Goal: Task Accomplishment & Management: Manage account settings

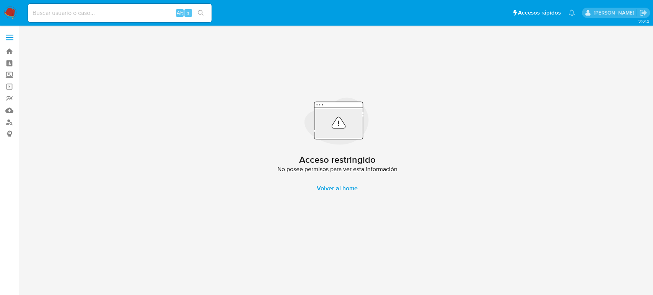
click at [63, 11] on input at bounding box center [120, 13] width 184 height 10
paste input "2352071450"
type input "2352071450"
click at [202, 16] on button "search-icon" at bounding box center [201, 13] width 16 height 11
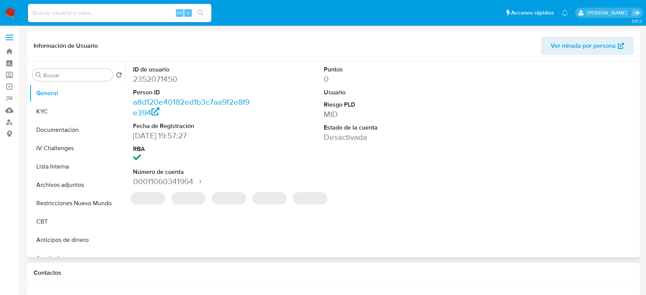
select select "10"
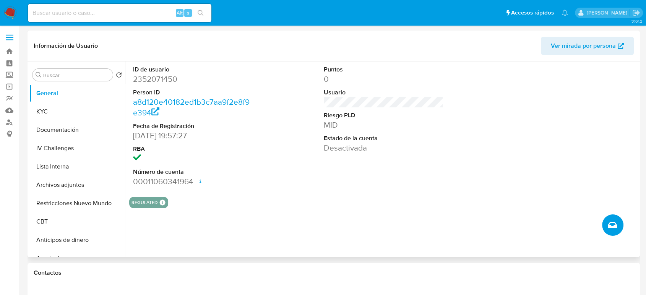
click at [615, 226] on icon "Crear caso manual" at bounding box center [612, 225] width 9 height 6
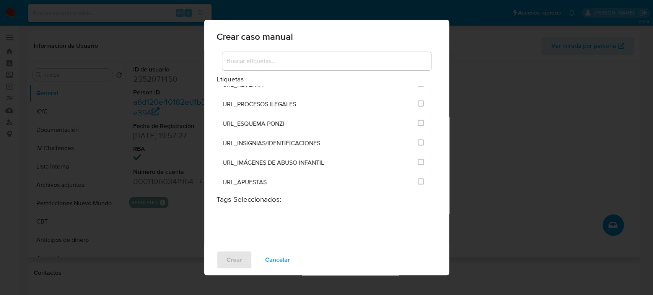
scroll to position [1572, 0]
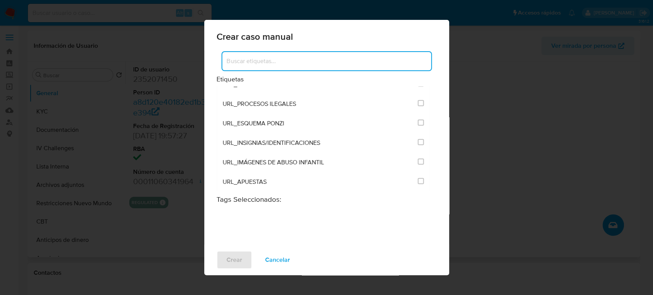
click at [265, 63] on input at bounding box center [326, 61] width 209 height 10
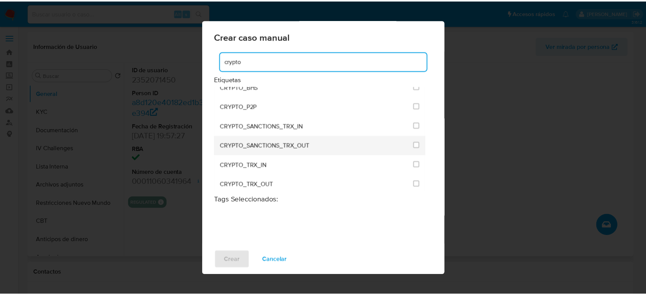
scroll to position [14, 0]
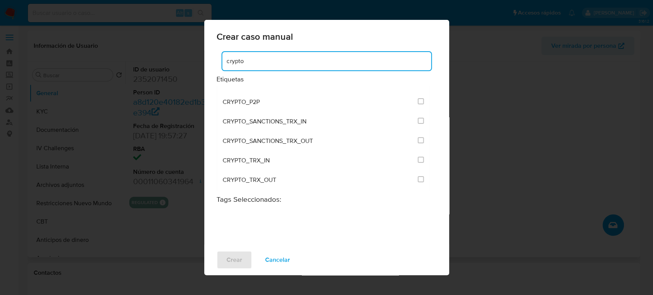
type input "crypto"
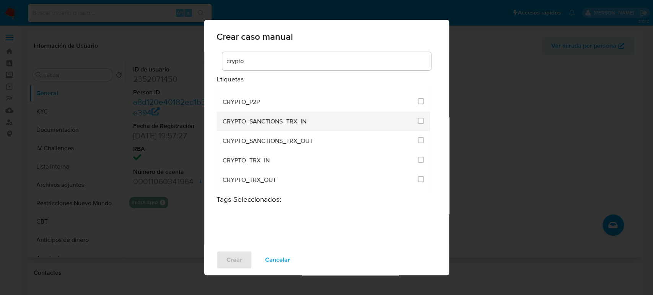
click at [361, 116] on div "CRYPTO_SANCTIONS_TRX_IN" at bounding box center [318, 122] width 191 height 20
click at [418, 121] on input "1953" at bounding box center [421, 121] width 6 height 6
checkbox input "true"
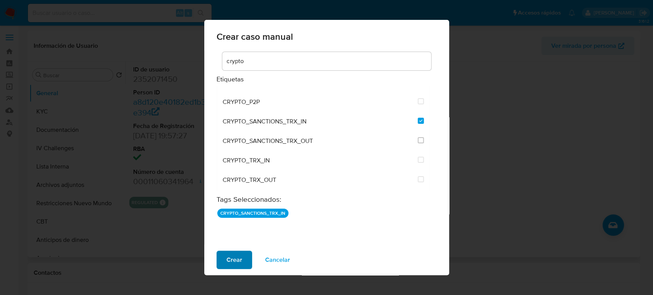
click at [227, 263] on span "Crear" at bounding box center [234, 260] width 16 height 17
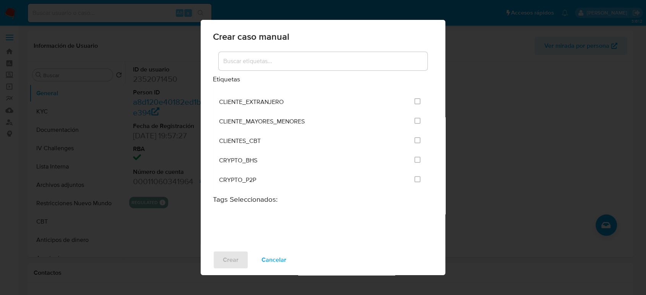
scroll to position [0, 0]
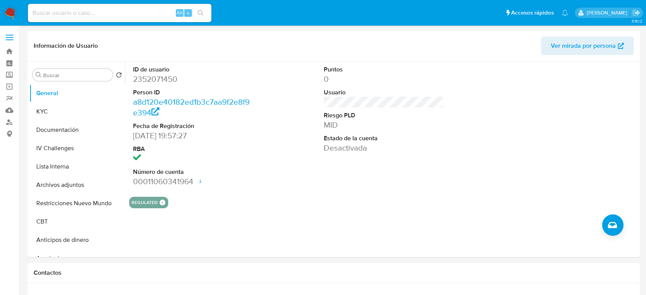
click at [11, 12] on img at bounding box center [10, 13] width 13 height 13
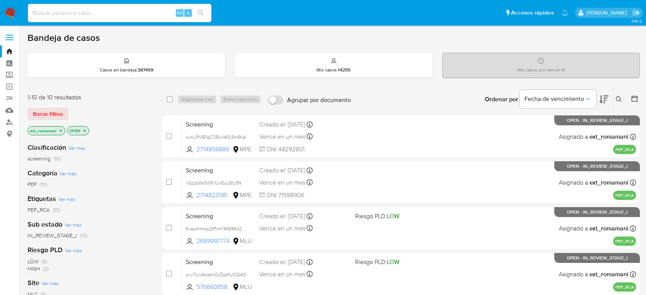
click at [164, 12] on input at bounding box center [120, 13] width 184 height 10
type input "UvFrwp0EsJDMiQsgQwqx9jam"
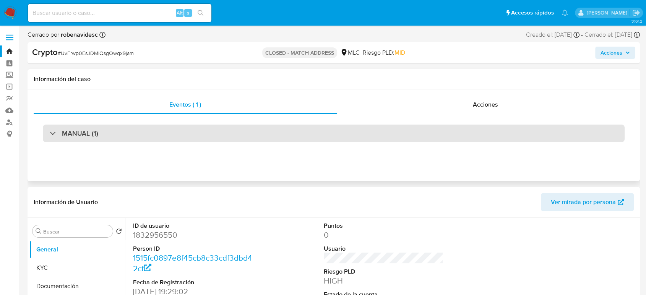
select select "10"
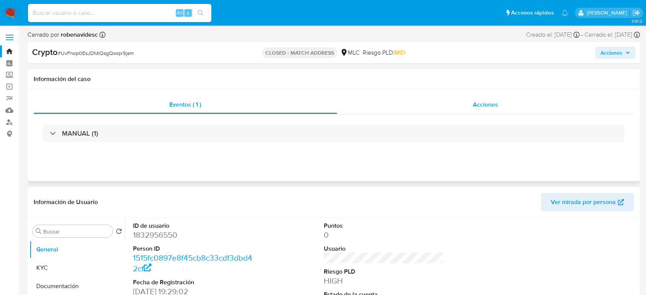
click at [422, 101] on div "Acciones" at bounding box center [485, 105] width 297 height 18
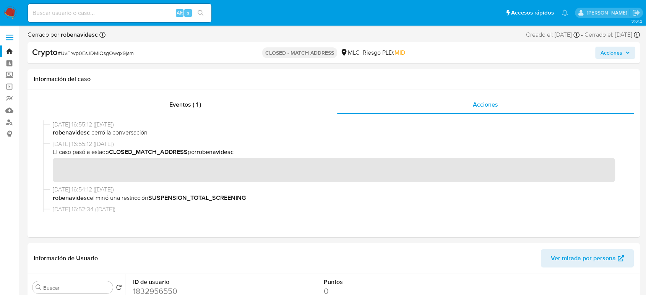
click at [596, 52] on button "Acciones" at bounding box center [615, 53] width 40 height 12
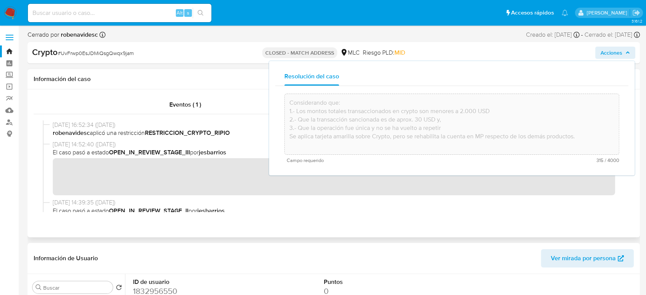
scroll to position [85, 0]
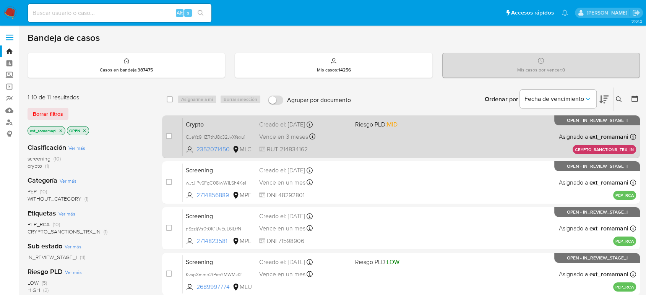
click at [355, 138] on div "Crypto CJeYz9HZRthJ8c32JvXfexu1 2352071450 MLC Riesgo PLD: MID Creado el: 30/09…" at bounding box center [410, 136] width 454 height 39
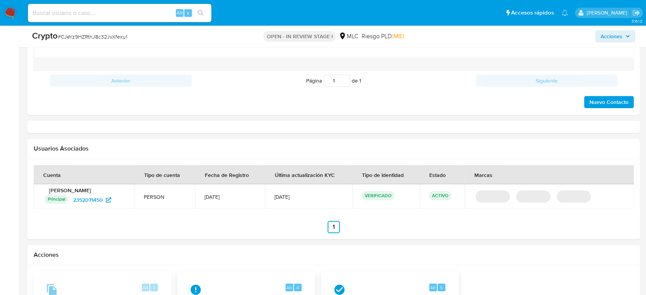
scroll to position [795, 0]
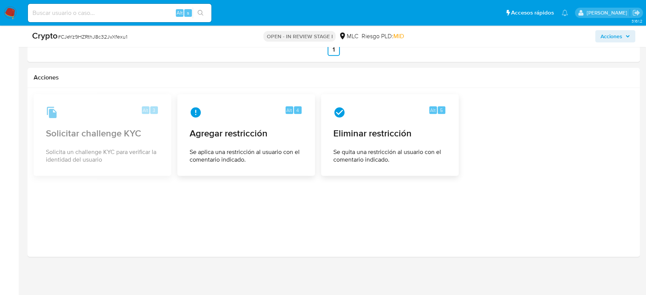
select select "10"
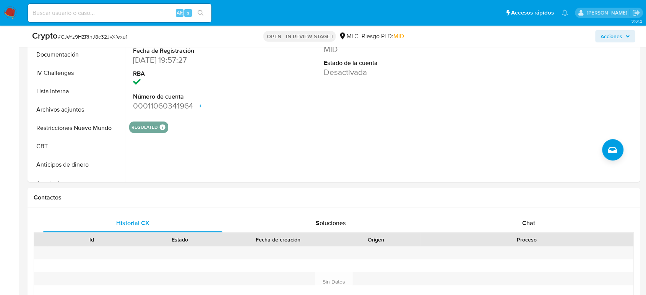
scroll to position [127, 0]
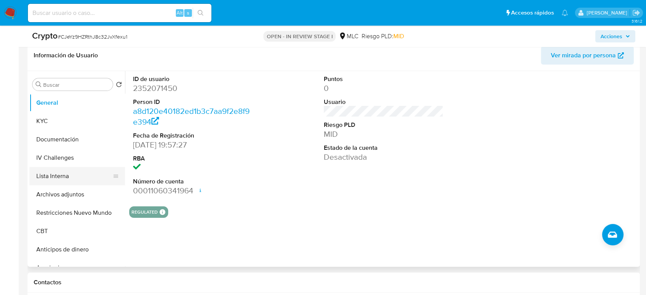
click at [66, 177] on button "Lista Interna" at bounding box center [73, 176] width 89 height 18
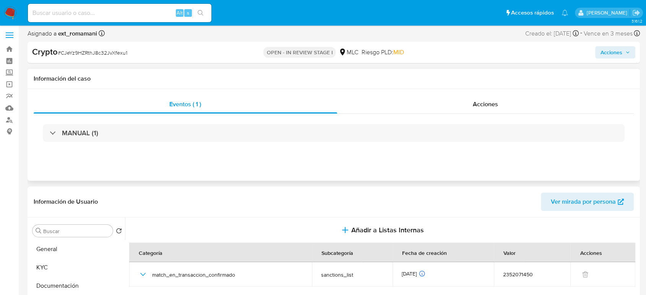
scroll to position [0, 0]
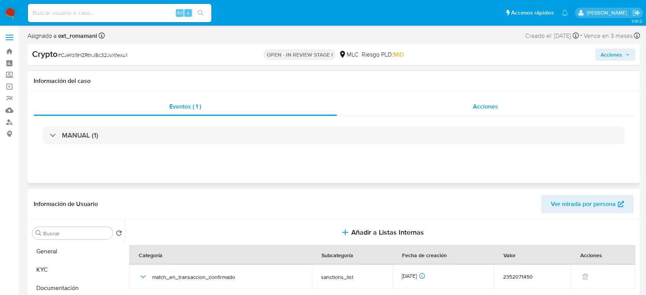
click at [432, 109] on div "Acciones" at bounding box center [485, 107] width 297 height 18
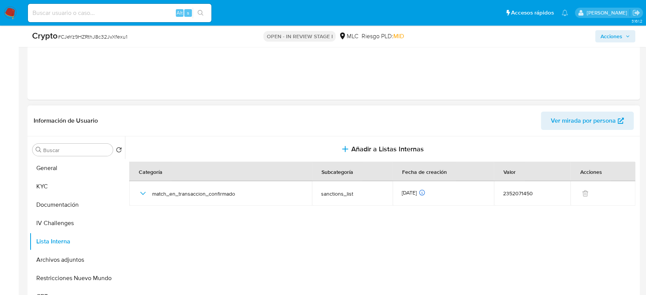
scroll to position [127, 0]
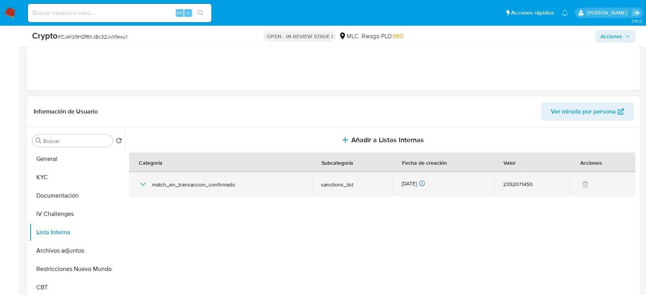
click at [145, 182] on icon "button" at bounding box center [142, 184] width 9 height 9
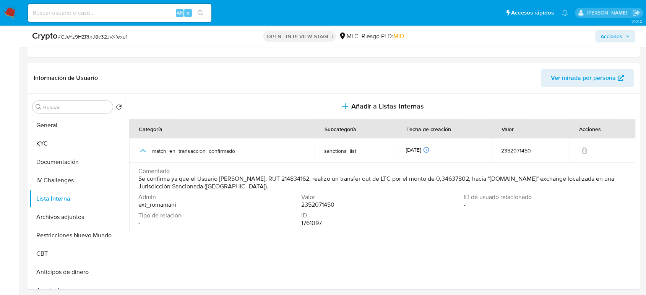
scroll to position [208, 0]
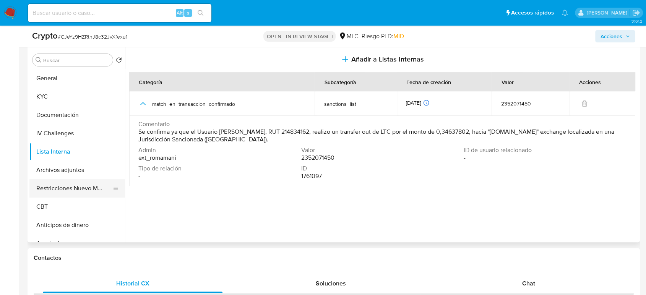
click at [74, 184] on button "Restricciones Nuevo Mundo" at bounding box center [73, 188] width 89 height 18
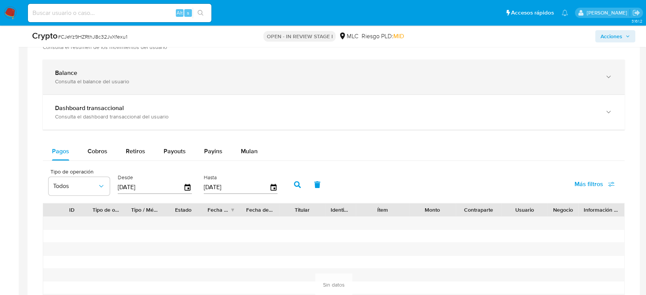
scroll to position [680, 0]
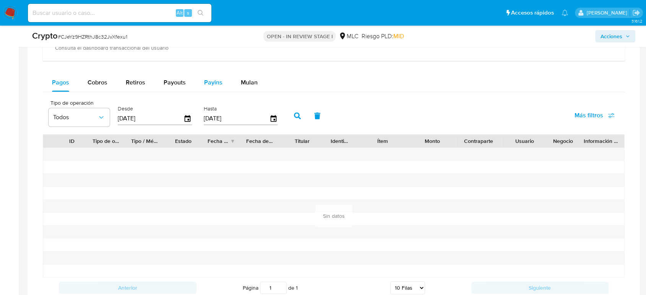
click at [200, 79] on button "Payins" at bounding box center [213, 82] width 37 height 18
select select "10"
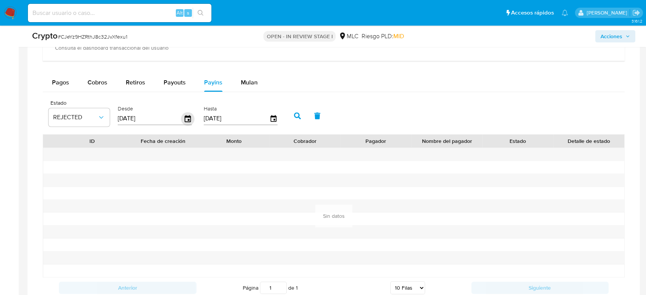
click at [189, 120] on icon "button" at bounding box center [188, 118] width 6 height 7
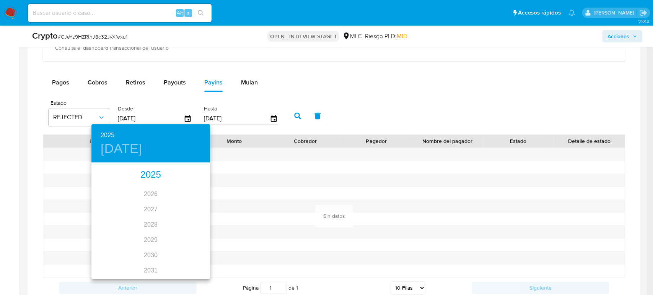
click at [151, 174] on div "2025" at bounding box center [150, 175] width 119 height 15
click at [190, 204] on div "jun." at bounding box center [190, 206] width 39 height 29
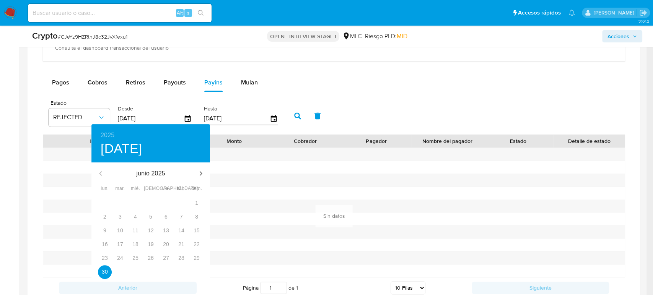
type input "30/06/2025"
click at [104, 273] on p "30" at bounding box center [105, 272] width 6 height 8
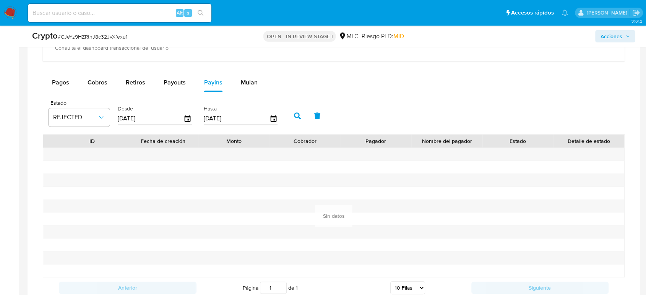
click at [291, 111] on button "button" at bounding box center [298, 116] width 20 height 18
click at [298, 115] on icon "button" at bounding box center [297, 115] width 7 height 7
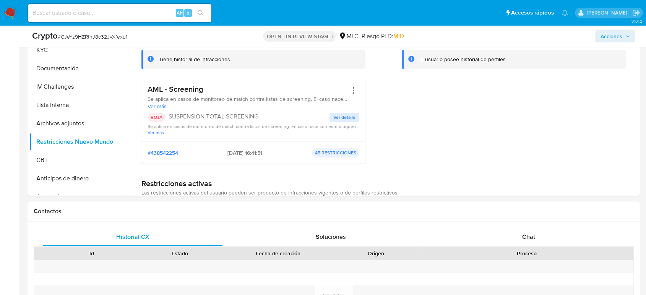
scroll to position [170, 0]
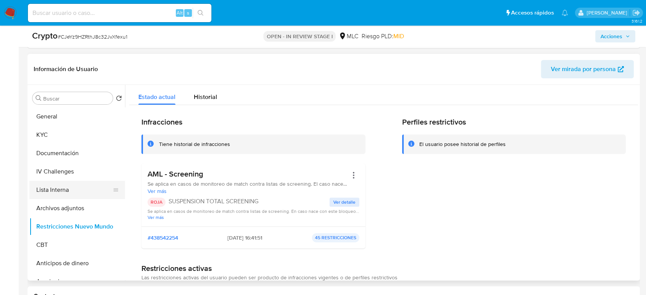
click at [70, 190] on button "Lista Interna" at bounding box center [73, 190] width 89 height 18
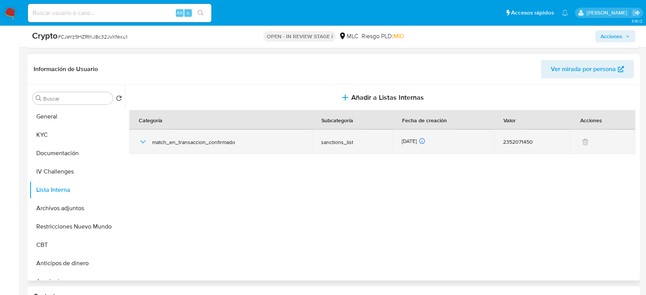
click at [141, 141] on icon "button" at bounding box center [142, 141] width 9 height 9
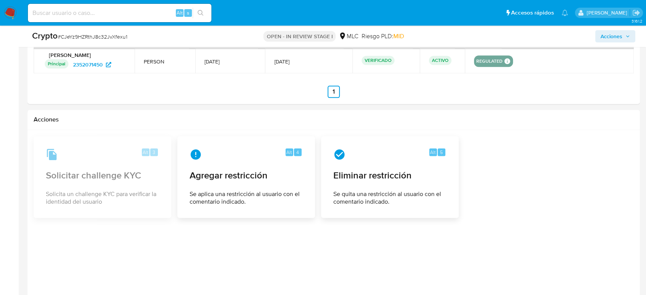
scroll to position [1033, 0]
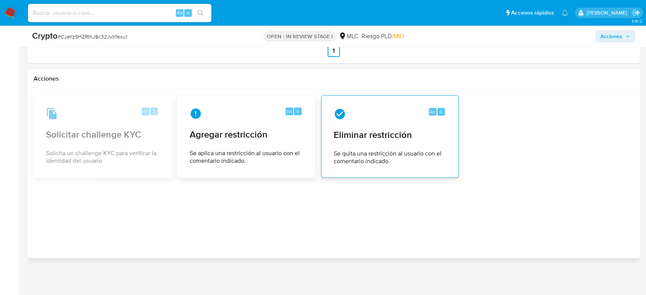
click at [375, 136] on span "Eliminar restricción" at bounding box center [390, 134] width 112 height 11
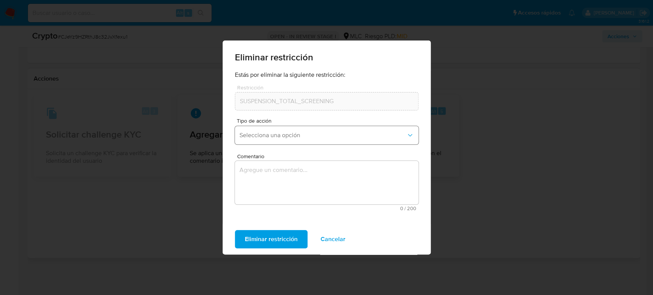
click at [303, 131] on button "Selecciona una opción" at bounding box center [327, 135] width 184 height 18
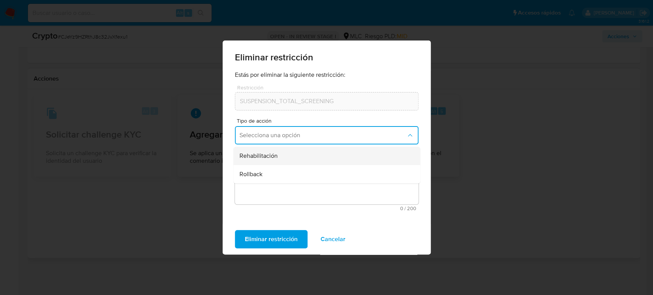
click at [292, 155] on div "Rehabilitación" at bounding box center [324, 156] width 170 height 18
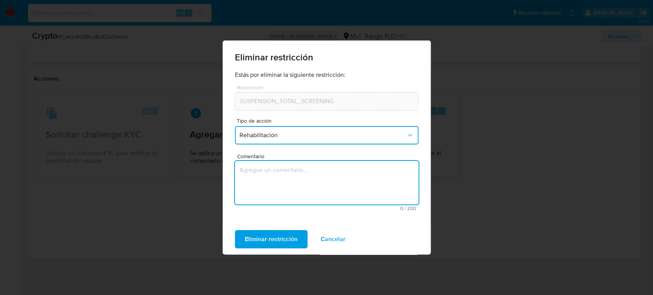
click at [292, 177] on textarea "Comentario" at bounding box center [327, 183] width 184 height 44
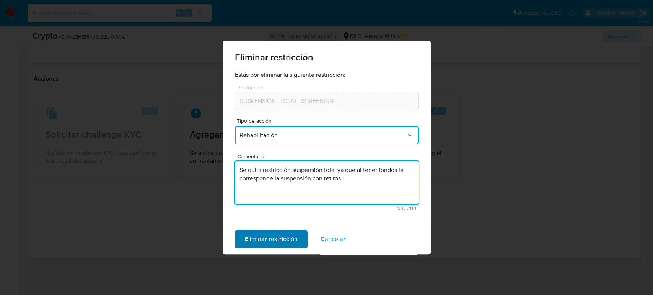
type textarea "Se quita restricción suspensión total ya que al tener fondos le corresponde la …"
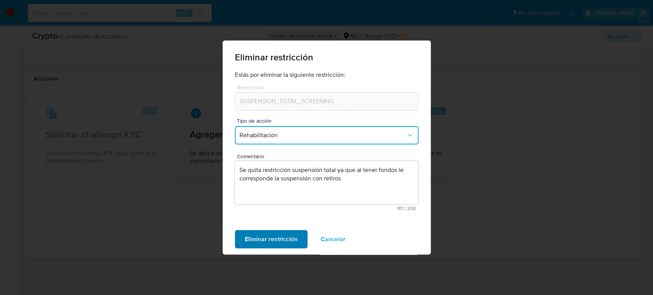
click at [282, 236] on span "Eliminar restricción" at bounding box center [271, 239] width 53 height 17
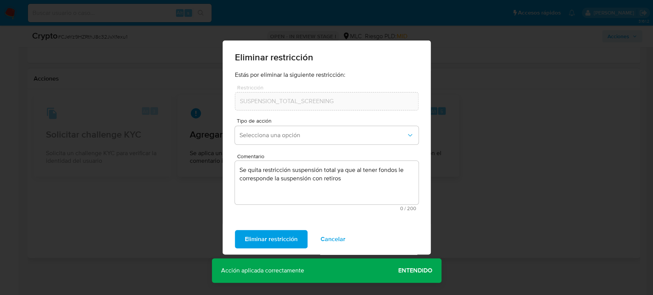
click at [421, 271] on span "Entendido" at bounding box center [415, 271] width 34 height 0
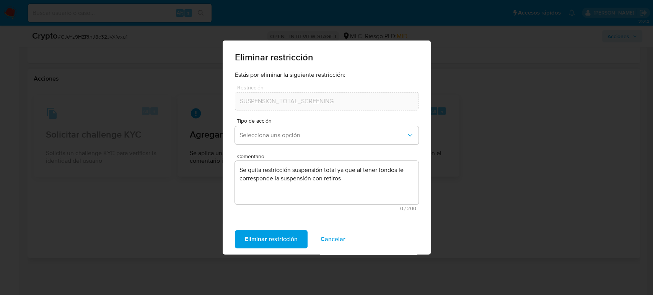
click at [325, 241] on span "Cancelar" at bounding box center [332, 239] width 25 height 17
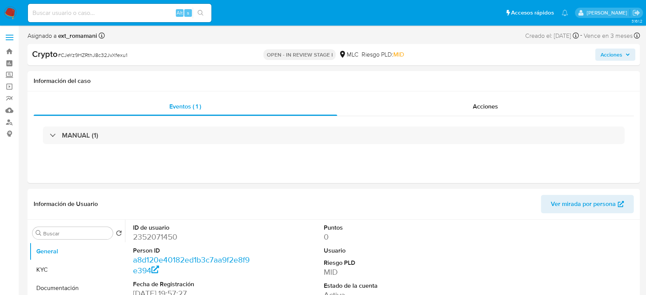
select select "10"
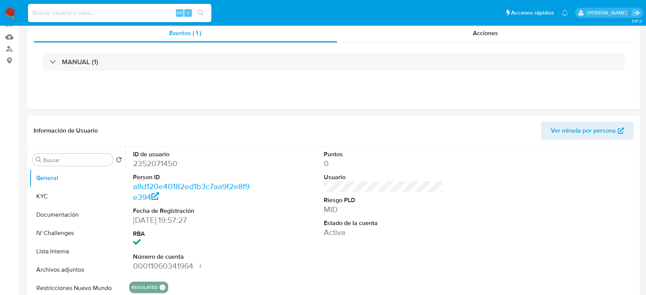
scroll to position [127, 0]
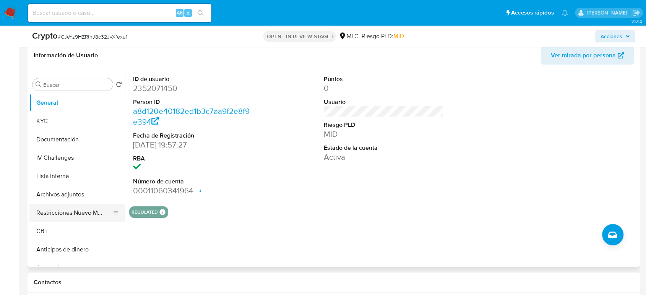
click at [52, 216] on button "Restricciones Nuevo Mundo" at bounding box center [73, 213] width 89 height 18
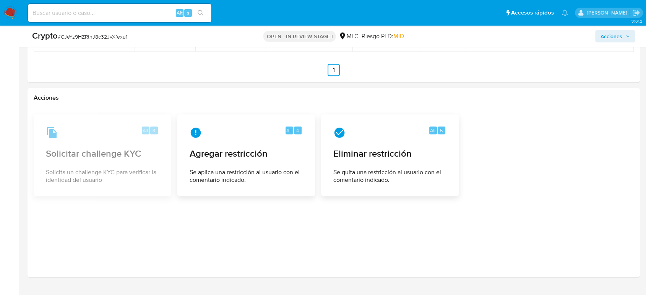
scroll to position [977, 0]
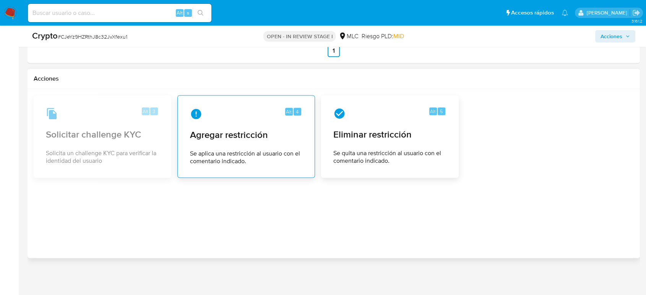
click at [231, 111] on div "Alt 4" at bounding box center [246, 114] width 112 height 12
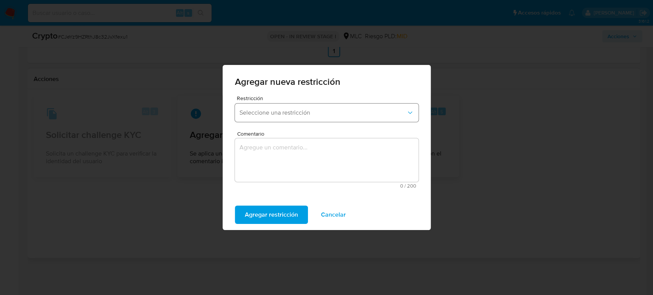
click at [282, 112] on span "Seleccione una restricción" at bounding box center [322, 113] width 167 height 8
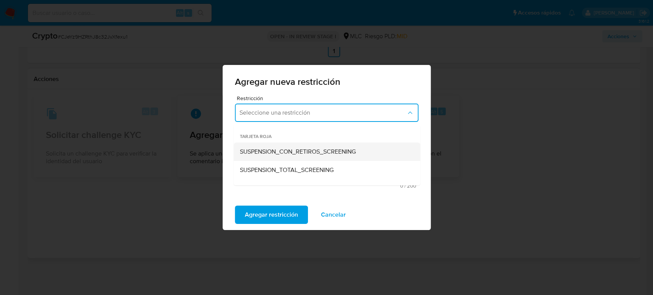
click at [307, 149] on span "SUSPENSION_CON_RETIROS_SCREENING" at bounding box center [297, 152] width 116 height 8
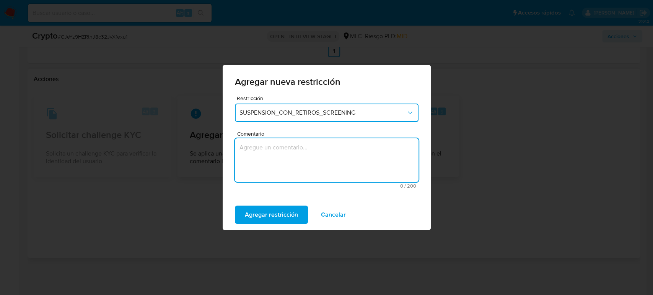
click at [298, 154] on textarea "Comentario" at bounding box center [327, 160] width 184 height 44
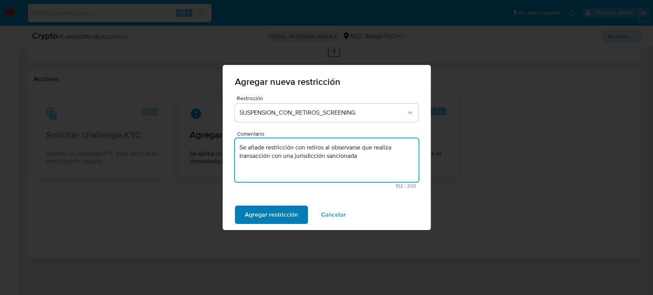
type textarea "Se añade restricción con retiros al observarse que realiza transacción con una …"
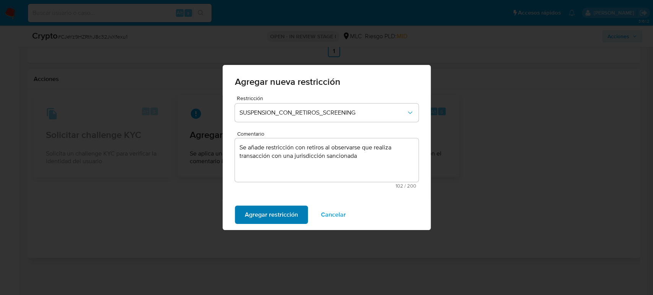
click at [288, 212] on span "Agregar restricción" at bounding box center [271, 215] width 53 height 17
click at [261, 220] on span "Confirmar" at bounding box center [259, 215] width 28 height 17
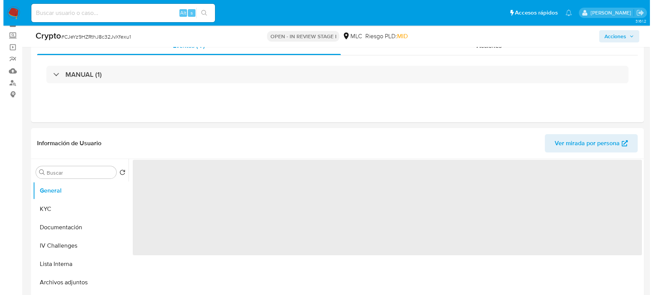
scroll to position [127, 0]
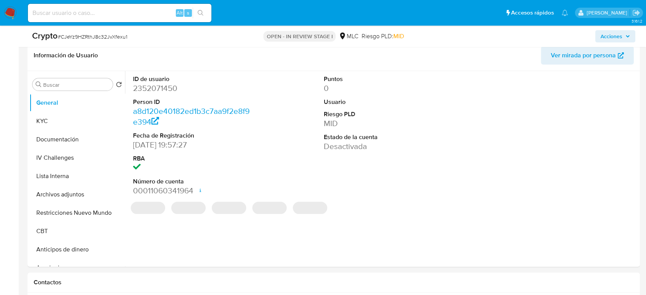
select select "10"
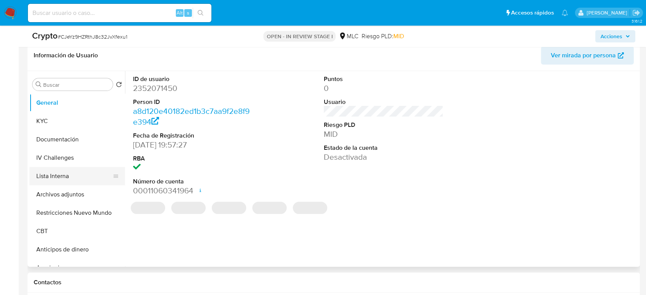
click at [59, 181] on button "Lista Interna" at bounding box center [73, 176] width 89 height 18
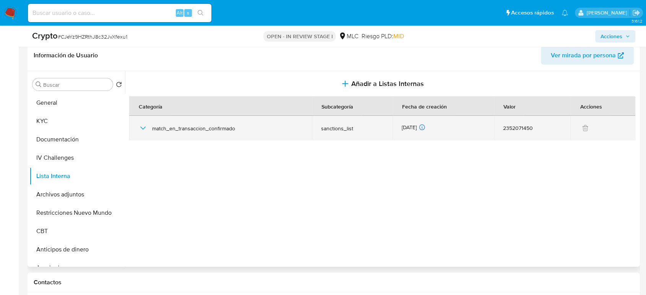
click at [138, 125] on icon "button" at bounding box center [142, 128] width 9 height 9
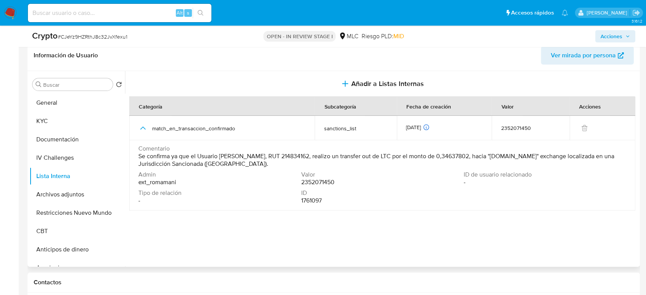
drag, startPoint x: 231, startPoint y: 163, endPoint x: 135, endPoint y: 155, distance: 96.3
click at [135, 155] on td "Comentario Se confirma ya que el Usuario Gerald Alexander Brito Veas, RUT 21483…" at bounding box center [382, 175] width 506 height 70
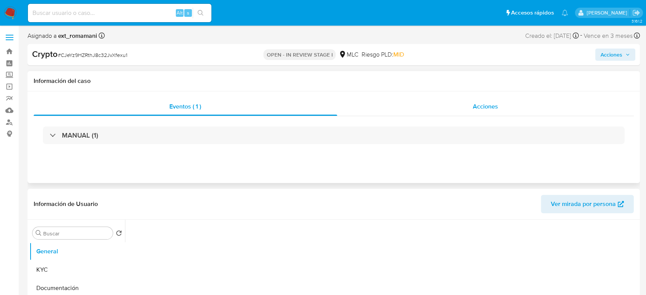
click at [485, 109] on span "Acciones" at bounding box center [485, 106] width 25 height 9
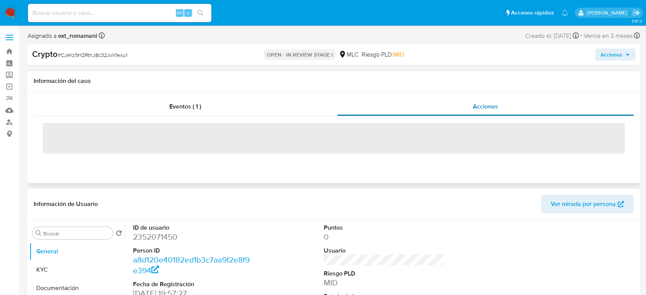
select select "10"
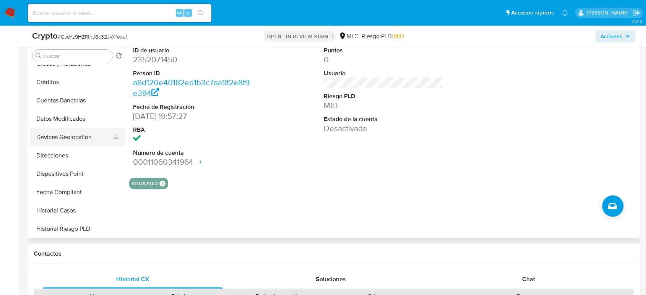
scroll to position [255, 0]
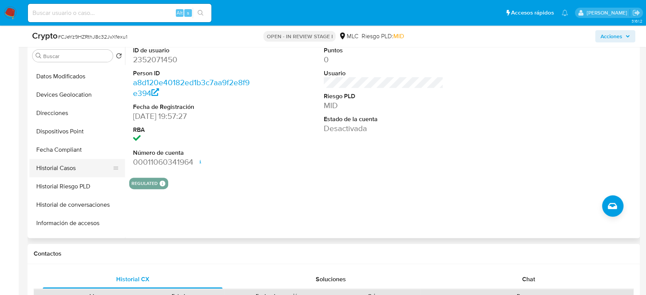
click at [71, 169] on button "Historial Casos" at bounding box center [73, 168] width 89 height 18
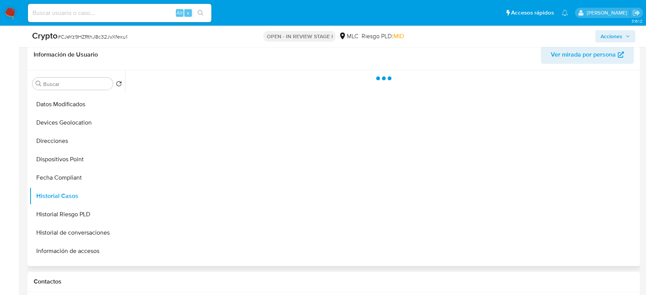
scroll to position [170, 0]
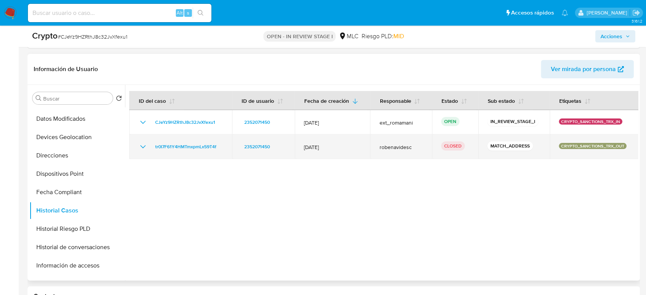
click at [142, 150] on icon "Mostrar/Ocultar" at bounding box center [142, 146] width 9 height 9
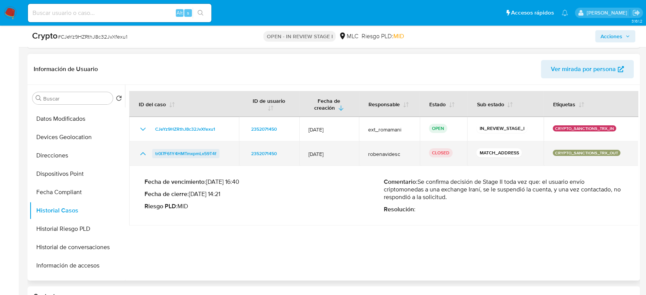
click at [205, 152] on span "tr0I7F61Y4HMTmxpmLx59T4f" at bounding box center [185, 153] width 61 height 9
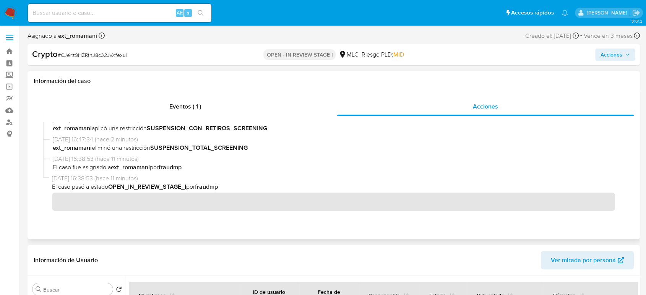
scroll to position [0, 0]
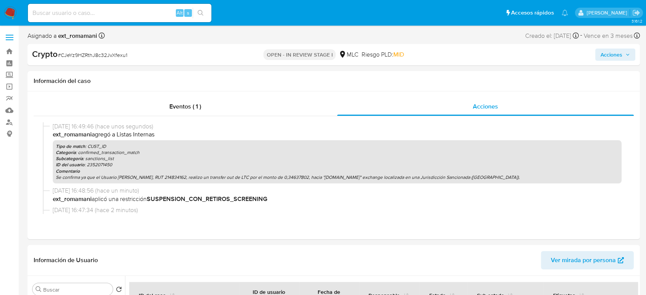
click at [607, 57] on span "Acciones" at bounding box center [612, 55] width 22 height 12
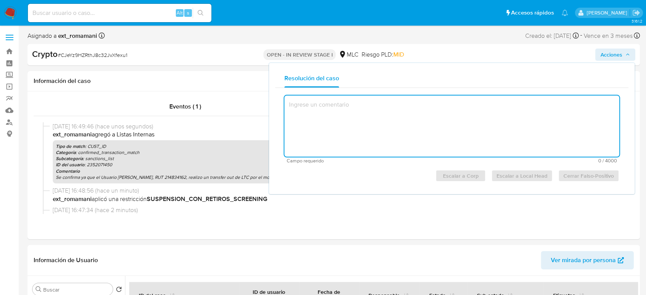
click at [327, 103] on textarea at bounding box center [452, 126] width 335 height 61
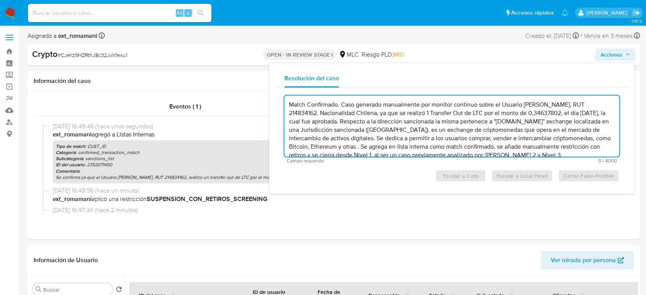
scroll to position [2, 0]
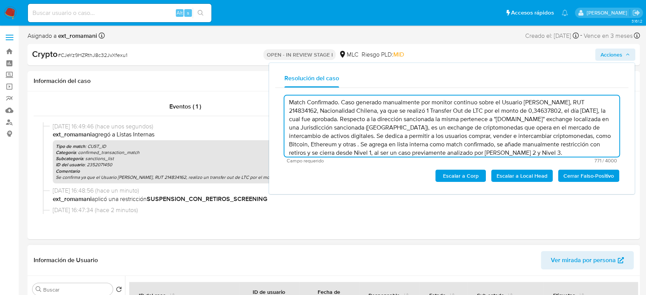
type textarea "Match Confirmado. Caso generado manualmente por monitor continuo sobre el Usuar…"
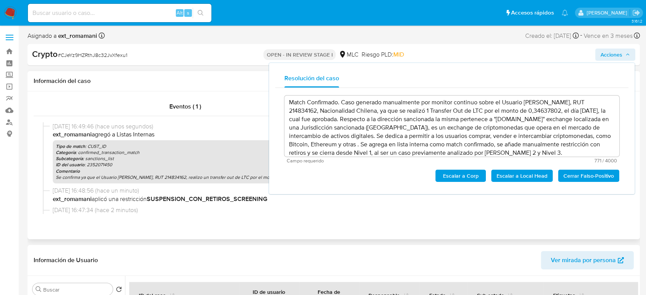
click at [153, 78] on h1 "Información del caso" at bounding box center [334, 81] width 600 height 8
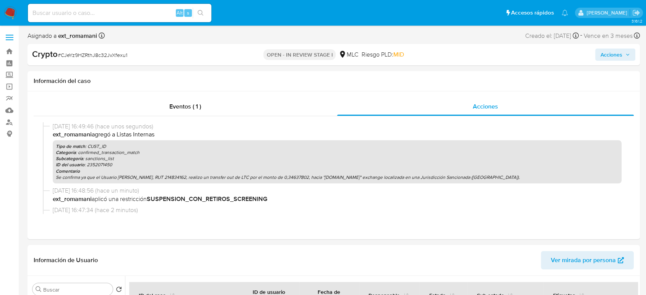
click at [611, 58] on span "Acciones" at bounding box center [612, 55] width 22 height 12
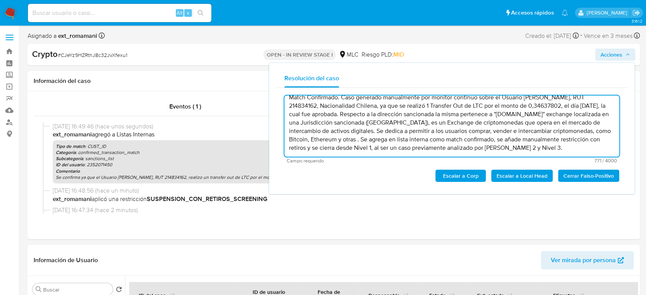
scroll to position [8, 0]
drag, startPoint x: 320, startPoint y: 149, endPoint x: 557, endPoint y: 150, distance: 237.1
click at [557, 150] on textarea "Match Confirmado. Caso generado manualmente por monitor continuo sobre el Usuar…" at bounding box center [452, 126] width 335 height 61
click at [373, 139] on textarea "Match Confirmado. Caso generado manualmente por monitor continuo sobre el Usuar…" at bounding box center [452, 126] width 335 height 61
click at [514, 138] on textarea "Match Confirmado. Caso generado manualmente por monitor continuo sobre el Usuar…" at bounding box center [452, 126] width 335 height 61
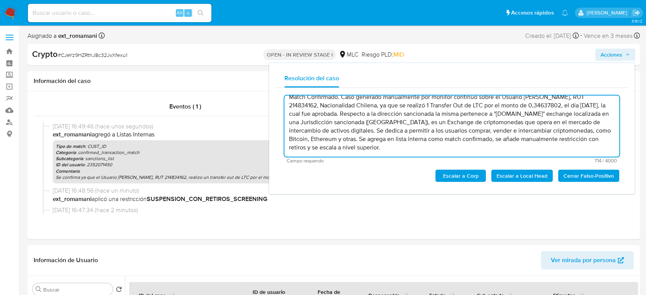
scroll to position [0, 0]
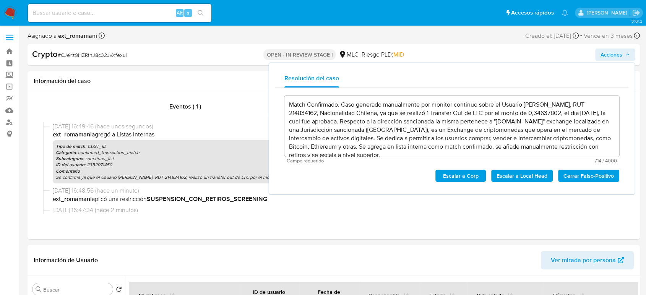
click at [456, 174] on span "Escalar a Corp" at bounding box center [461, 176] width 40 height 11
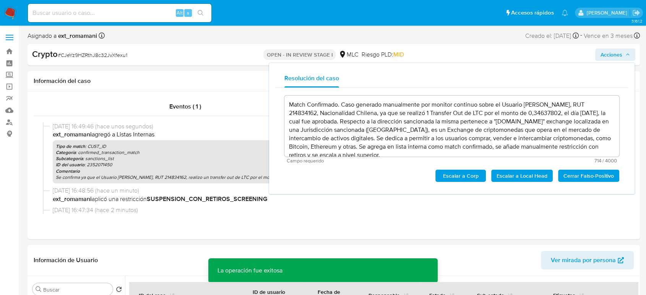
type textarea "Match Confirmado. Caso generado manualmente por monitor continuo sobre el Usuar…"
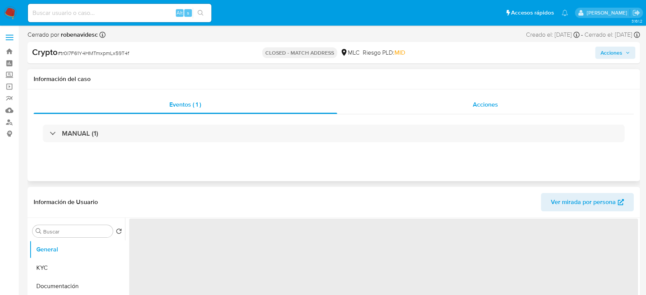
click at [446, 103] on div "Acciones" at bounding box center [485, 105] width 297 height 18
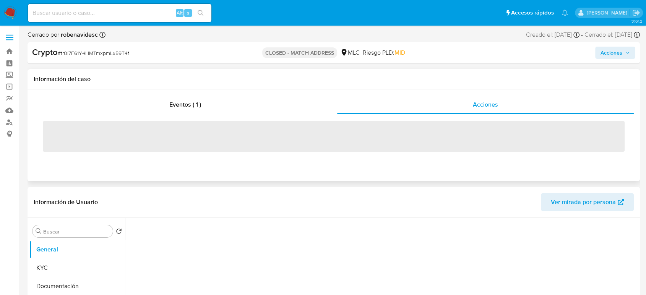
select select "10"
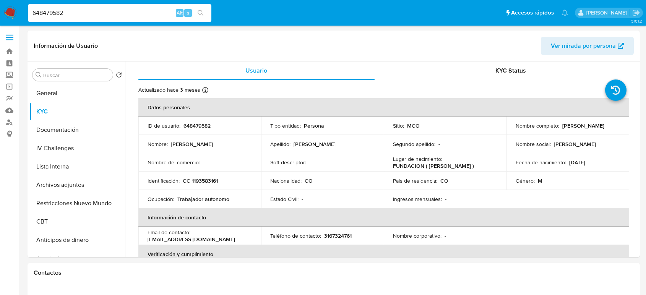
select select "10"
click at [138, 12] on input "648479582" at bounding box center [120, 13] width 184 height 10
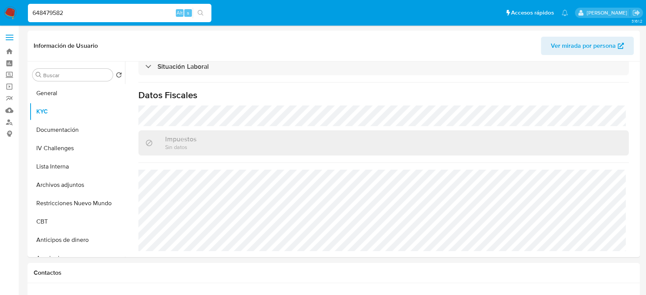
click at [138, 12] on input "648479582" at bounding box center [120, 13] width 184 height 10
paste input "319829401"
type input "319829401"
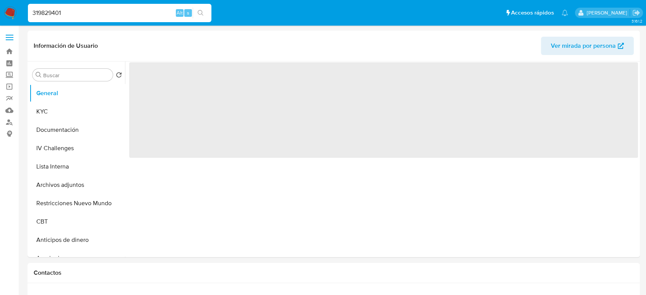
select select "10"
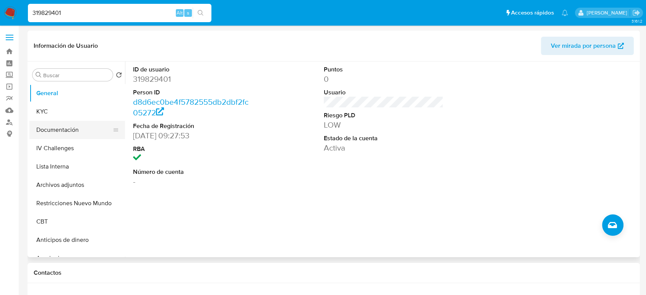
click at [76, 129] on button "Documentación" at bounding box center [73, 130] width 89 height 18
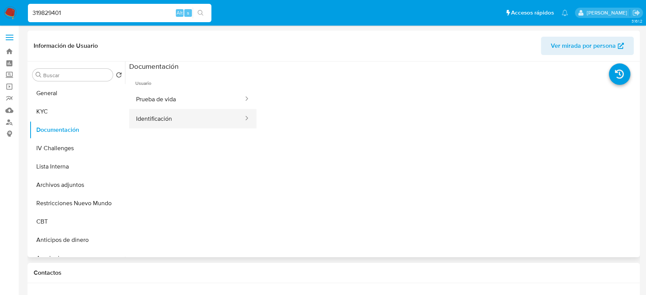
click at [165, 120] on button "Identificación" at bounding box center [186, 119] width 115 height 20
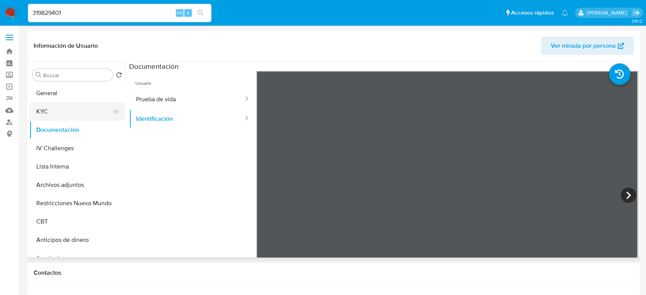
click at [60, 105] on button "KYC" at bounding box center [73, 111] width 89 height 18
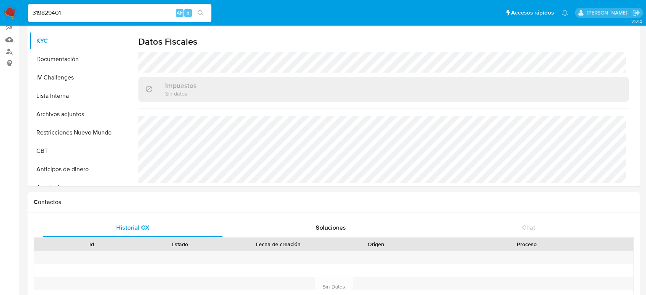
scroll to position [85, 0]
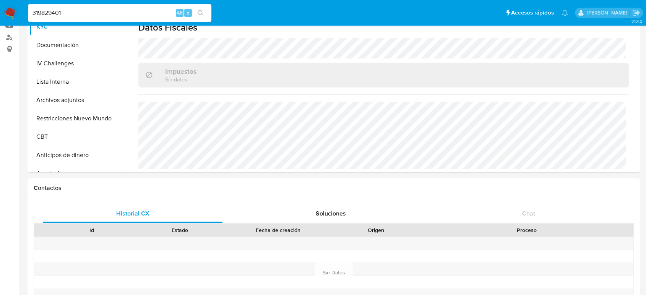
click at [148, 15] on input "319829401" at bounding box center [120, 13] width 184 height 10
paste input "158984773"
type input "158984773"
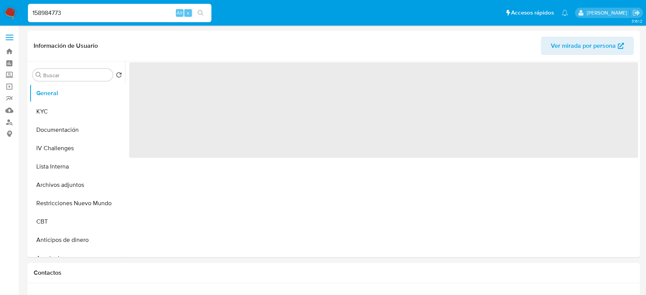
select select "10"
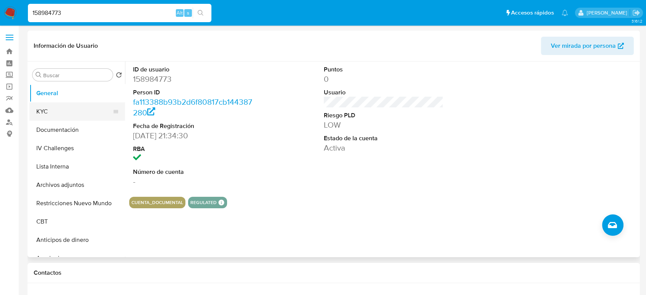
click at [73, 118] on button "KYC" at bounding box center [73, 111] width 89 height 18
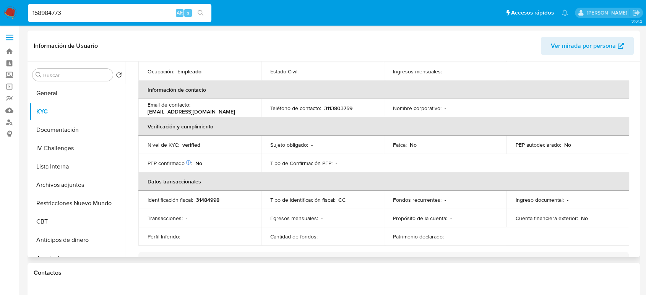
scroll to position [62, 0]
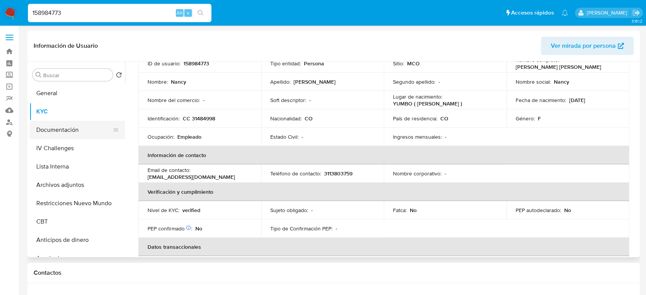
click at [72, 133] on button "Documentación" at bounding box center [73, 130] width 89 height 18
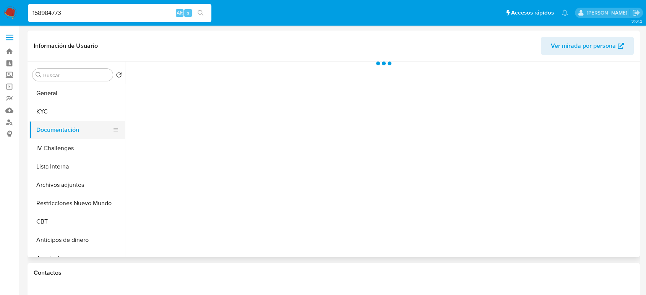
scroll to position [0, 0]
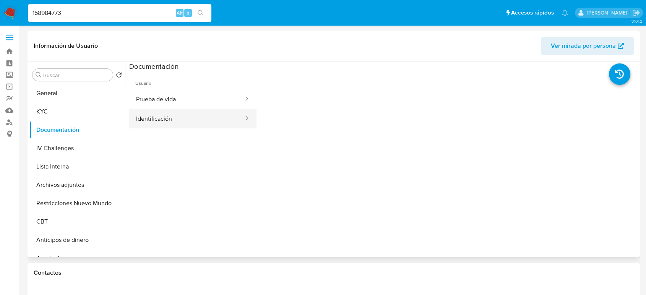
click at [155, 122] on button "Identificación" at bounding box center [186, 119] width 115 height 20
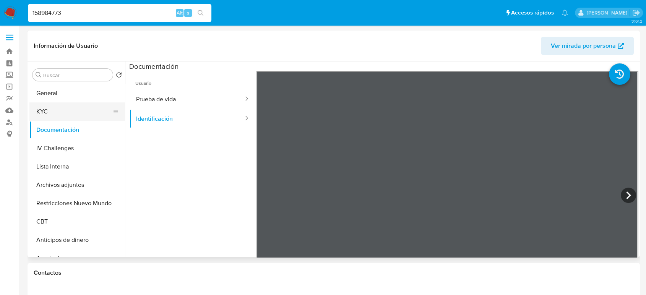
click at [62, 104] on button "KYC" at bounding box center [73, 111] width 89 height 18
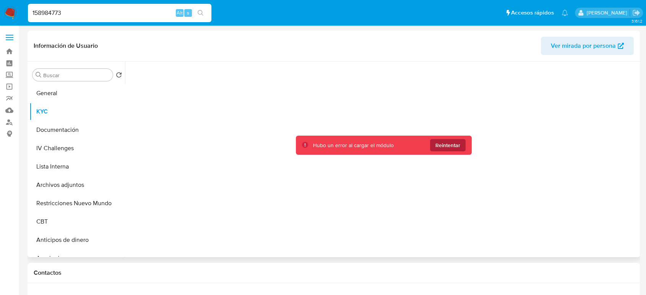
click at [448, 146] on span "Reintentar" at bounding box center [448, 145] width 25 height 12
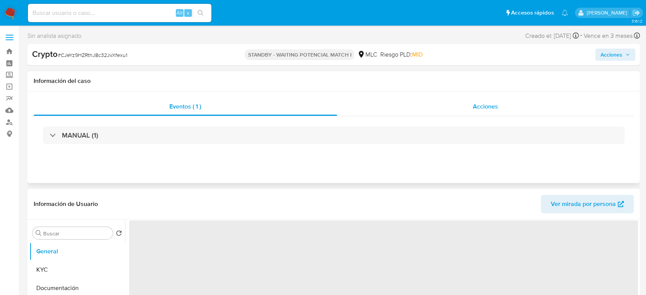
click at [453, 103] on div "Acciones" at bounding box center [485, 107] width 297 height 18
select select "10"
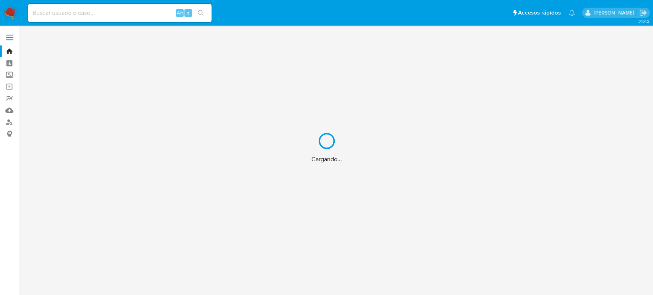
click at [161, 18] on div "Cargando..." at bounding box center [326, 147] width 653 height 295
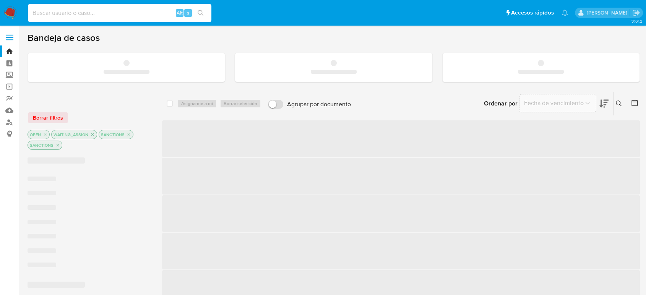
click at [156, 14] on input at bounding box center [120, 13] width 184 height 10
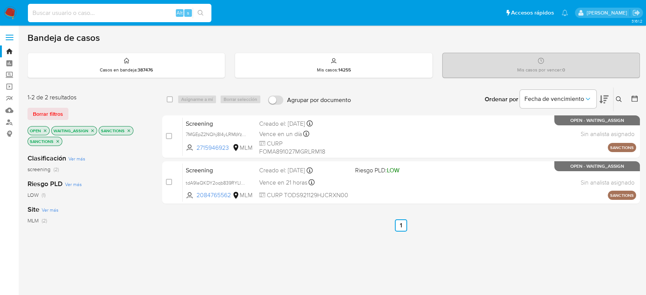
paste input "2352071450"
type input "2352071450"
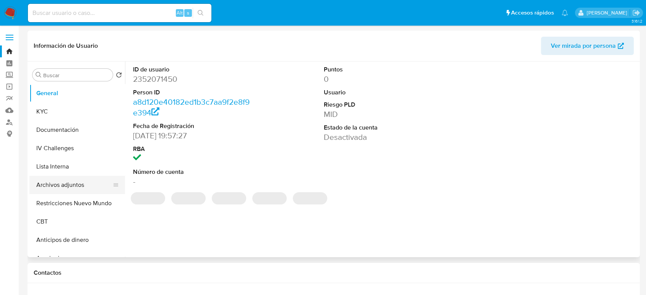
select select "10"
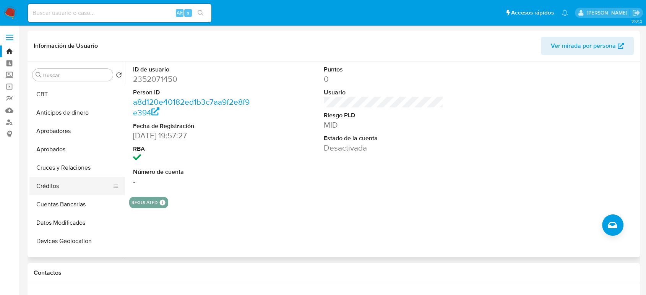
scroll to position [212, 0]
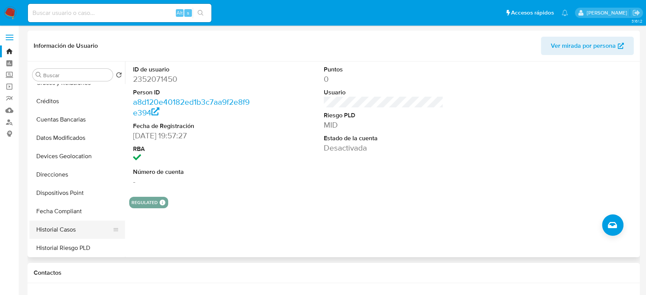
click at [69, 226] on button "Historial Casos" at bounding box center [73, 230] width 89 height 18
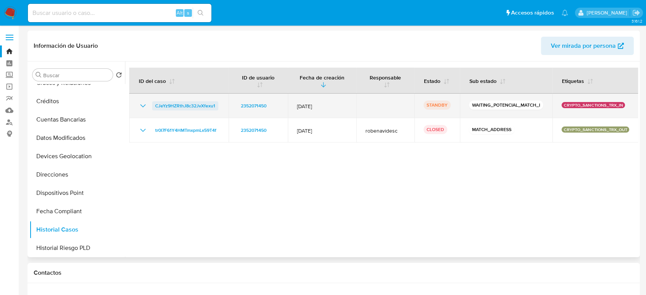
click at [184, 102] on span "CJeYz9HZRthJ8c32JvXfexu1" at bounding box center [185, 105] width 60 height 9
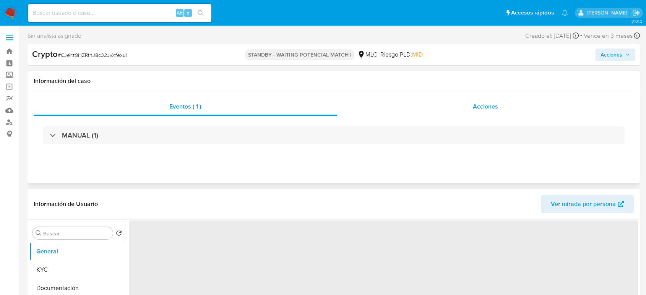
click at [493, 105] on span "Acciones" at bounding box center [485, 106] width 25 height 9
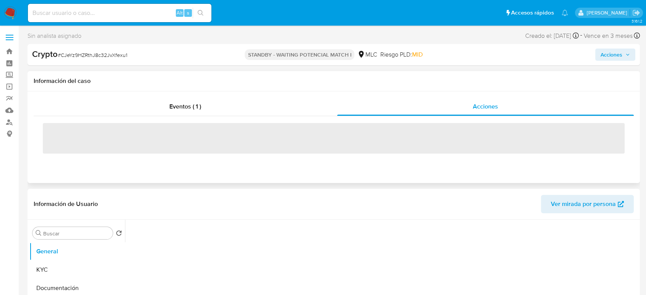
select select "10"
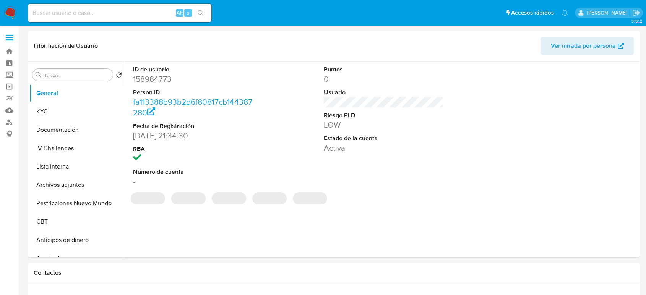
select select "10"
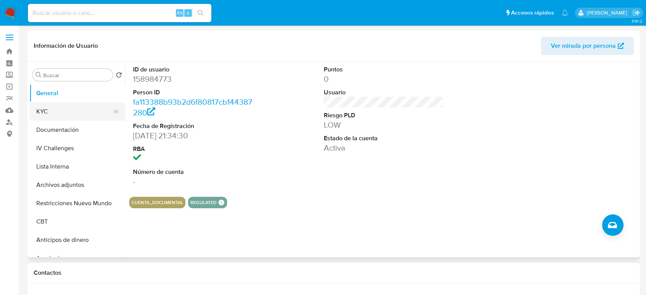
click at [55, 108] on button "KYC" at bounding box center [73, 111] width 89 height 18
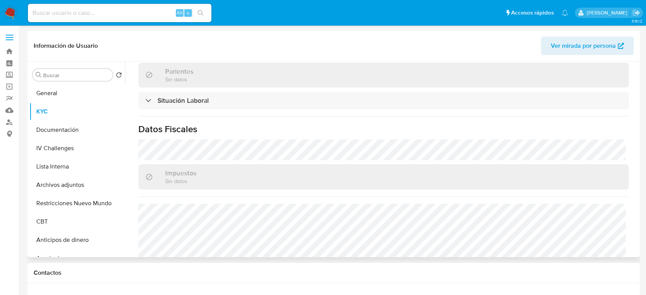
scroll to position [317, 0]
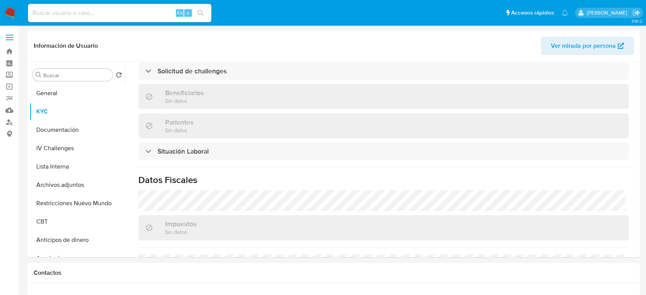
click at [172, 13] on input at bounding box center [120, 13] width 184 height 10
paste input "2026437367"
type input "2026437367"
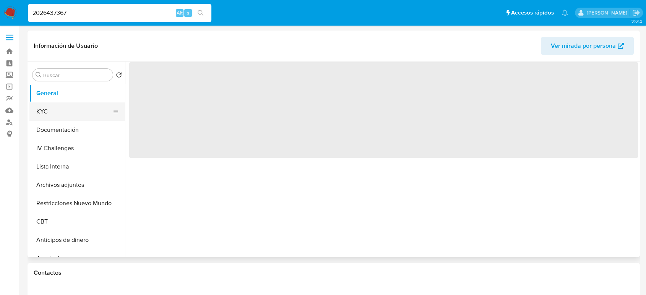
select select "10"
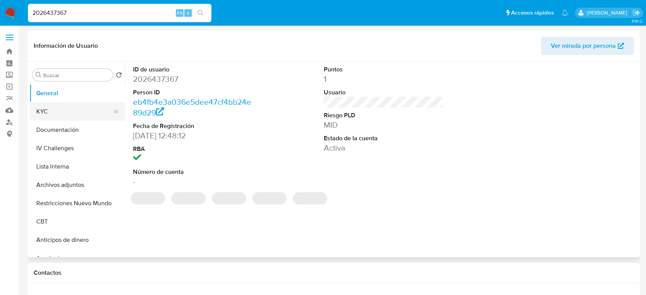
click at [76, 111] on button "KYC" at bounding box center [73, 111] width 89 height 18
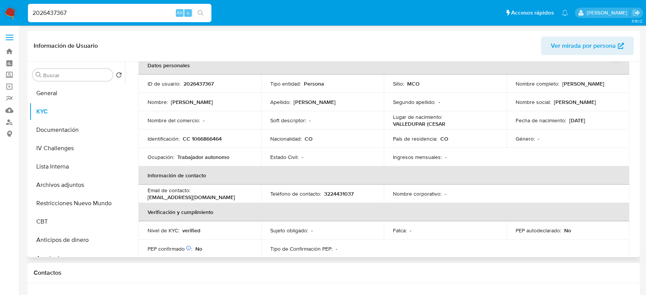
scroll to position [28, 0]
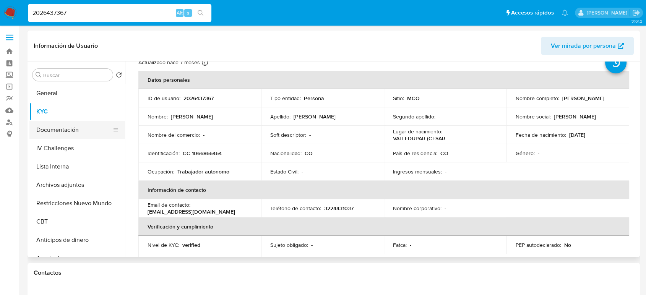
click at [62, 133] on button "Documentación" at bounding box center [73, 130] width 89 height 18
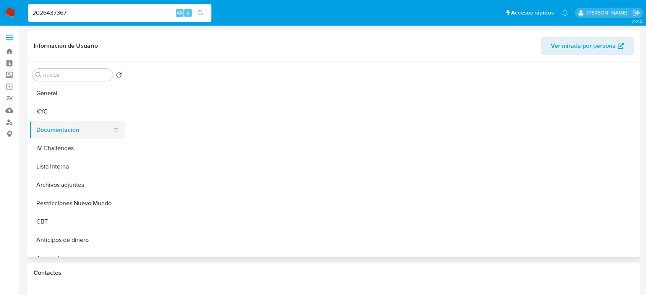
scroll to position [0, 0]
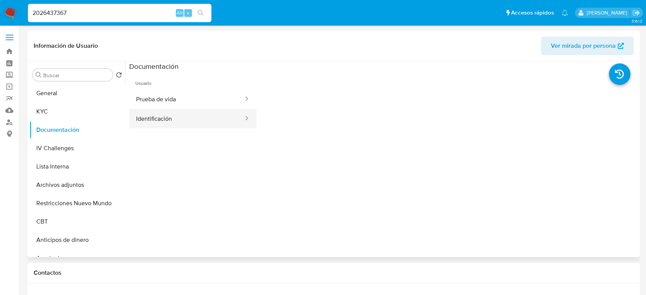
click at [166, 117] on button "Identificación" at bounding box center [186, 119] width 115 height 20
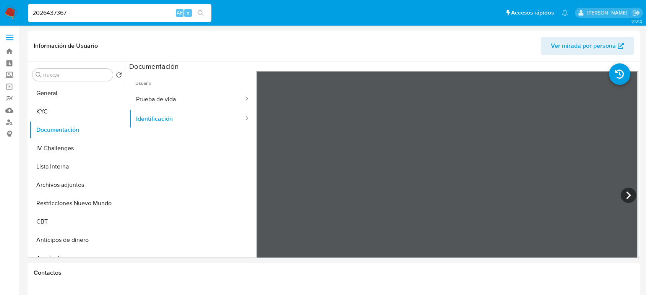
click at [131, 16] on input "2026437367" at bounding box center [120, 13] width 184 height 10
paste input "10955752"
type input "10955752"
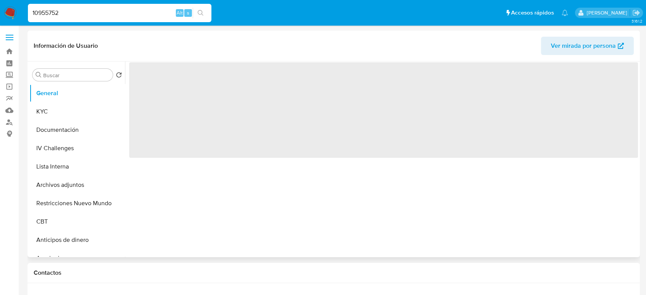
select select "10"
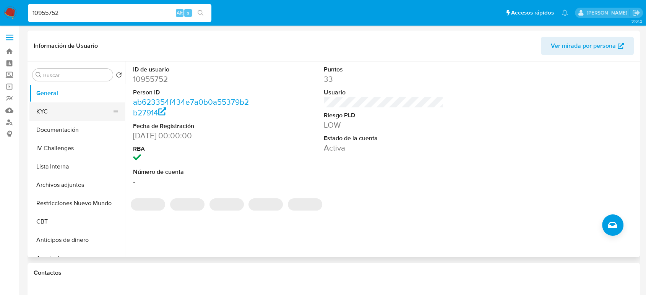
click at [65, 119] on button "KYC" at bounding box center [73, 111] width 89 height 18
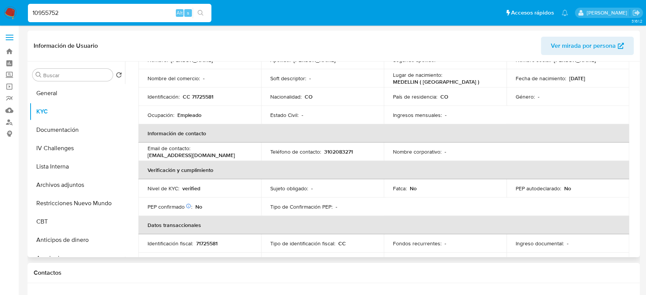
scroll to position [42, 0]
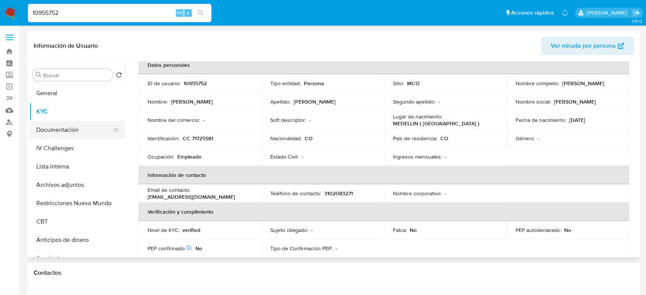
click at [52, 125] on button "Documentación" at bounding box center [73, 130] width 89 height 18
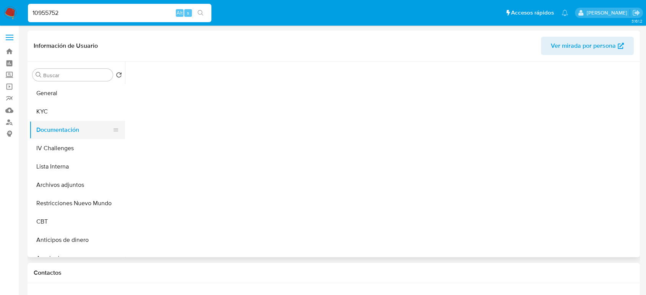
scroll to position [0, 0]
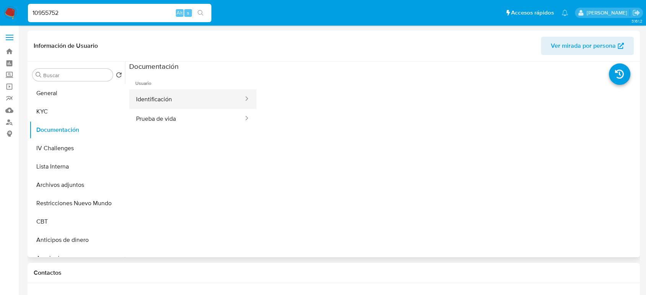
click at [199, 104] on button "Identificación" at bounding box center [186, 99] width 115 height 20
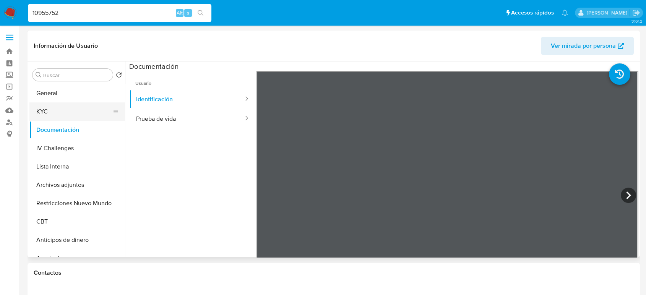
click at [52, 106] on button "KYC" at bounding box center [73, 111] width 89 height 18
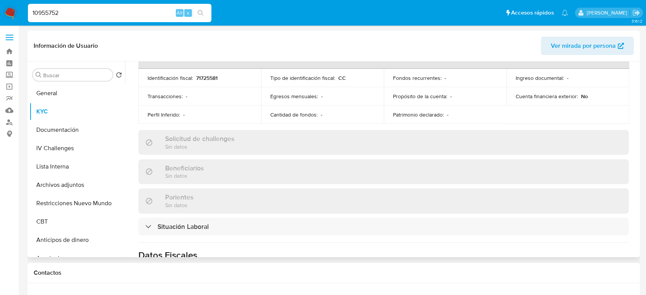
scroll to position [197, 0]
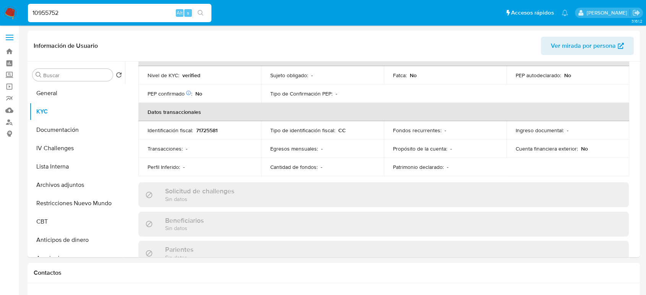
drag, startPoint x: 83, startPoint y: 10, endPoint x: 0, endPoint y: 11, distance: 82.6
click at [0, 11] on nav "Pausado Ver notificaciones 10955752 Alt s Accesos rápidos Presiona las siguient…" at bounding box center [323, 13] width 646 height 26
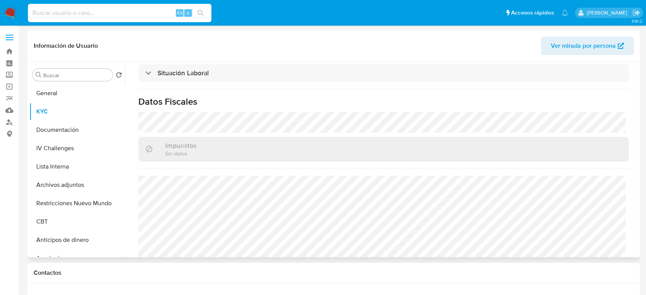
scroll to position [410, 0]
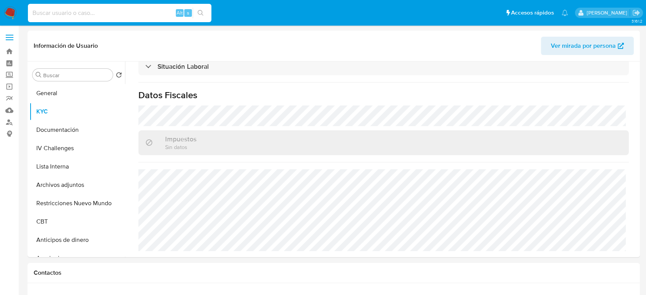
click at [102, 15] on input at bounding box center [120, 13] width 184 height 10
paste input "2026437367"
type input "2026437367"
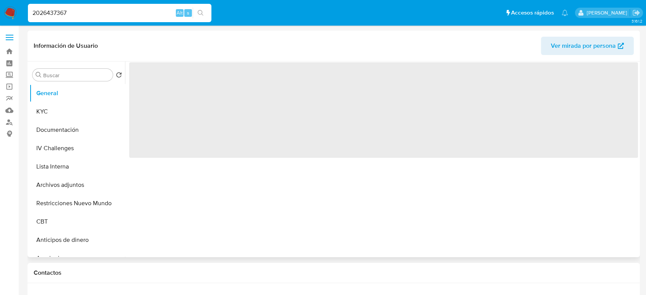
select select "10"
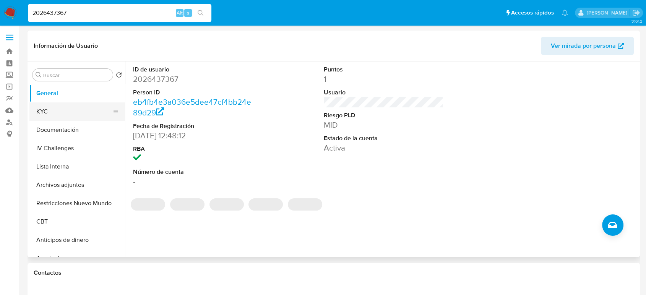
click at [52, 109] on button "KYC" at bounding box center [73, 111] width 89 height 18
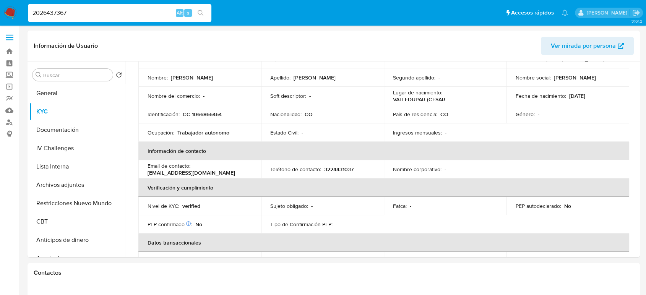
scroll to position [28, 0]
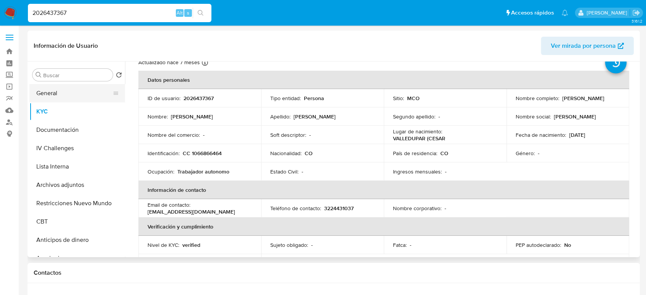
click at [65, 94] on button "General" at bounding box center [73, 93] width 89 height 18
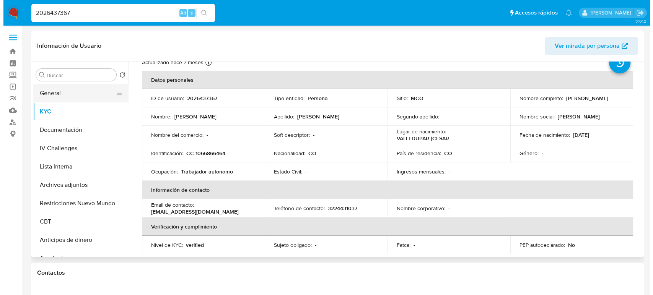
scroll to position [0, 0]
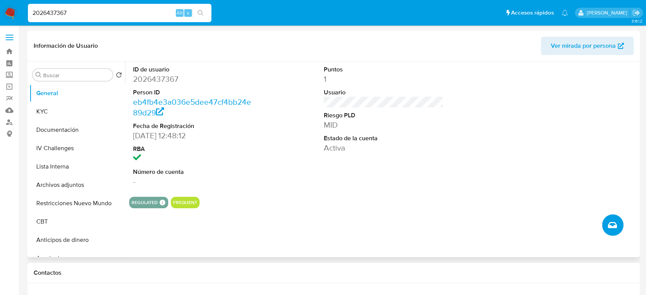
click at [607, 223] on button "Crear caso manual" at bounding box center [612, 225] width 21 height 21
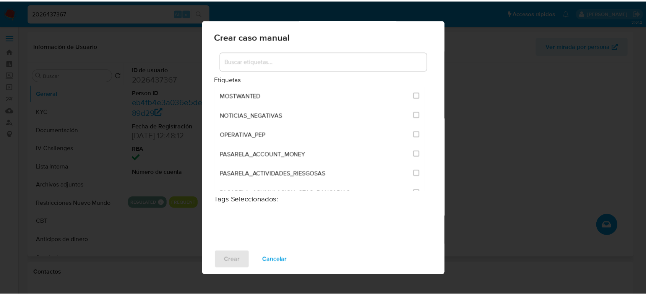
scroll to position [425, 0]
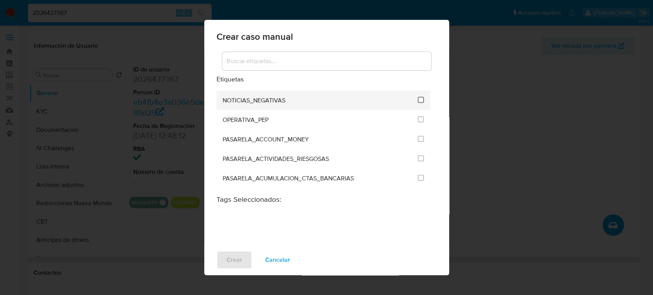
click at [418, 99] on input "2454" at bounding box center [421, 100] width 6 height 6
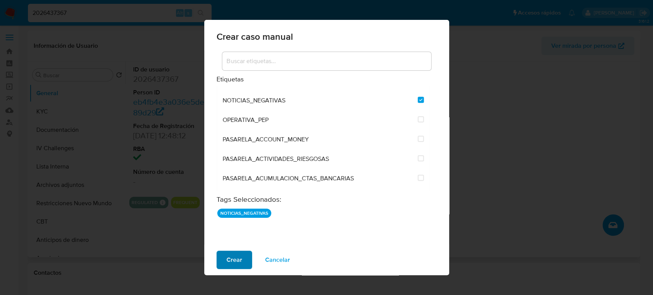
click at [229, 260] on span "Crear" at bounding box center [234, 260] width 16 height 17
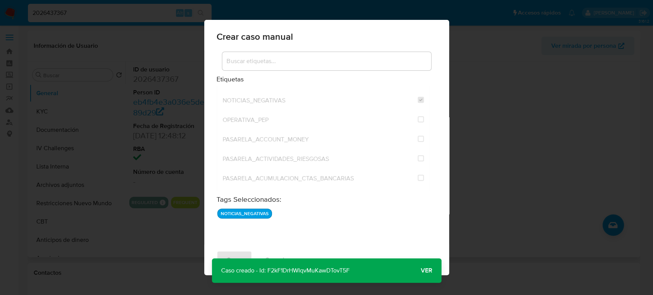
drag, startPoint x: 363, startPoint y: 269, endPoint x: 268, endPoint y: 272, distance: 94.5
click at [268, 272] on div "Caso creado - Id: F2kF1DrHWIqvMuKawDTovT5F Caso creado - Id: F2kF1DrHWIqvMuKawD…" at bounding box center [326, 271] width 229 height 24
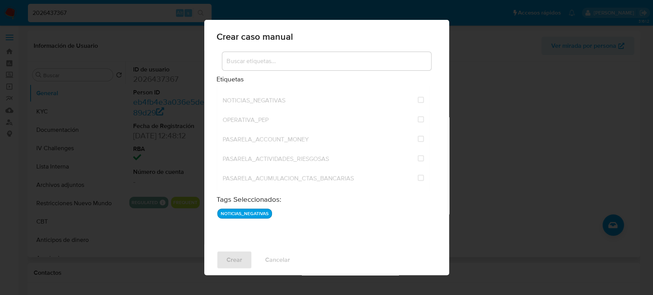
checkbox input "false"
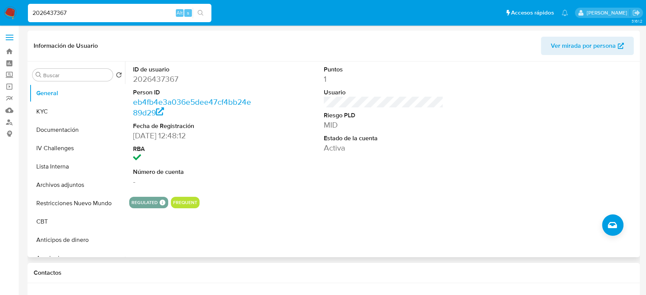
click at [144, 17] on input "2026437367" at bounding box center [120, 13] width 184 height 10
paste input "648479582"
type input "648479582"
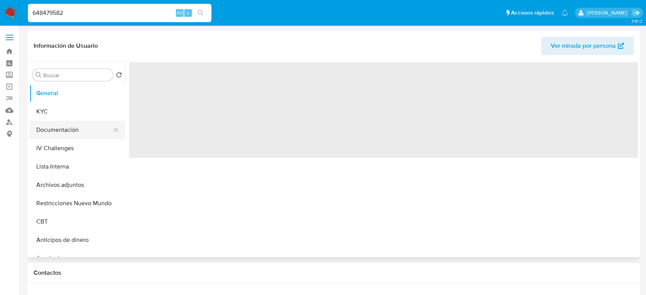
select select "10"
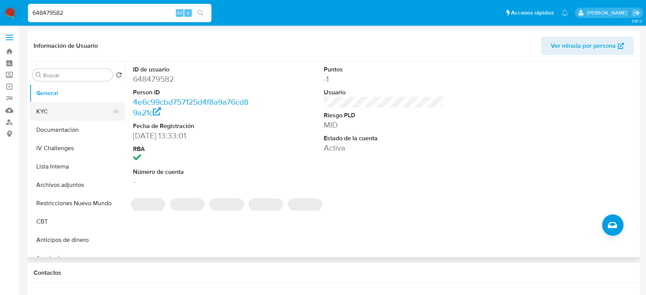
click at [80, 116] on button "KYC" at bounding box center [73, 111] width 89 height 18
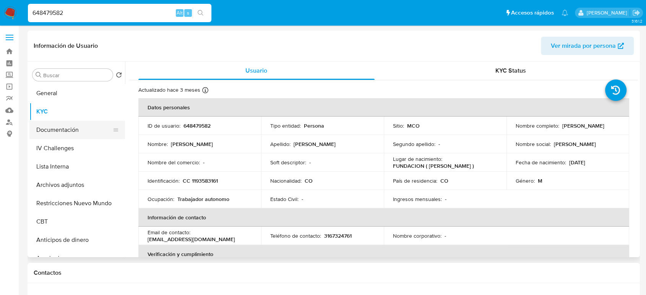
click at [58, 134] on button "Documentación" at bounding box center [73, 130] width 89 height 18
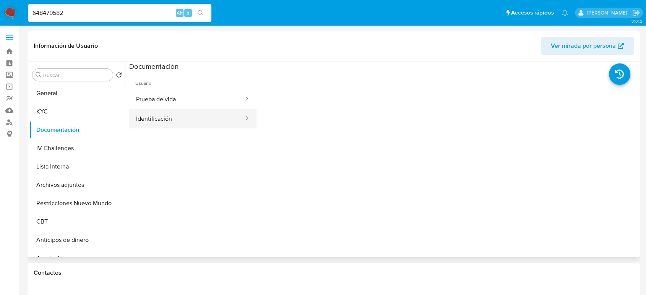
click at [156, 120] on button "Identificación" at bounding box center [186, 119] width 115 height 20
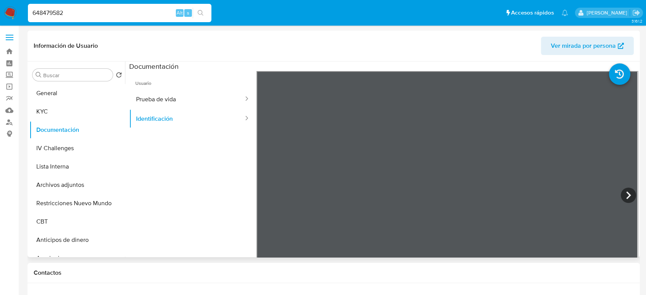
drag, startPoint x: 75, startPoint y: 106, endPoint x: 254, endPoint y: 159, distance: 186.7
click at [104, 121] on ul "General KYC Documentación IV Challenges Lista Interna Archivos adjuntos Restric…" at bounding box center [77, 170] width 96 height 172
click at [72, 113] on button "KYC" at bounding box center [73, 111] width 89 height 18
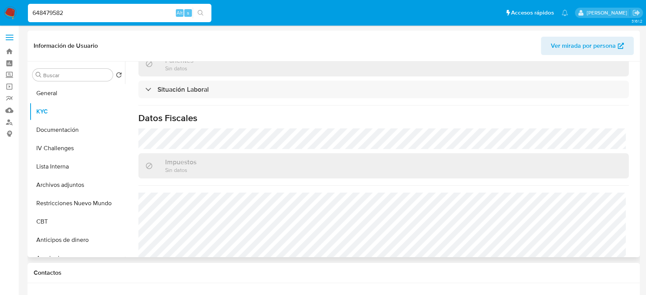
scroll to position [402, 0]
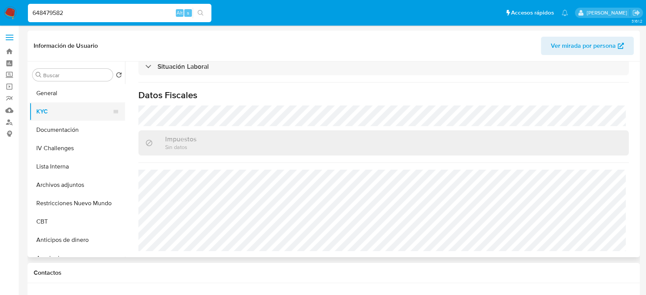
drag, startPoint x: 61, startPoint y: 91, endPoint x: 94, endPoint y: 106, distance: 36.1
click at [61, 91] on button "General" at bounding box center [77, 93] width 96 height 18
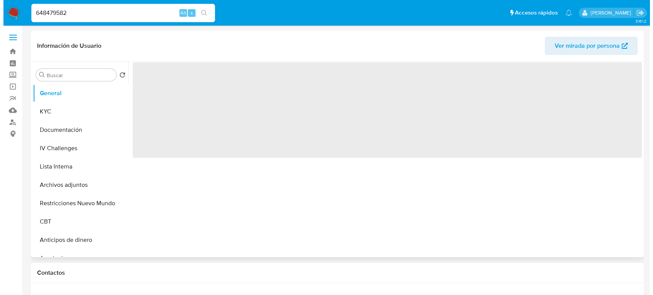
scroll to position [0, 0]
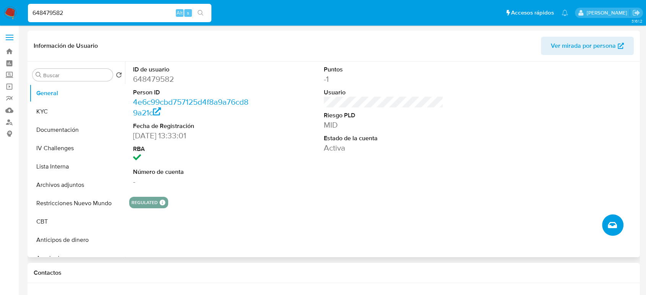
click at [611, 224] on icon "Crear caso manual" at bounding box center [612, 225] width 9 height 6
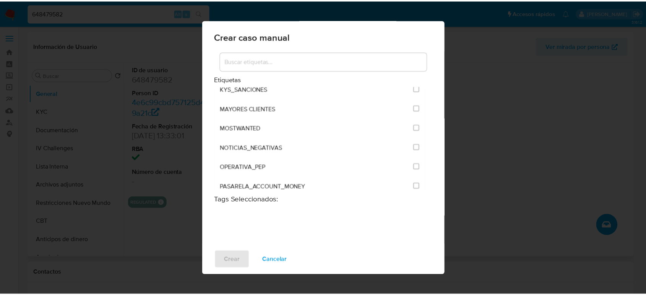
scroll to position [382, 0]
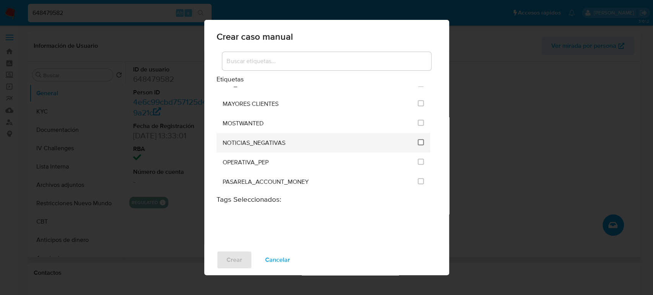
click at [418, 143] on input "2454" at bounding box center [421, 142] width 6 height 6
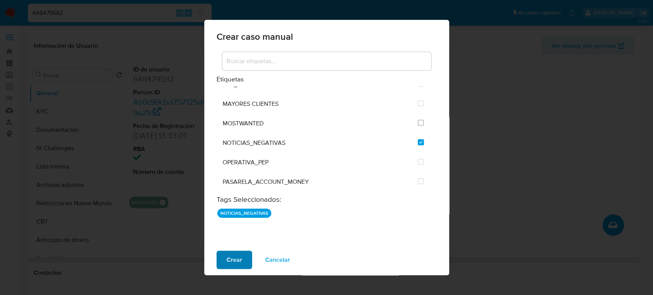
click at [237, 264] on span "Crear" at bounding box center [234, 260] width 16 height 17
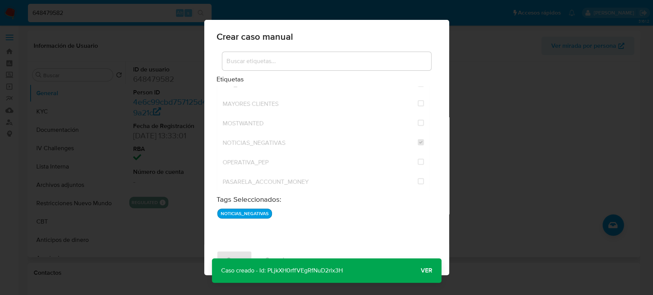
drag, startPoint x: 376, startPoint y: 275, endPoint x: 267, endPoint y: 274, distance: 108.6
click at [267, 274] on div "Caso creado - Id: PLjkXH0rffVEgRfNuD2rlx3H Caso creado - Id: PLjkXH0rffVEgRfNuD…" at bounding box center [326, 271] width 229 height 24
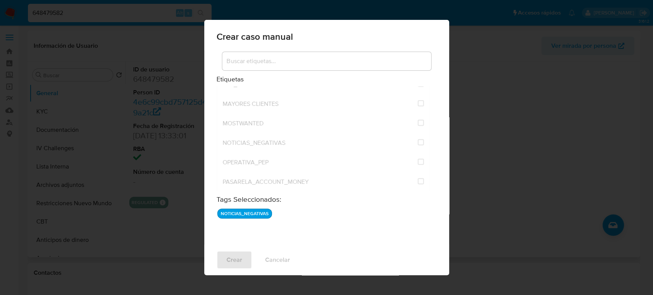
checkbox input "false"
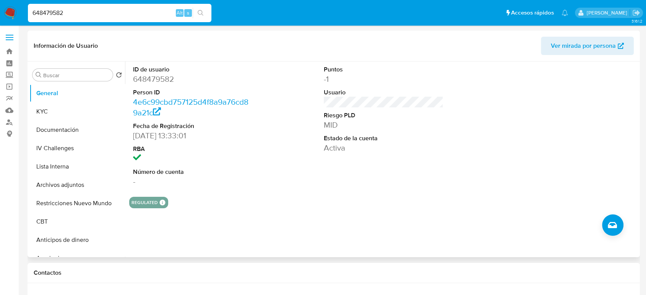
click at [153, 10] on input "648479582" at bounding box center [120, 13] width 184 height 10
paste input "158984773"
type input "158984773"
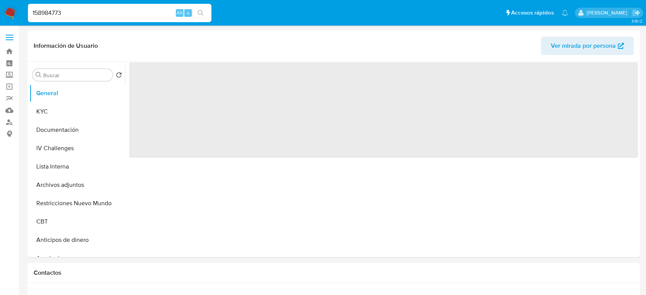
select select "10"
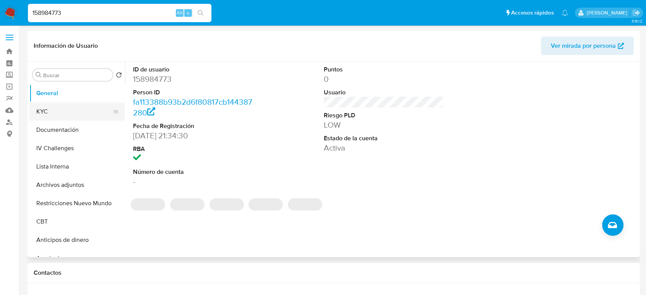
click at [88, 115] on button "KYC" at bounding box center [73, 111] width 89 height 18
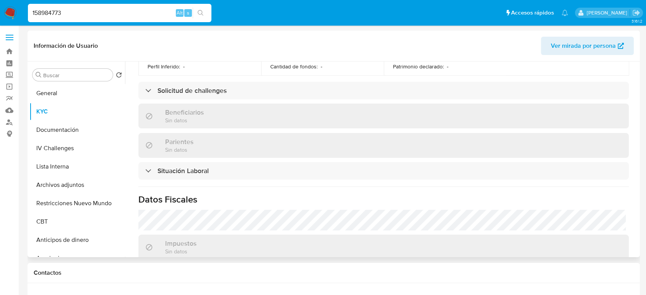
scroll to position [382, 0]
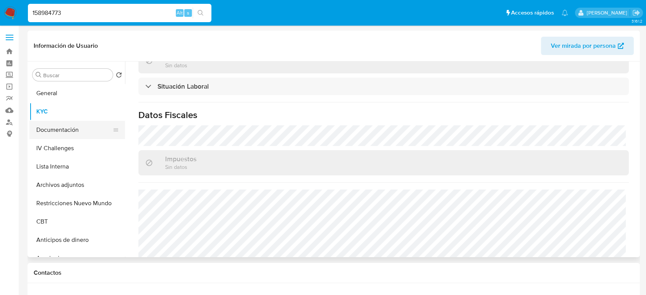
click at [76, 132] on button "Documentación" at bounding box center [73, 130] width 89 height 18
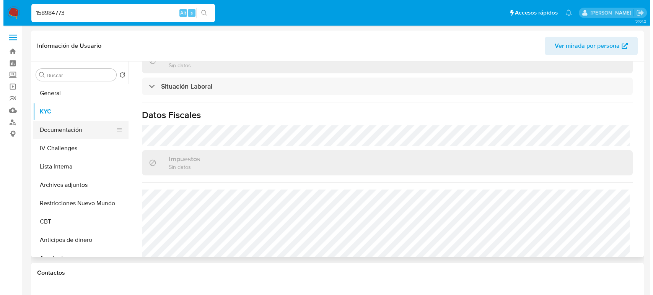
scroll to position [0, 0]
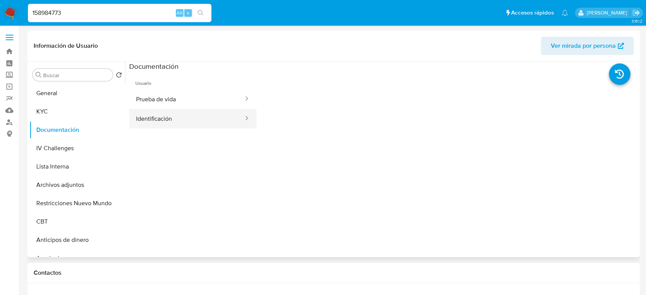
click at [159, 118] on button "Identificación" at bounding box center [186, 119] width 115 height 20
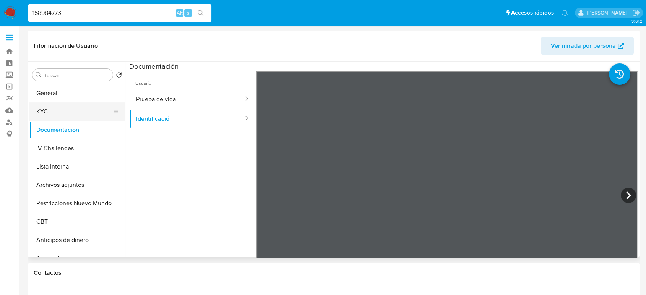
click at [58, 114] on button "KYC" at bounding box center [73, 111] width 89 height 18
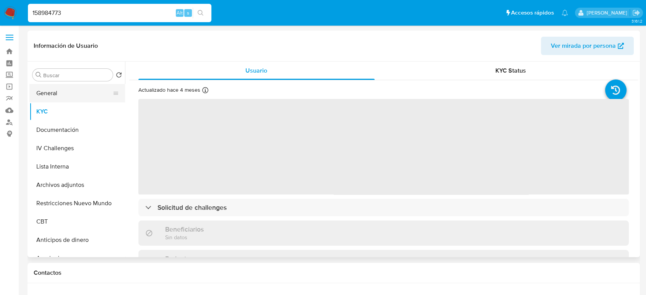
click at [64, 94] on button "General" at bounding box center [73, 93] width 89 height 18
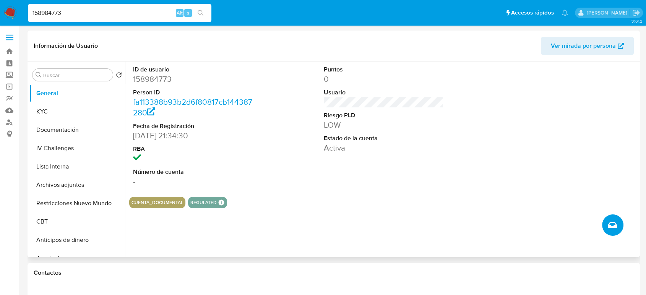
click at [615, 220] on button "Crear caso manual" at bounding box center [612, 225] width 21 height 21
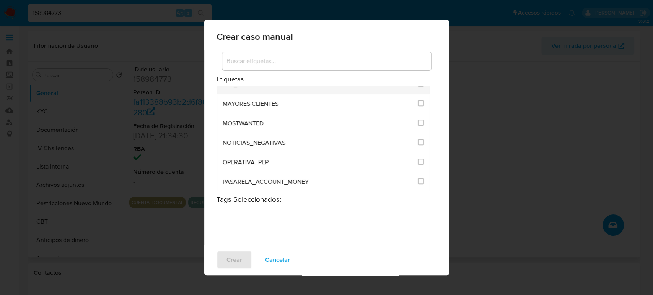
scroll to position [425, 0]
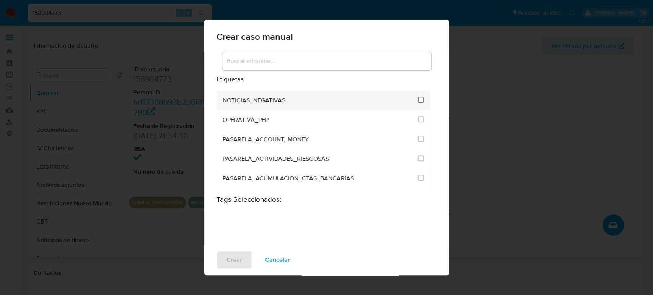
click at [418, 97] on input "2454" at bounding box center [421, 100] width 6 height 6
checkbox input "true"
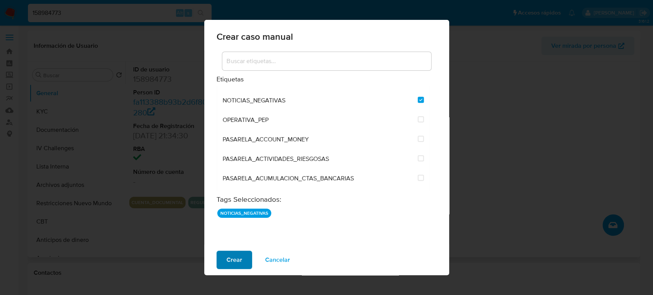
click at [233, 259] on span "Crear" at bounding box center [234, 260] width 16 height 17
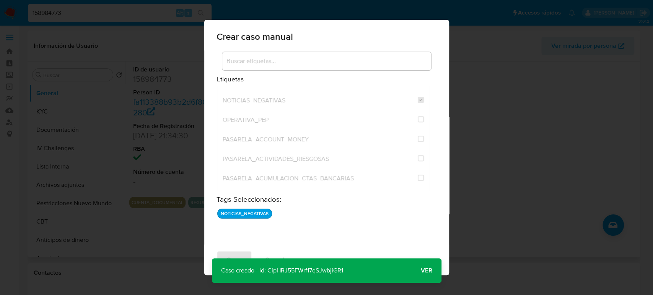
drag, startPoint x: 362, startPoint y: 268, endPoint x: 266, endPoint y: 271, distance: 95.6
click at [266, 271] on div "Caso creado - Id: CipHRJ55FWrf17qSJwbjiGR1 Caso creado - Id: CipHRJ55FWrf17qSJw…" at bounding box center [326, 271] width 229 height 24
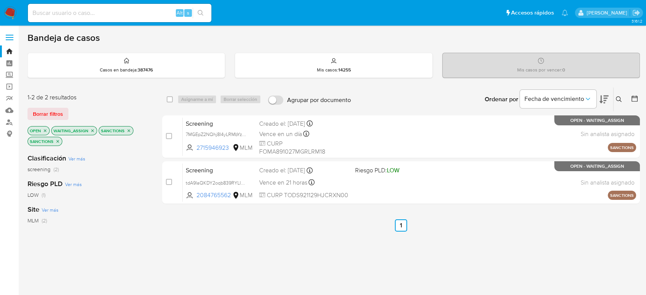
click at [9, 11] on img at bounding box center [10, 13] width 13 height 13
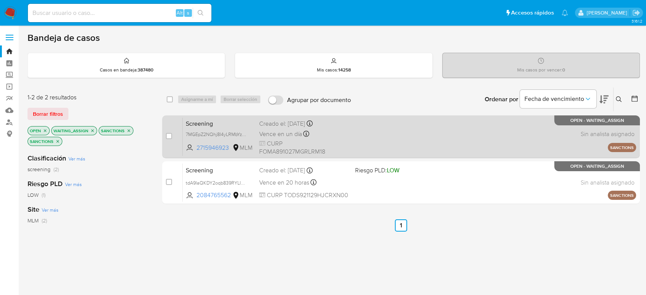
click at [328, 137] on div "Vence en un día Vence el [DATE] 16:28:17" at bounding box center [303, 134] width 89 height 10
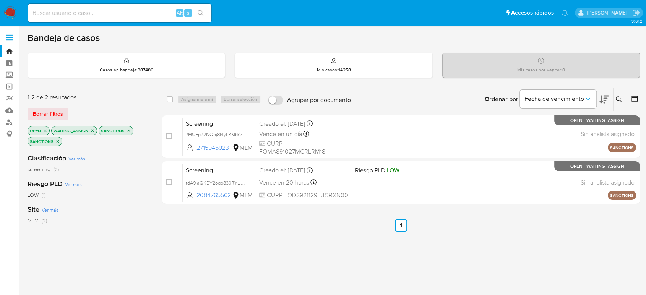
click at [130, 130] on icon "close-filter" at bounding box center [129, 131] width 5 height 5
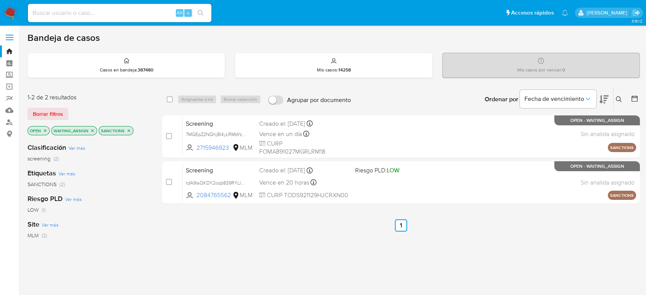
click at [130, 130] on icon "close-filter" at bounding box center [129, 131] width 5 height 5
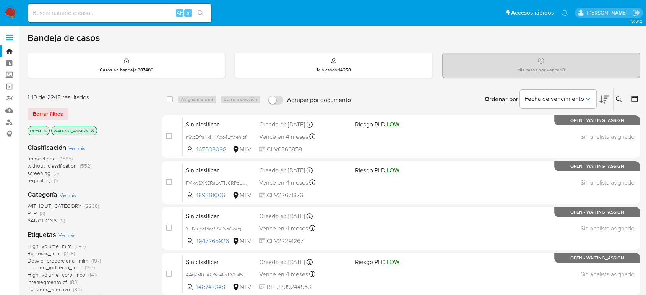
click at [55, 181] on span "(1)" at bounding box center [56, 181] width 4 height 8
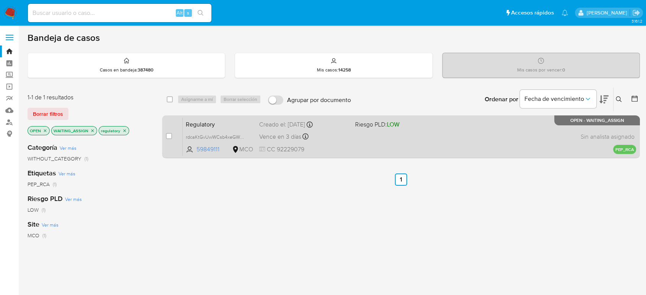
click at [348, 142] on div "Regulatory rdcaKtGvUwWCsb4xeGWwp4DQ 59849111 MCO Riesgo PLD: LOW Creado el: [DA…" at bounding box center [410, 136] width 454 height 39
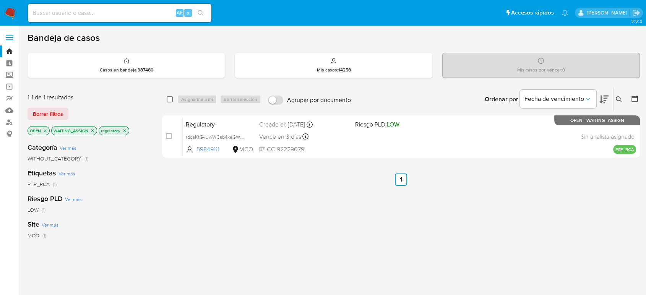
click at [172, 98] on input "checkbox" at bounding box center [170, 99] width 6 height 6
checkbox input "true"
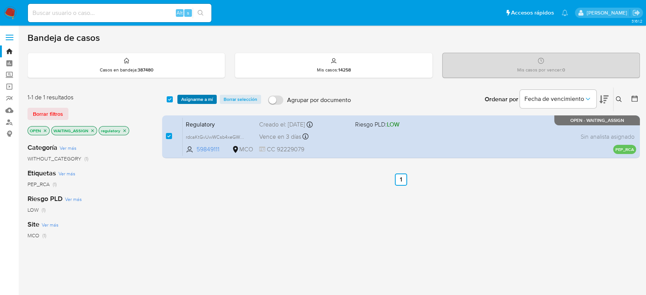
click at [187, 98] on span "Asignarme a mí" at bounding box center [197, 100] width 32 height 8
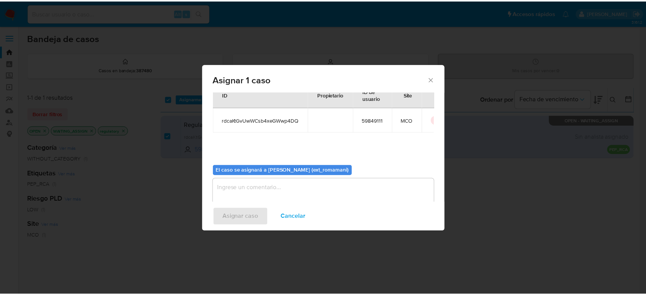
scroll to position [39, 0]
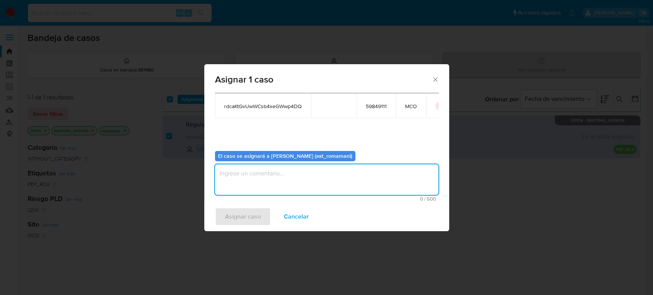
click at [323, 185] on textarea "assign-modal" at bounding box center [326, 179] width 223 height 31
type textarea "Asignacion"
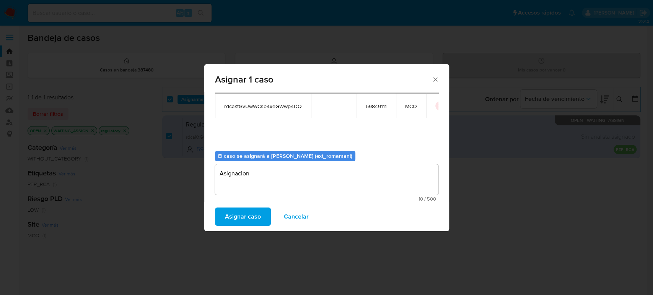
click at [226, 213] on span "Asignar caso" at bounding box center [243, 216] width 36 height 17
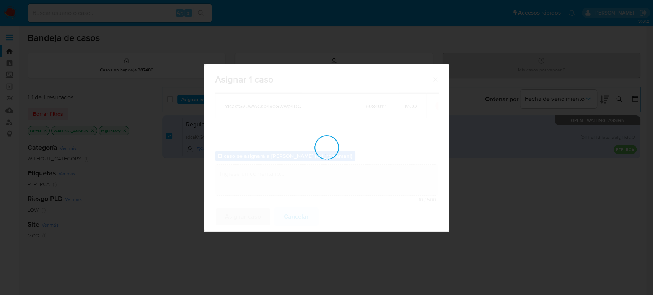
checkbox input "false"
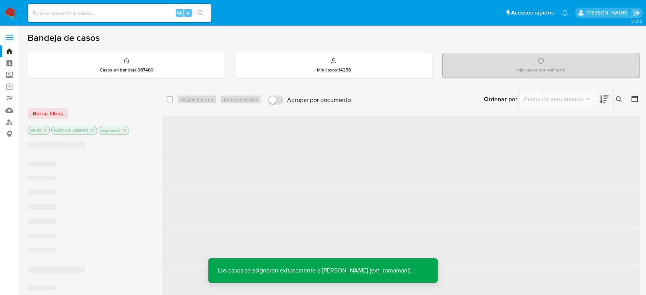
click at [13, 8] on img at bounding box center [10, 13] width 13 height 13
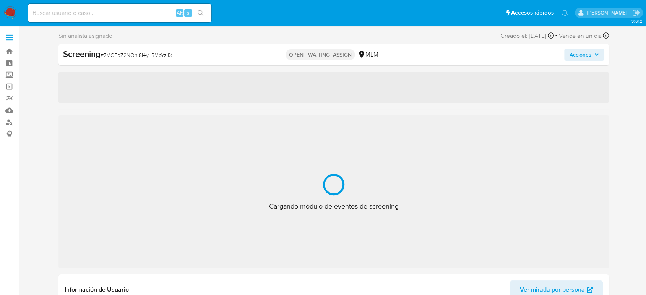
select select "10"
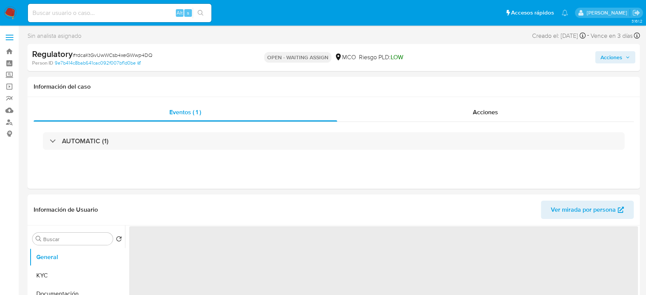
select select "10"
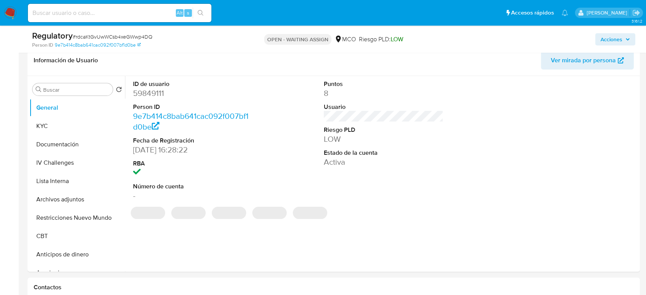
scroll to position [127, 0]
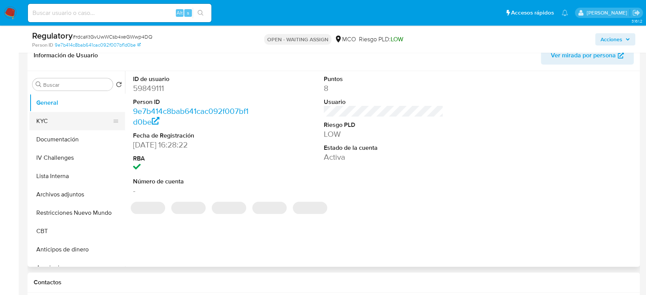
click at [52, 120] on button "KYC" at bounding box center [73, 121] width 89 height 18
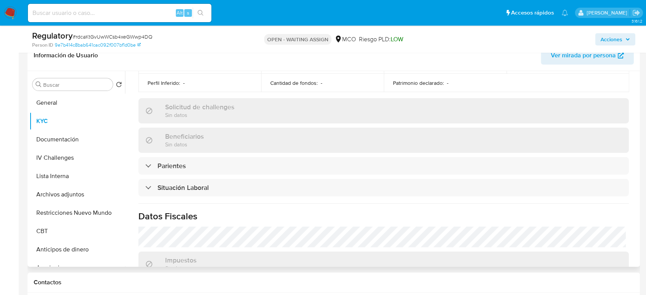
scroll to position [340, 0]
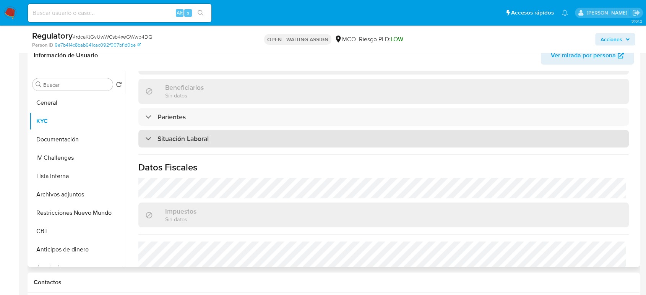
click at [183, 132] on div "Situación Laboral" at bounding box center [383, 139] width 491 height 18
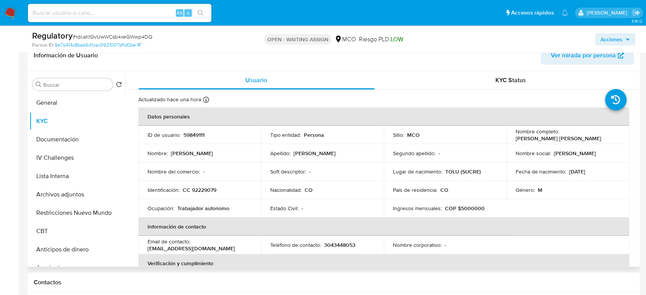
scroll to position [0, 0]
drag, startPoint x: 588, startPoint y: 137, endPoint x: 513, endPoint y: 140, distance: 74.6
click at [516, 140] on div "Nombre completo : [PERSON_NAME] [PERSON_NAME]" at bounding box center [568, 135] width 104 height 14
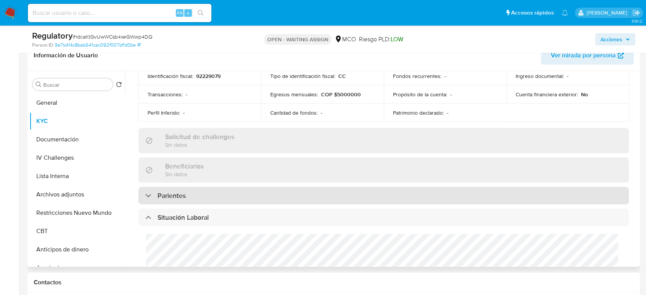
scroll to position [297, 0]
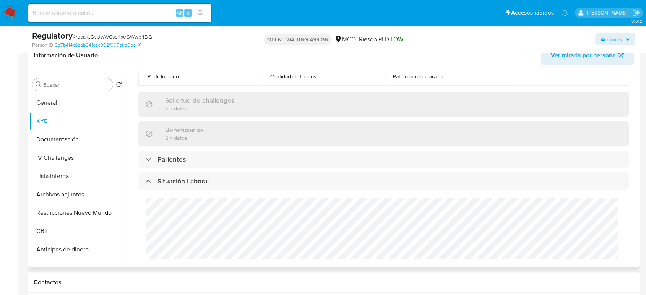
drag, startPoint x: 228, startPoint y: 176, endPoint x: 366, endPoint y: 169, distance: 139.0
click at [366, 169] on div "Actualizado hace una hora Creado: [DATE] 18:25:43 Actualizado: [DATE] 16:43:17 …" at bounding box center [383, 135] width 509 height 685
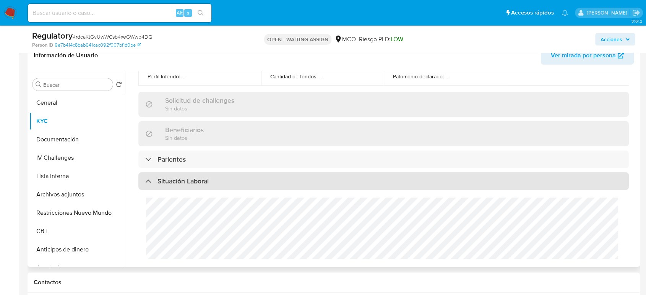
click at [225, 179] on div "Situación Laboral" at bounding box center [383, 181] width 491 height 18
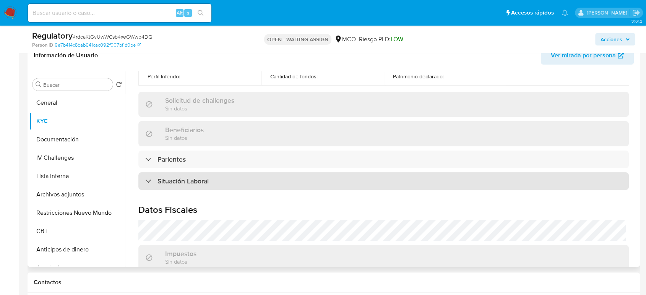
click at [225, 179] on div "Situación Laboral" at bounding box center [383, 181] width 491 height 18
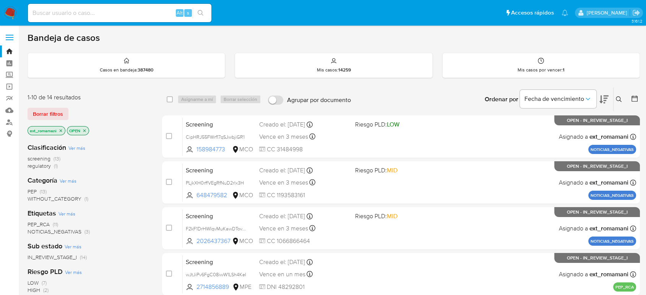
click at [52, 165] on span "regulatory (1)" at bounding box center [43, 166] width 30 height 7
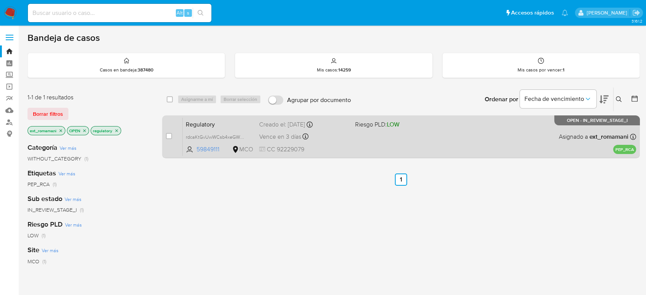
click at [361, 142] on div "Regulatory rdcaKtGvUwWCsb4xeGWwp4DQ 59849111 MCO Riesgo PLD: LOW Creado el: [DA…" at bounding box center [410, 136] width 454 height 39
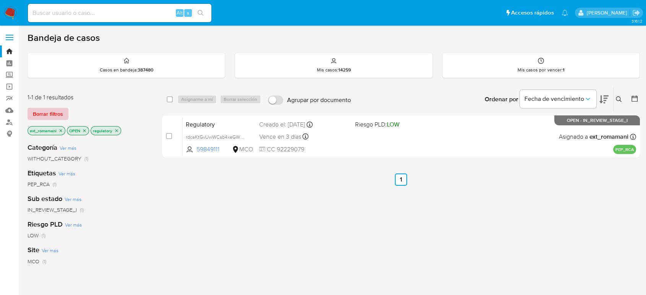
click at [50, 111] on span "Borrar filtros" at bounding box center [48, 114] width 30 height 11
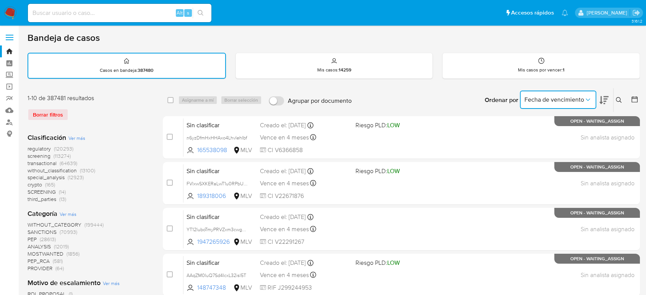
click at [577, 102] on span "Fecha de vencimiento" at bounding box center [555, 100] width 60 height 8
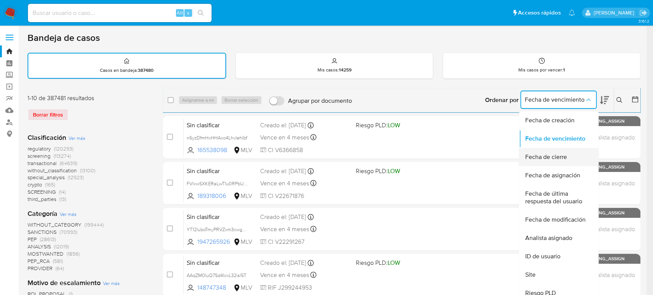
click at [566, 151] on div "Fecha de cierre" at bounding box center [556, 157] width 63 height 18
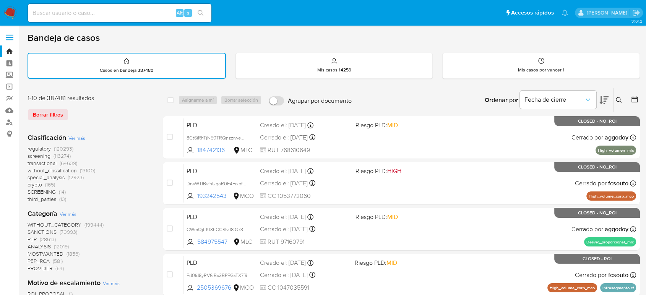
click at [633, 99] on icon at bounding box center [635, 100] width 8 height 8
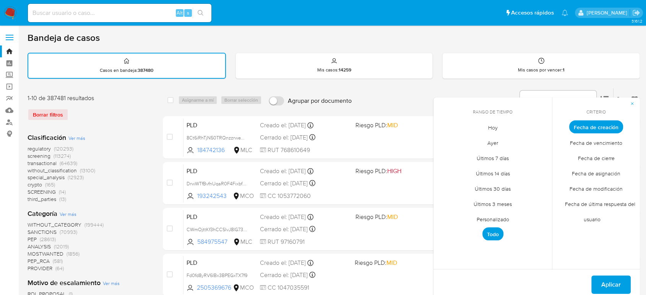
click at [481, 125] on span "Hoy" at bounding box center [493, 128] width 26 height 16
drag, startPoint x: 581, startPoint y: 159, endPoint x: 573, endPoint y: 166, distance: 10.1
click at [581, 161] on span "Fecha de cierre" at bounding box center [596, 158] width 53 height 16
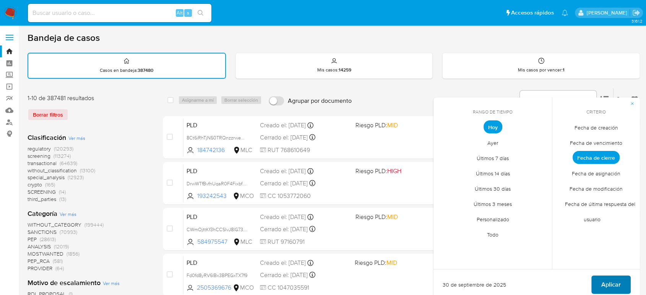
click at [605, 281] on span "Aplicar" at bounding box center [612, 285] width 20 height 17
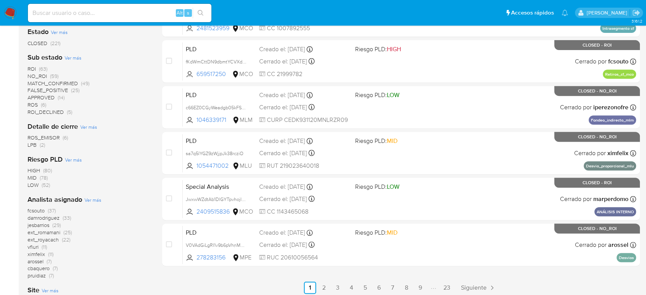
scroll to position [382, 0]
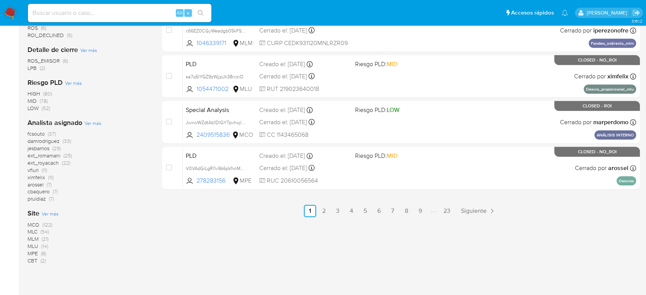
click at [69, 154] on span "(25)" at bounding box center [67, 156] width 8 height 8
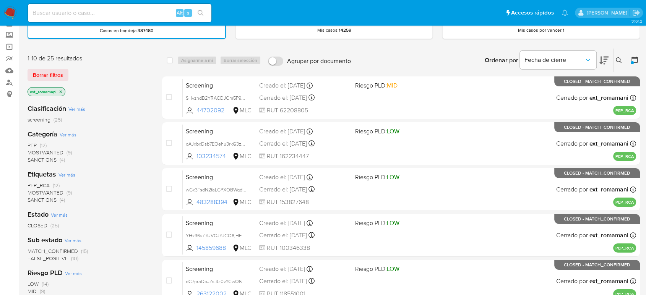
scroll to position [39, 0]
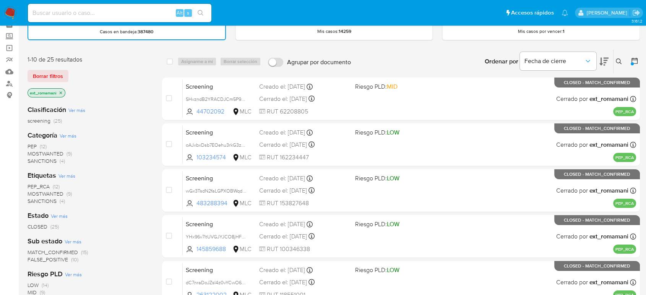
click at [12, 13] on img at bounding box center [10, 13] width 13 height 13
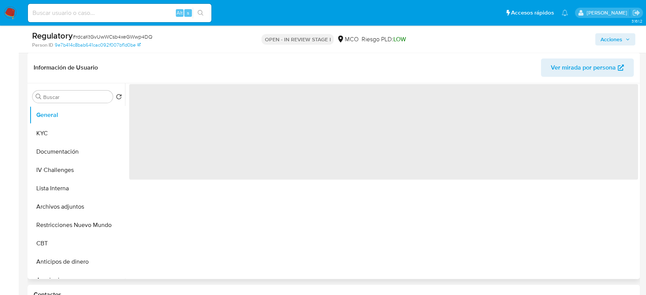
scroll to position [127, 0]
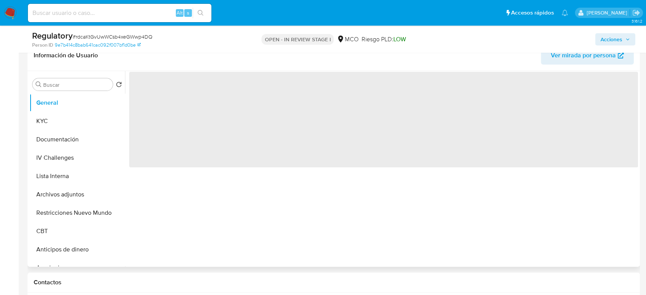
select select "10"
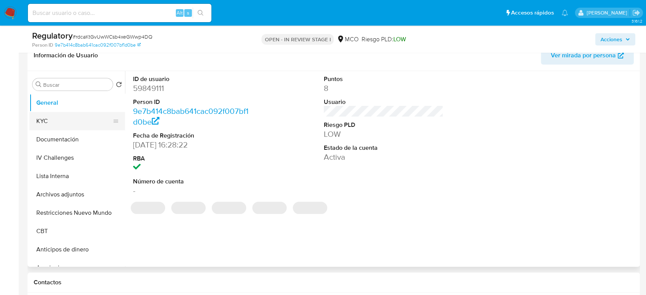
click at [47, 122] on button "KYC" at bounding box center [73, 121] width 89 height 18
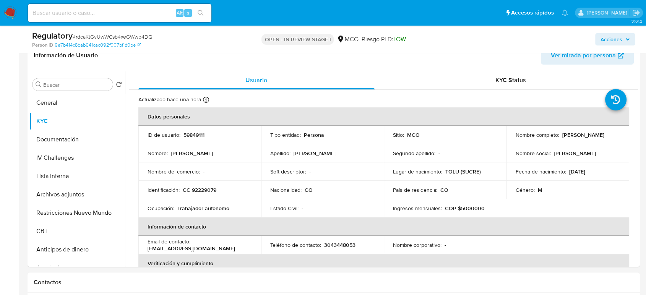
drag, startPoint x: 588, startPoint y: 137, endPoint x: 508, endPoint y: 137, distance: 80.3
click at [508, 137] on td "Nombre completo : [PERSON_NAME]" at bounding box center [568, 135] width 123 height 18
copy p "[PERSON_NAME]"
click at [74, 138] on button "Documentación" at bounding box center [73, 139] width 89 height 18
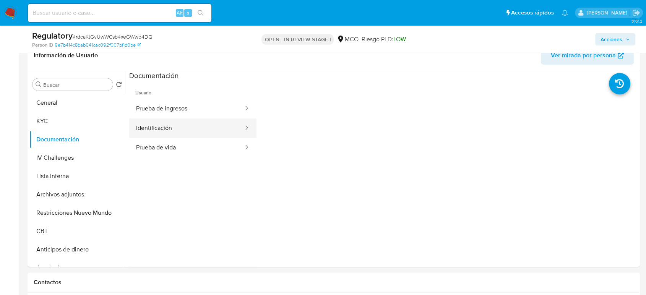
click at [176, 133] on button "Identificación" at bounding box center [186, 129] width 115 height 20
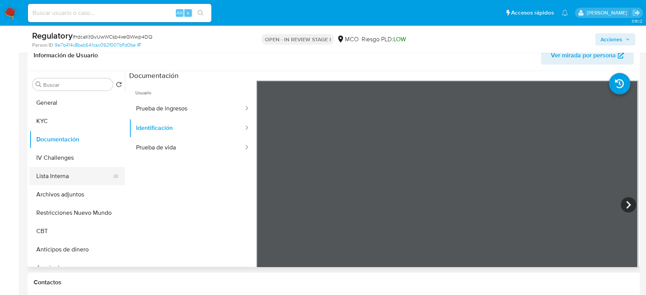
click at [70, 179] on button "Lista Interna" at bounding box center [73, 176] width 89 height 18
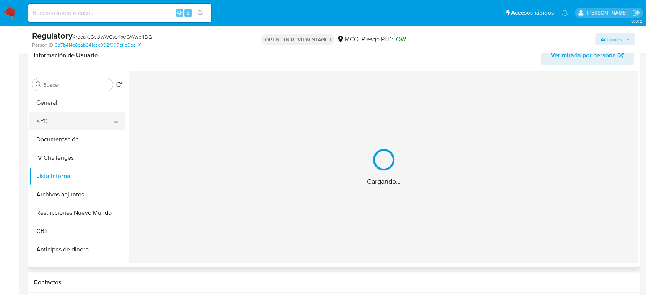
click at [72, 122] on button "KYC" at bounding box center [73, 121] width 89 height 18
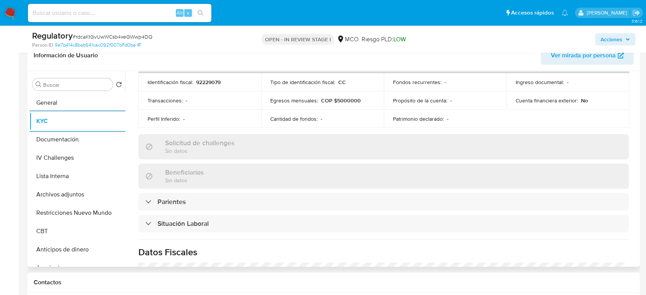
scroll to position [297, 0]
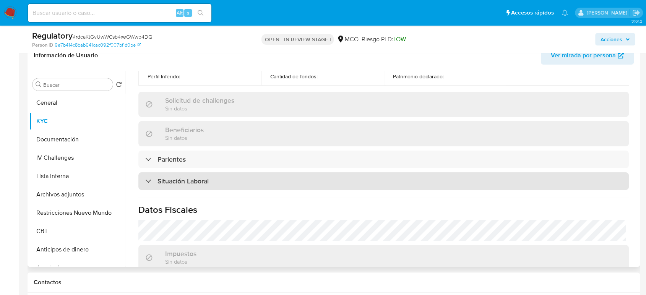
click at [206, 181] on h3 "Situación Laboral" at bounding box center [183, 181] width 51 height 8
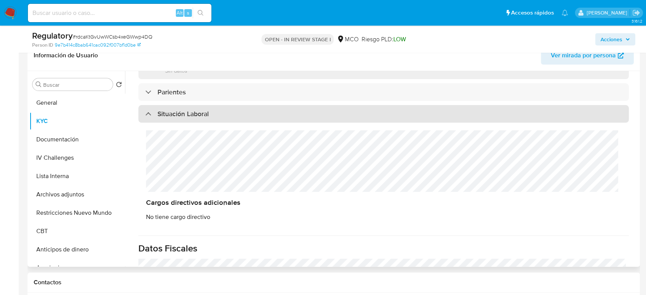
scroll to position [382, 0]
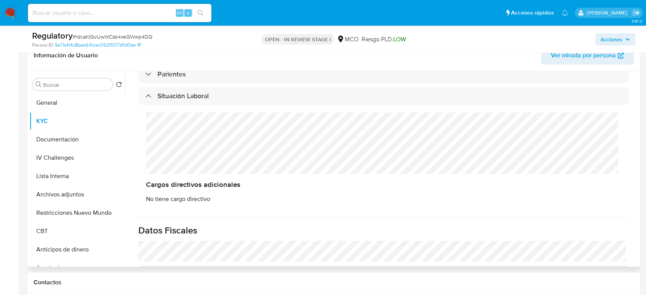
click at [143, 124] on div "Cargos directivos adicionales No tiene cargo directivo" at bounding box center [383, 158] width 491 height 106
click at [69, 181] on button "Lista Interna" at bounding box center [73, 176] width 89 height 18
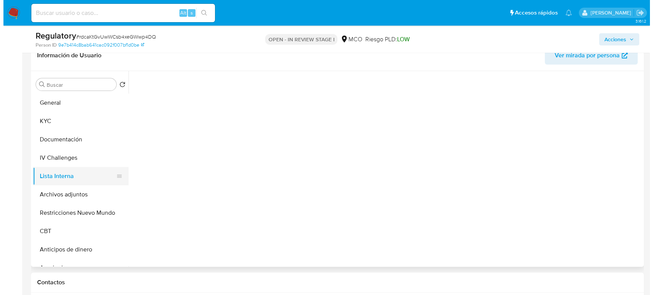
scroll to position [0, 0]
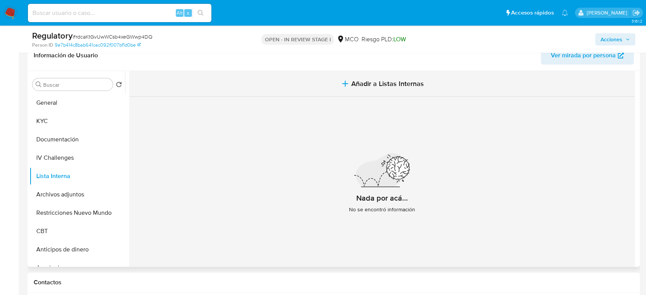
click at [336, 88] on button "Añadir a Listas Internas" at bounding box center [382, 84] width 506 height 26
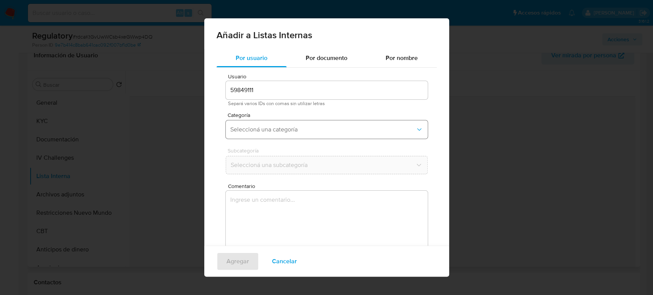
click at [296, 124] on button "Seleccioná una categoría" at bounding box center [327, 129] width 202 height 18
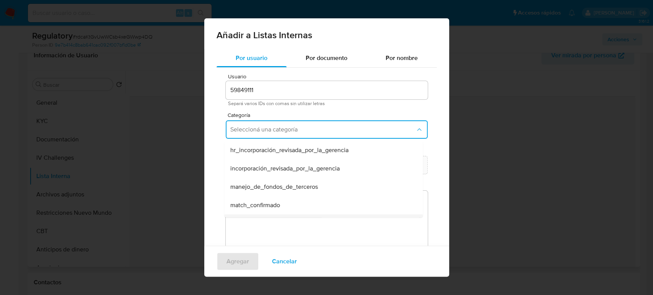
scroll to position [31, 0]
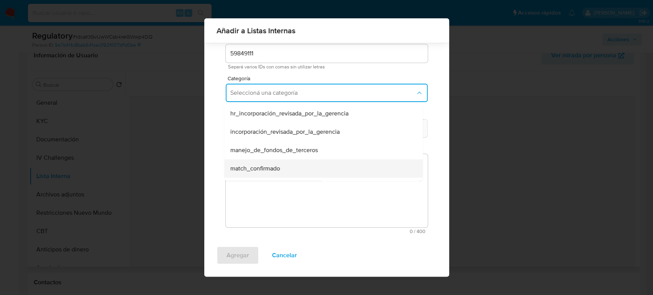
click at [274, 168] on span "match_confirmado" at bounding box center [255, 169] width 50 height 8
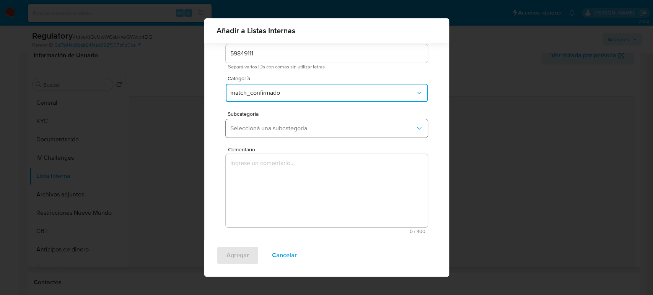
click at [288, 134] on button "Seleccioná una subcategoría" at bounding box center [327, 128] width 202 height 18
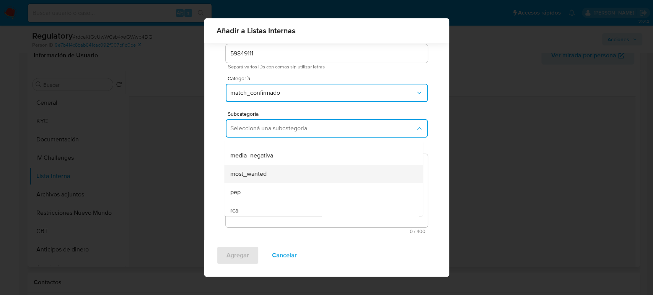
scroll to position [42, 0]
click at [252, 177] on div "pep" at bounding box center [321, 180] width 182 height 18
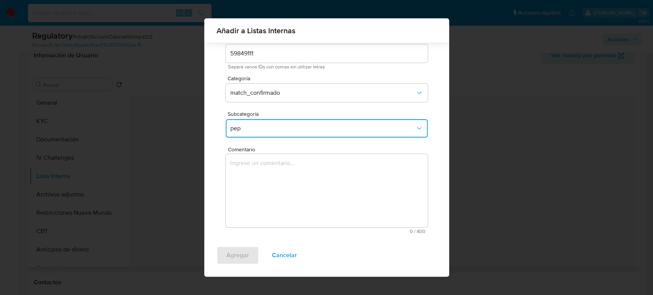
click at [252, 177] on textarea "Comentario" at bounding box center [327, 190] width 202 height 73
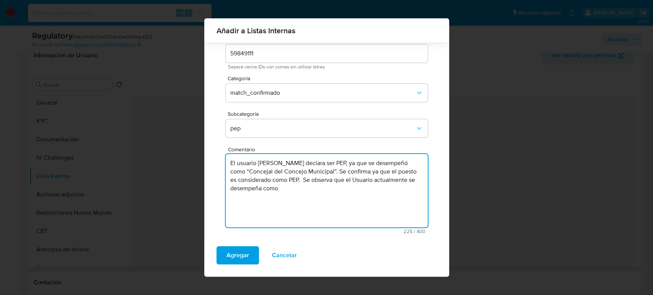
click at [364, 203] on textarea "El usuario Wilmer Antonio Perez Perez declara ser PEP, ya que se desempeñó como…" at bounding box center [327, 190] width 202 height 73
paste textarea "Alcalde de Tolu"
drag, startPoint x: 342, startPoint y: 180, endPoint x: 359, endPoint y: 202, distance: 27.6
click at [359, 202] on textarea "El usuario [PERSON_NAME] declara ser PEP, ya que se desempeñó como “Concejal de…" at bounding box center [327, 190] width 202 height 73
paste textarea "Se observa que el Usuario actualmente se desempeña como Alcalde de Tolu desde E…"
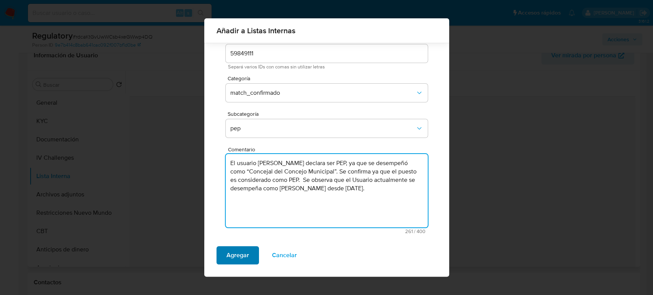
type textarea "El usuario [PERSON_NAME] declara ser PEP, ya que se desempeñó como “Concejal de…"
click at [243, 256] on span "Agregar" at bounding box center [237, 255] width 23 height 17
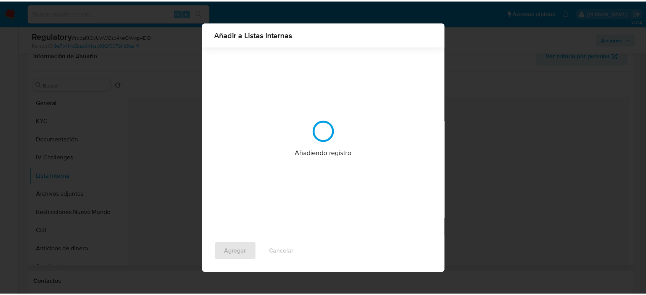
scroll to position [0, 0]
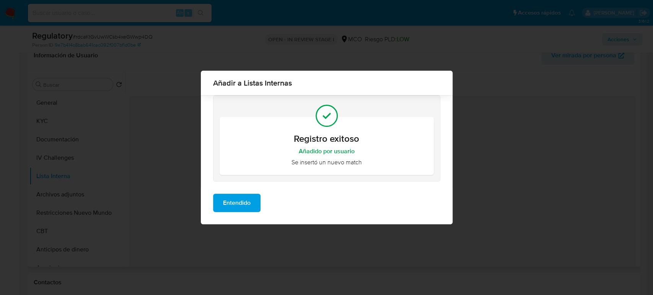
click at [243, 205] on span "Entendido" at bounding box center [237, 203] width 28 height 17
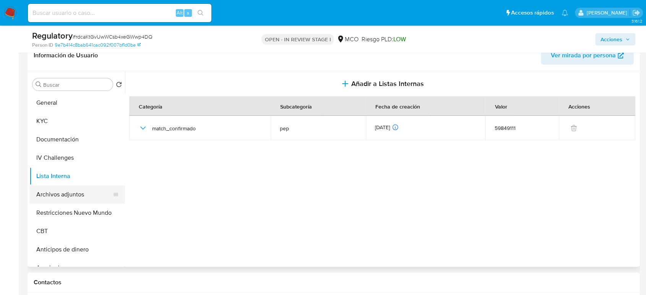
click at [66, 195] on button "Archivos adjuntos" at bounding box center [73, 194] width 89 height 18
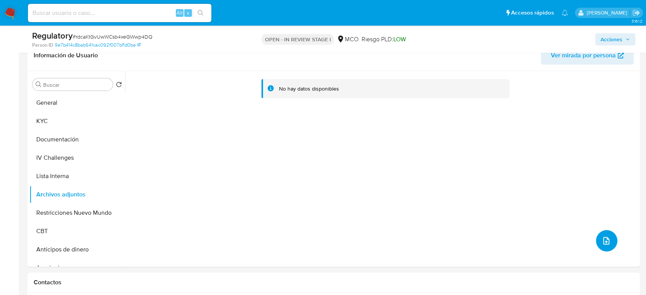
click at [602, 239] on icon "upload-file" at bounding box center [606, 240] width 9 height 9
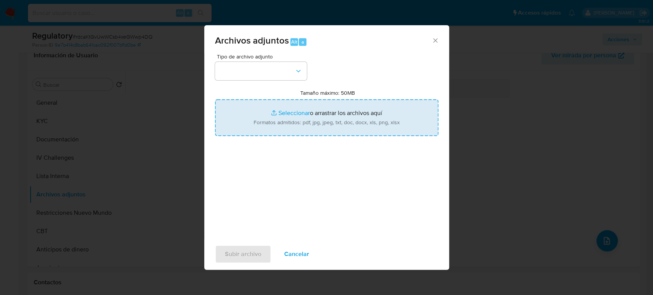
click at [304, 125] on input "Tamaño máximo: 50MB Seleccionar archivos" at bounding box center [326, 117] width 223 height 37
click at [282, 113] on input "Tamaño máximo: 50MB Seleccionar archivos" at bounding box center [326, 117] width 223 height 37
type input "C:\fakepath\_Wilmer Antonio Perez Perez_ Lavado de dinero - Buscar con Google.p…"
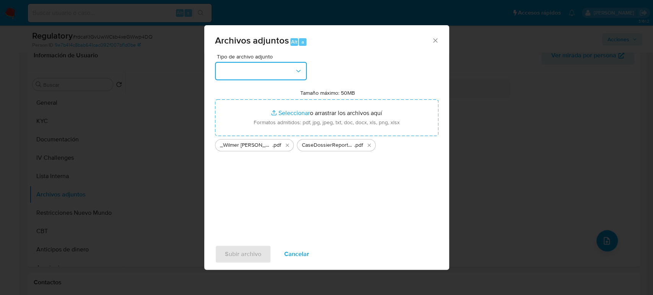
click at [254, 70] on button "button" at bounding box center [261, 71] width 92 height 18
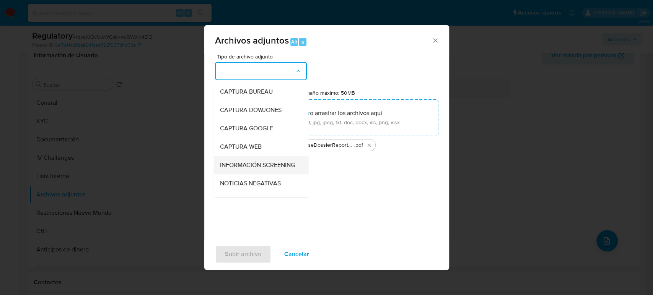
click at [256, 164] on span "INFORMACIÓN SCREENING" at bounding box center [257, 165] width 75 height 8
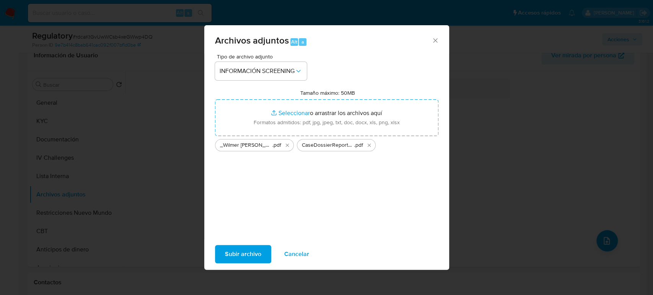
click at [256, 255] on span "Subir archivo" at bounding box center [243, 254] width 36 height 17
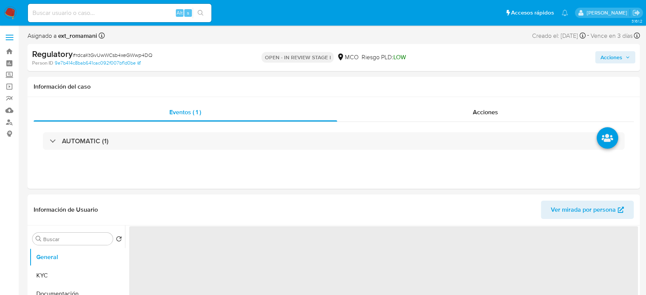
select select "10"
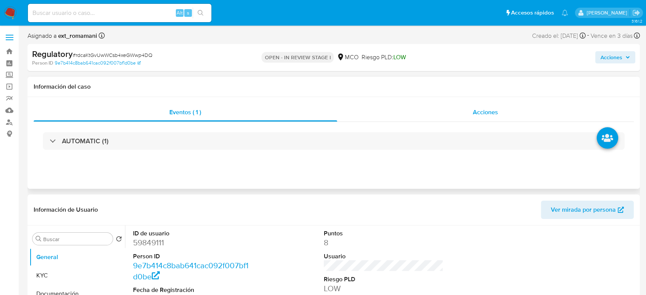
click at [488, 114] on span "Acciones" at bounding box center [485, 112] width 25 height 9
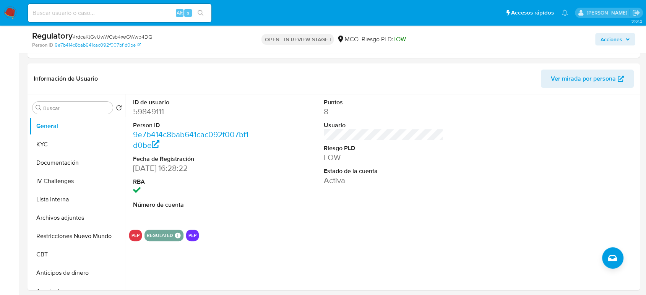
scroll to position [255, 0]
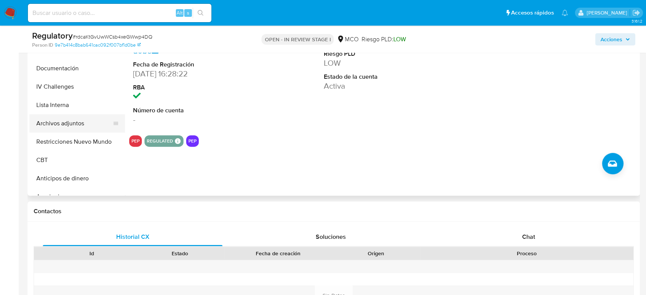
click at [50, 119] on button "Archivos adjuntos" at bounding box center [73, 123] width 89 height 18
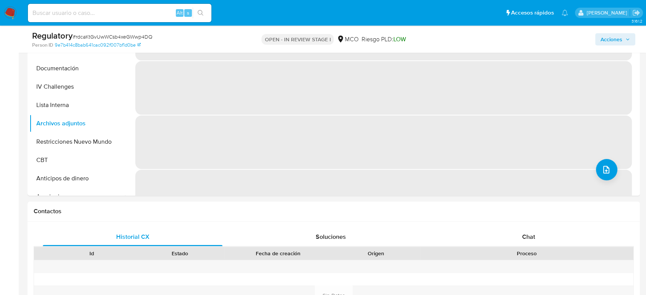
scroll to position [212, 0]
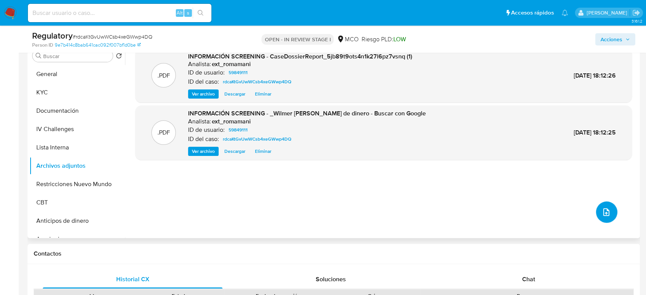
click at [603, 213] on icon "upload-file" at bounding box center [606, 212] width 9 height 9
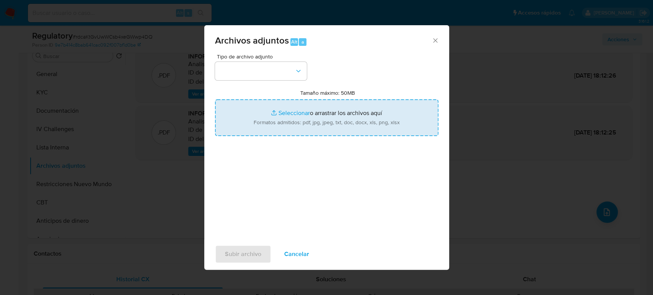
click at [272, 121] on input "Tamaño máximo: 50MB Seleccionar archivos" at bounding box center [326, 117] width 223 height 37
type input "C:\fakepath\Reconocimiento al Alcalde Wilmer Antoni...o con el Progreso de Sant…"
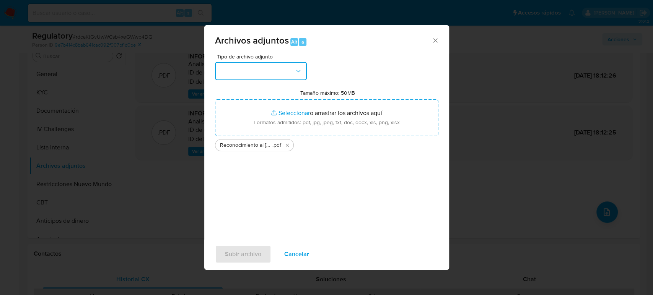
click at [243, 76] on button "button" at bounding box center [261, 71] width 92 height 18
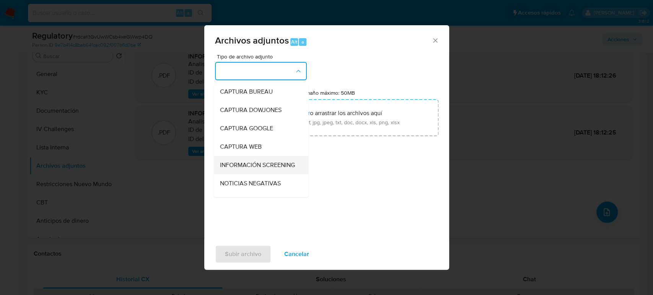
click at [244, 164] on span "INFORMACIÓN SCREENING" at bounding box center [257, 165] width 75 height 8
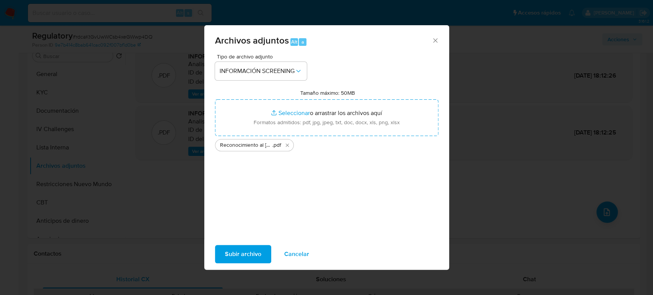
click at [241, 249] on span "Subir archivo" at bounding box center [243, 254] width 36 height 17
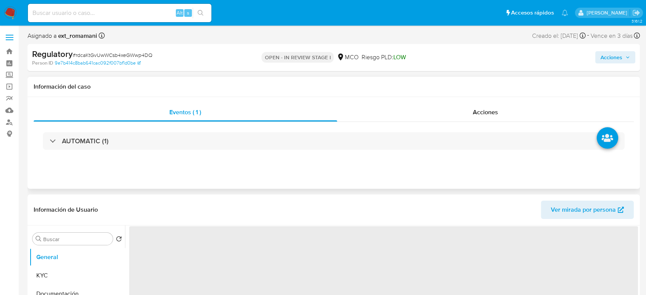
select select "10"
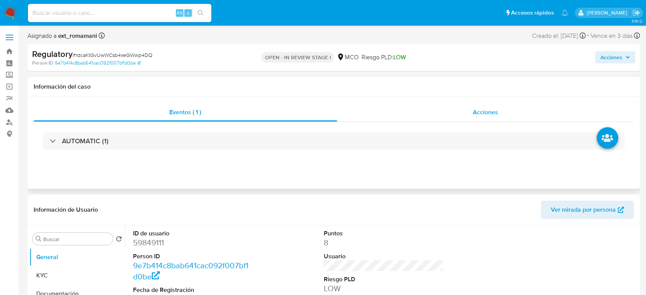
click at [472, 112] on div "Acciones" at bounding box center [485, 112] width 297 height 18
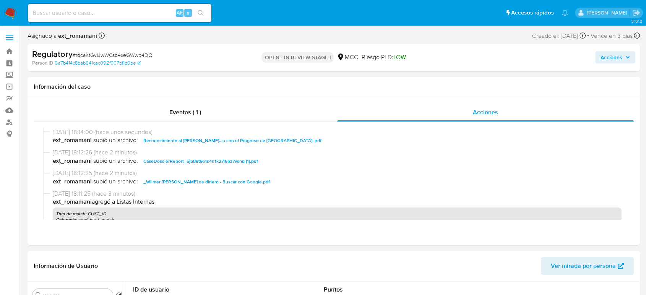
click at [601, 54] on span "Acciones" at bounding box center [612, 57] width 22 height 12
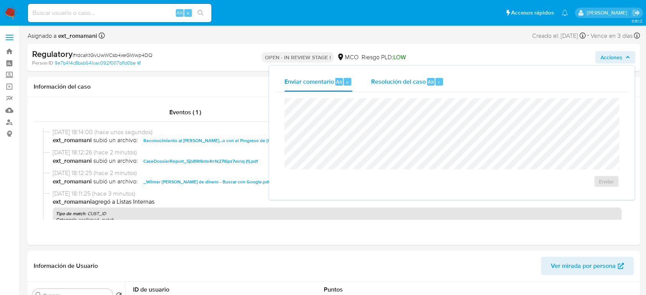
click at [385, 78] on span "Resolución del caso" at bounding box center [398, 81] width 55 height 9
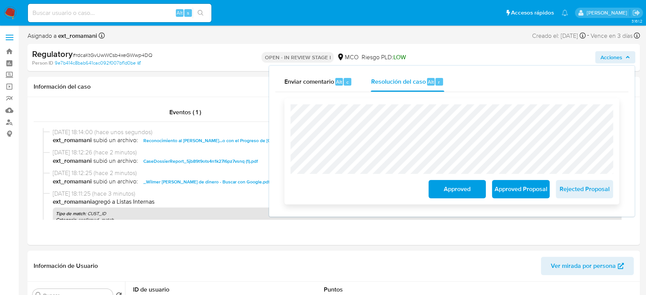
click at [511, 186] on span "Approved Proposal" at bounding box center [520, 189] width 37 height 17
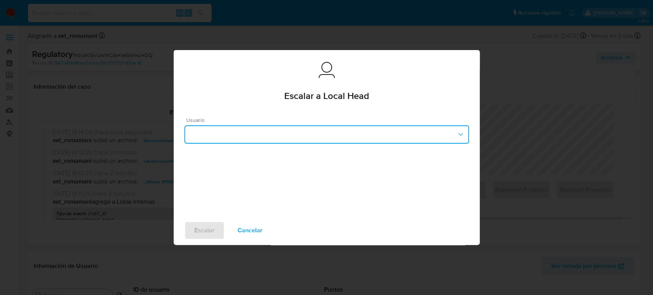
click at [299, 135] on button "button" at bounding box center [326, 134] width 285 height 18
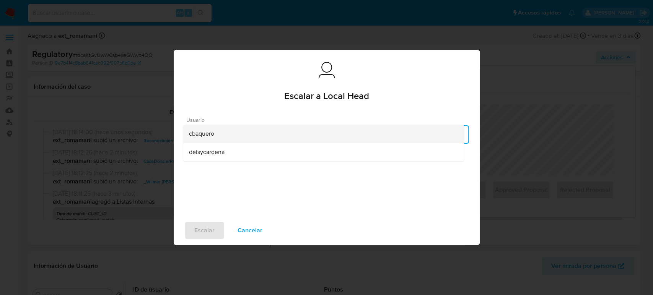
click at [244, 136] on div "cbaquero" at bounding box center [323, 134] width 269 height 18
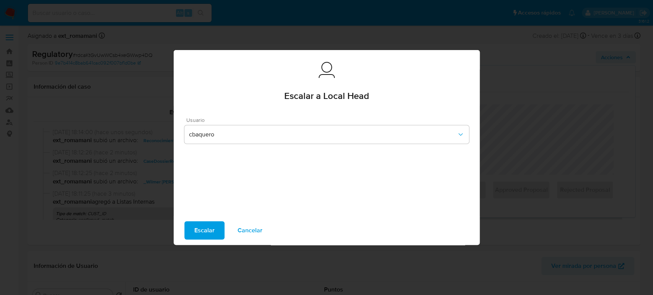
click at [208, 232] on span "Escalar" at bounding box center [204, 230] width 20 height 17
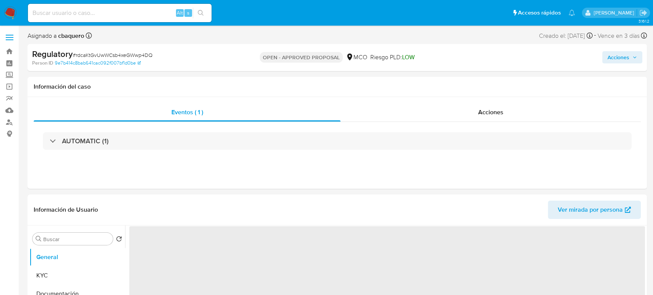
select select "10"
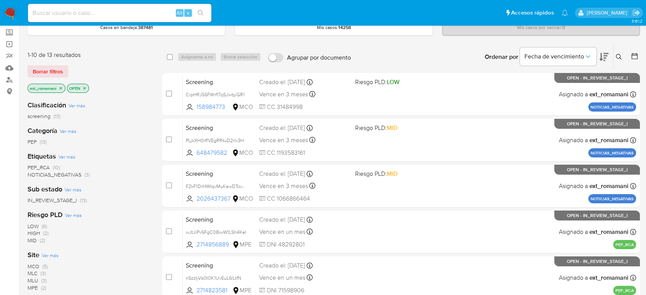
scroll to position [85, 0]
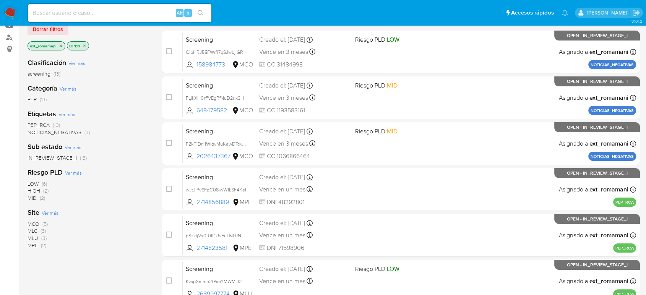
click at [44, 238] on span "(3)" at bounding box center [43, 238] width 5 height 8
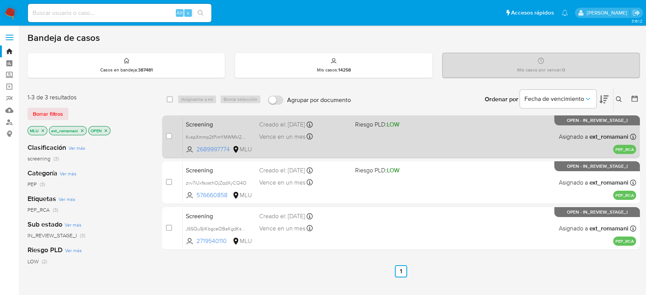
click at [314, 132] on div "Vence en un mes Vence el [DATE] 22:02:39" at bounding box center [303, 137] width 89 height 10
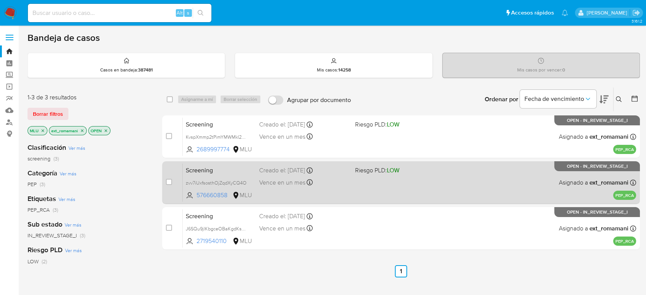
click at [307, 177] on div "Screening zvv7iUxfsosthOjZqdXyCQ4O 576660858 MLU Riesgo PLD: LOW Creado el: [DA…" at bounding box center [410, 182] width 454 height 39
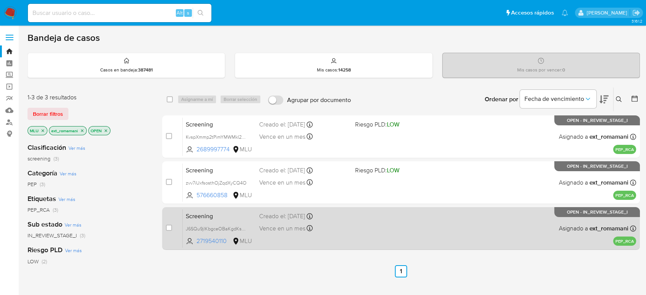
click at [307, 216] on div "Creado el: [DATE] Creado el: [DATE] 17:24:18" at bounding box center [303, 216] width 89 height 8
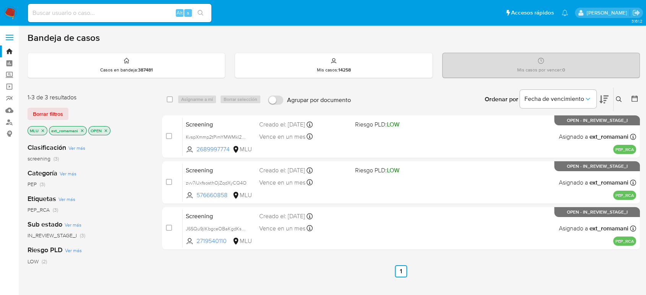
click at [8, 16] on img at bounding box center [10, 13] width 13 height 13
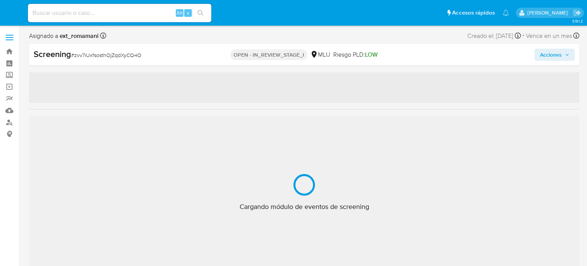
select select "10"
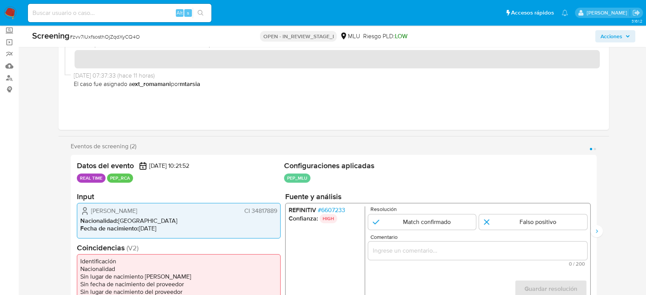
scroll to position [127, 0]
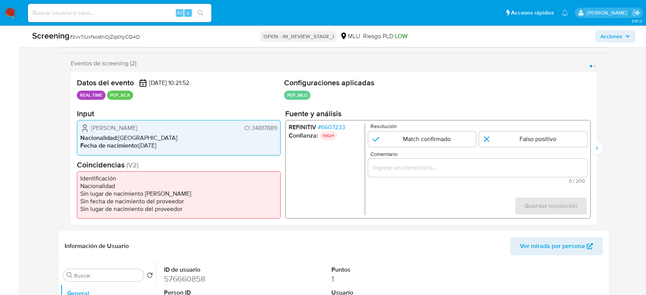
drag, startPoint x: 278, startPoint y: 128, endPoint x: 250, endPoint y: 128, distance: 27.5
click at [250, 128] on div "[PERSON_NAME] CI 34817889 Nacionalidad : [DEMOGRAPHIC_DATA] Fecha de nacimiento…" at bounding box center [179, 137] width 204 height 35
drag, startPoint x: 190, startPoint y: 131, endPoint x: 89, endPoint y: 130, distance: 101.0
click at [89, 130] on div "[PERSON_NAME] CI 34817889" at bounding box center [178, 128] width 197 height 9
click at [329, 130] on span "# 6607233" at bounding box center [332, 128] width 28 height 8
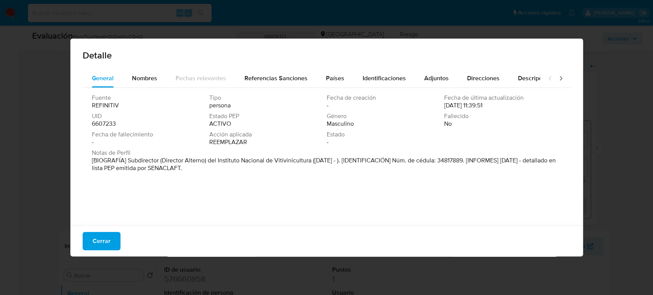
drag, startPoint x: 127, startPoint y: 161, endPoint x: 309, endPoint y: 163, distance: 182.4
click at [309, 163] on font "[BIOGRAFÍA] Subdirector (Director Alterno) del Instituto Nacional de Vitivinicu…" at bounding box center [324, 164] width 464 height 16
click at [101, 236] on span "Cerrar" at bounding box center [102, 241] width 18 height 17
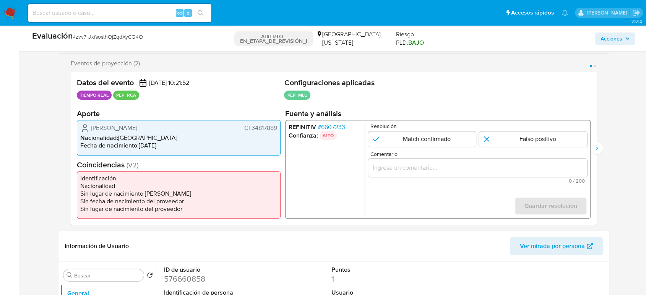
click at [398, 164] on input "Comentario" at bounding box center [477, 168] width 219 height 10
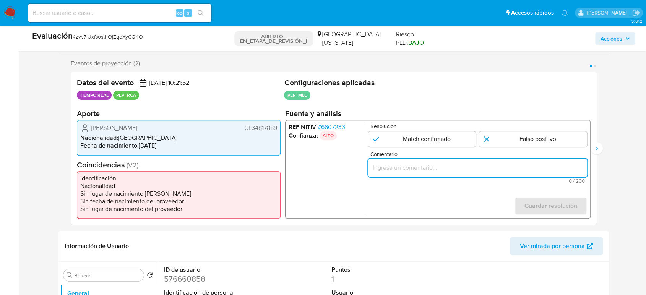
paste input "Titular de cuenta se desempeña como Configurando calidad PEP."
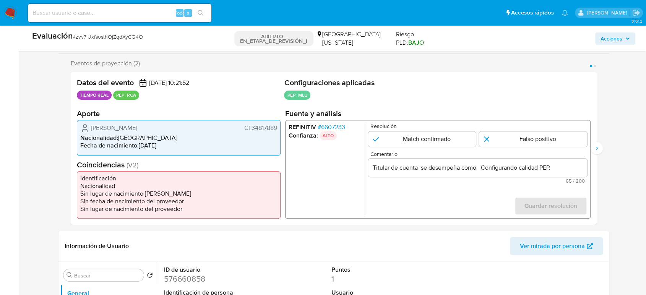
drag, startPoint x: 90, startPoint y: 127, endPoint x: 272, endPoint y: 129, distance: 182.4
click at [280, 129] on div "Fernando José Imperiale Butti CI 34817889 Nacionalidad : Uruguay Fecha de nacim…" at bounding box center [179, 137] width 204 height 35
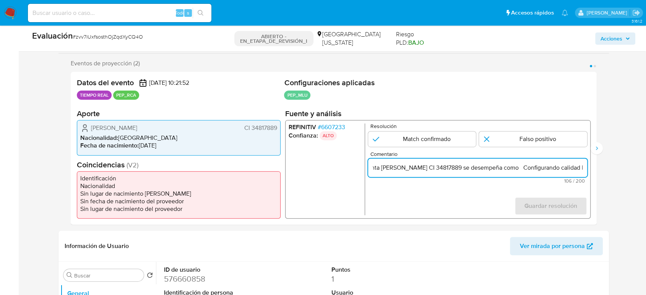
scroll to position [0, 86]
drag, startPoint x: 567, startPoint y: 164, endPoint x: 580, endPoint y: 166, distance: 12.8
click at [580, 166] on input "Titular de cuenta Fernando José Imperiale Butti CI 34817889 se desempeña como C…" at bounding box center [477, 168] width 219 height 10
click at [511, 169] on input "Titular de cuenta Fernando José Imperiale Butti CI 34817889 se desempeña como C…" at bounding box center [477, 168] width 219 height 10
paste input "Subdirector (Director Alterno) del Instituto Nacional de Vitivinicultura desde …"
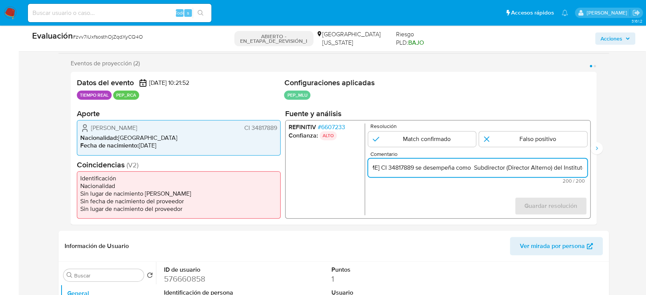
scroll to position [0, 260]
type input "Titular de cuenta Fernando José Imperiale Butti CI 34817889 se desempeña como S…"
drag, startPoint x: 429, startPoint y: 136, endPoint x: 551, endPoint y: 197, distance: 135.5
click at [432, 138] on input "1 de 2" at bounding box center [422, 139] width 108 height 15
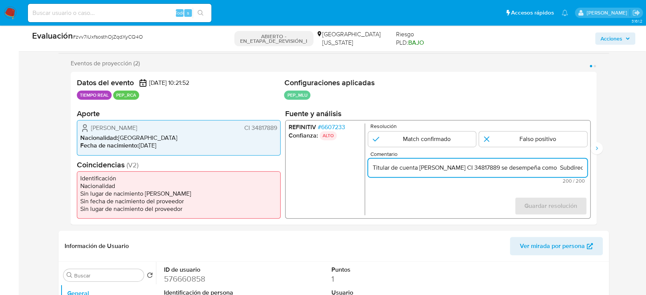
radio input "true"
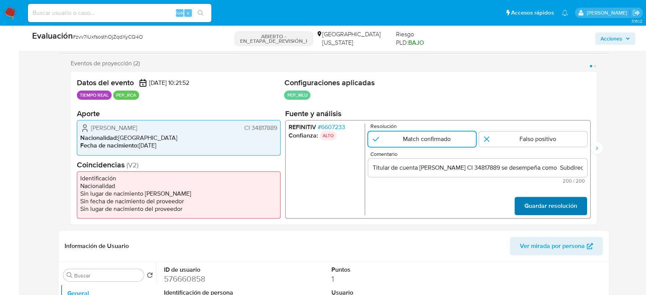
click at [561, 209] on span "Guardar resolución" at bounding box center [551, 206] width 53 height 17
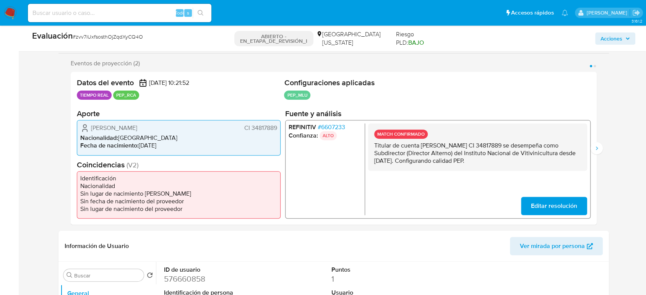
drag, startPoint x: 278, startPoint y: 130, endPoint x: 250, endPoint y: 131, distance: 27.9
click at [250, 131] on div "Fernando José Imperiale Butti CI 34817889 Nacionalidad : Uruguay Fecha de nacim…" at bounding box center [179, 137] width 204 height 35
click at [340, 126] on font "6607233" at bounding box center [333, 127] width 24 height 9
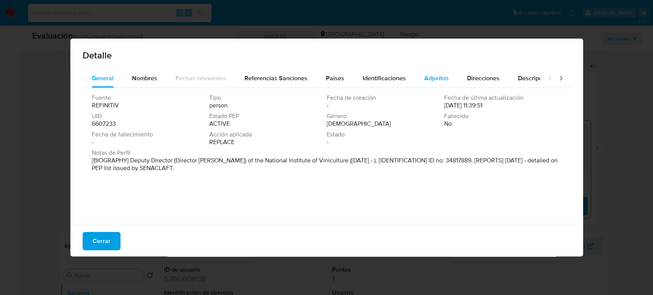
click at [416, 77] on button "Adjuntos" at bounding box center [436, 78] width 43 height 18
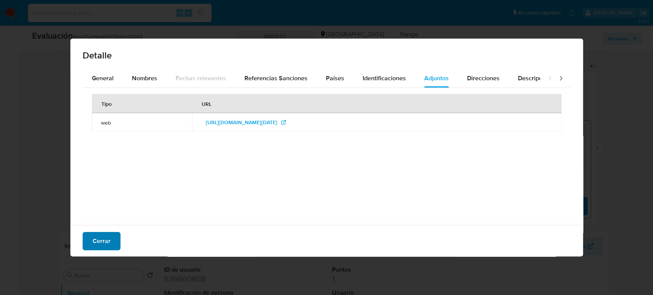
click at [110, 238] on button "Cerrar" at bounding box center [102, 241] width 38 height 18
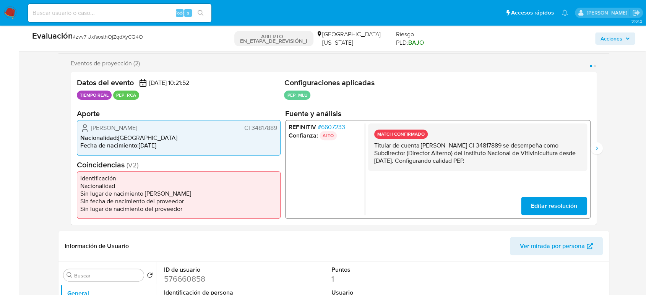
drag, startPoint x: 514, startPoint y: 161, endPoint x: 365, endPoint y: 146, distance: 149.5
click at [365, 146] on div "REFINITIV # 6607233 Confianza: ALTO MATCH CONFIRMADO Titular de cuenta Fernando…" at bounding box center [438, 169] width 306 height 99
click at [408, 154] on p "Titular de cuenta Fernando José Imperiale Butti CI 34817889 se desempeña como S…" at bounding box center [477, 153] width 207 height 23
drag, startPoint x: 514, startPoint y: 158, endPoint x: 373, endPoint y: 148, distance: 141.1
click at [373, 148] on div "MATCH CONFIRMADO Titular de cuenta Fernando José Imperiale Butti CI 34817889 se…" at bounding box center [477, 147] width 219 height 47
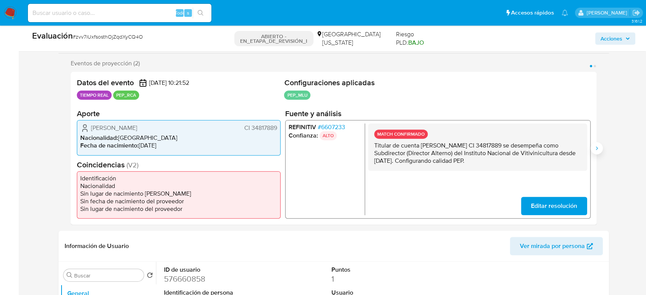
click at [587, 148] on button "Siguiente" at bounding box center [597, 148] width 12 height 12
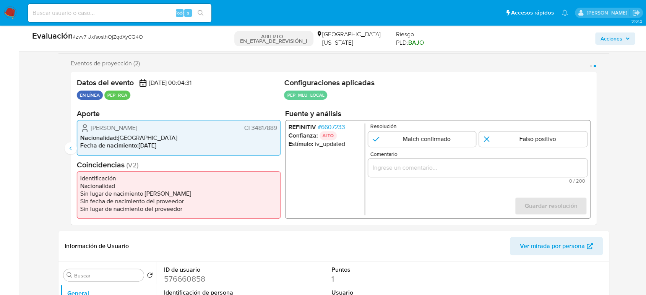
drag, startPoint x: 426, startPoint y: 146, endPoint x: 436, endPoint y: 170, distance: 26.4
click at [425, 146] on input "2 de 2" at bounding box center [422, 139] width 108 height 15
radio input "true"
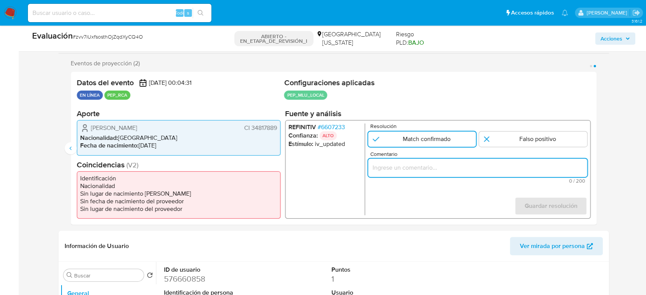
click at [436, 170] on input "Comentario" at bounding box center [477, 168] width 219 height 10
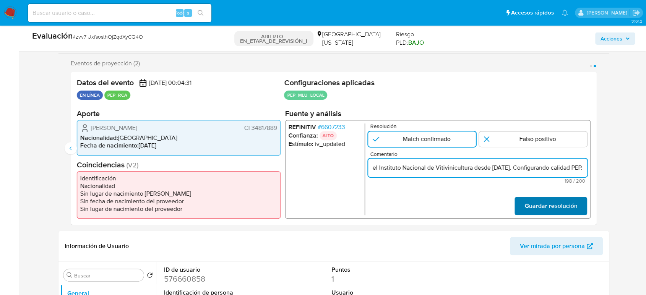
type input "Titular de cuenta Fernando José Imperiale Butti CI 34817889 se desempeña como S…"
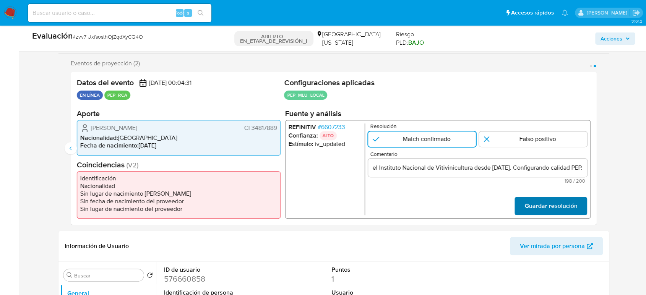
scroll to position [0, 0]
click at [534, 198] on span "Guardar resolución" at bounding box center [551, 206] width 53 height 17
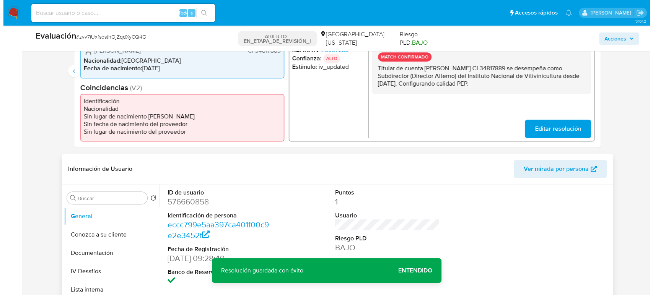
scroll to position [297, 0]
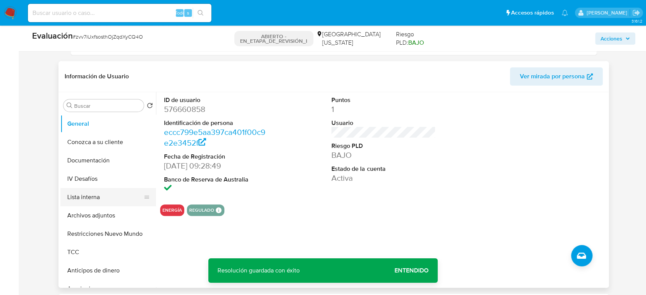
click at [104, 200] on button "Lista interna" at bounding box center [104, 197] width 89 height 18
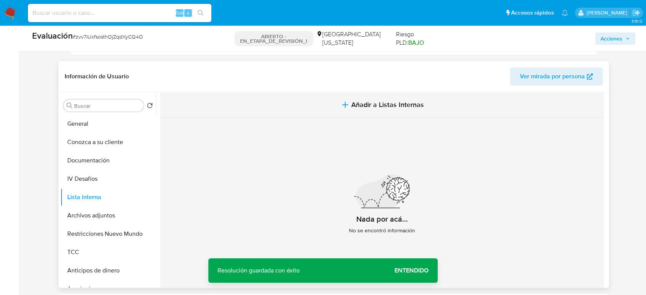
click at [384, 109] on button "Añadir a Listas Internas" at bounding box center [382, 105] width 444 height 26
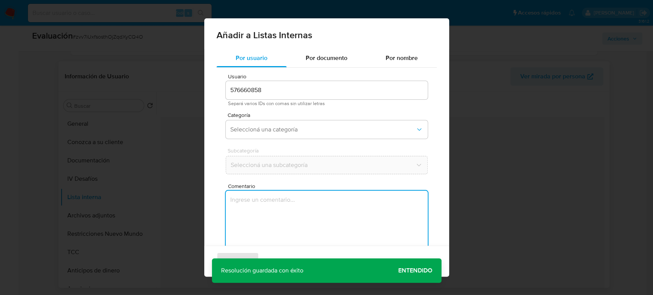
click at [266, 206] on textarea "Comentario" at bounding box center [327, 227] width 202 height 73
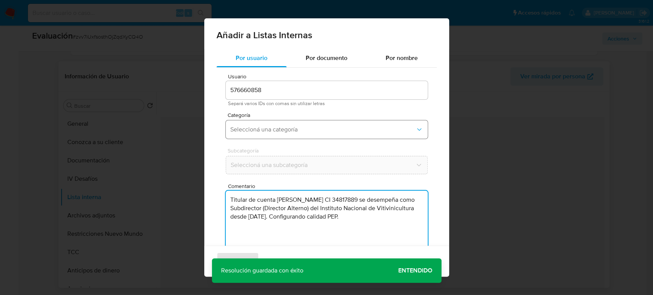
type textarea "Titular de cuenta Fernando José Imperiale Butti CI 34817889 se desempeña como S…"
click at [278, 126] on span "Seleccioná una categoría" at bounding box center [322, 130] width 185 height 8
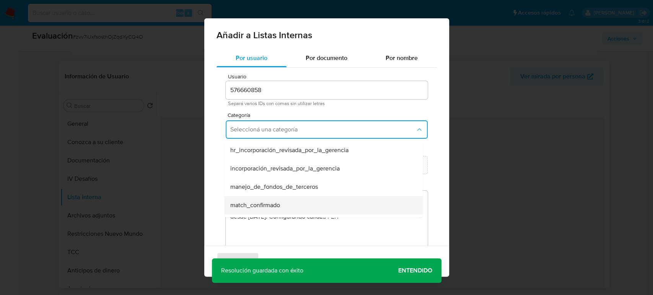
click at [267, 205] on span "match_confirmado" at bounding box center [255, 206] width 50 height 8
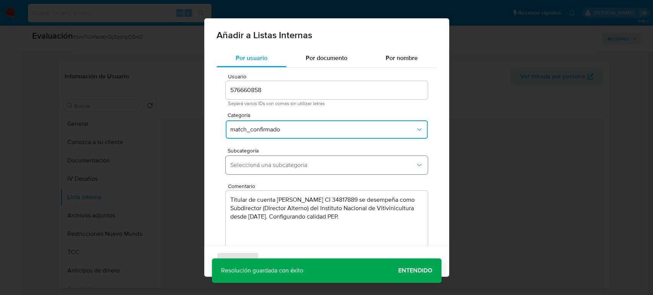
click at [281, 158] on button "Seleccioná una subcategoría" at bounding box center [327, 165] width 202 height 18
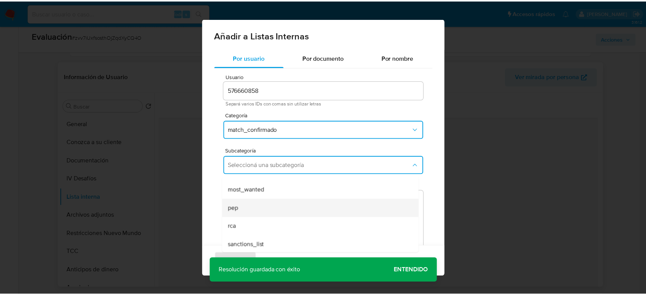
scroll to position [52, 0]
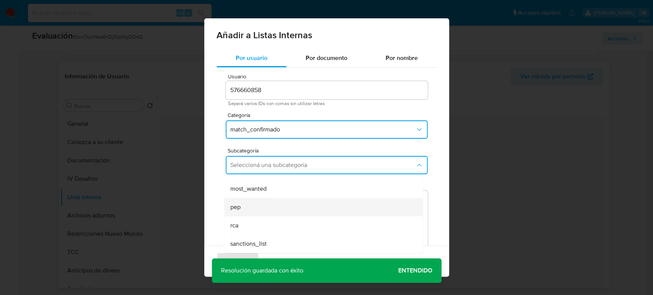
click at [247, 205] on div "pep" at bounding box center [321, 207] width 182 height 18
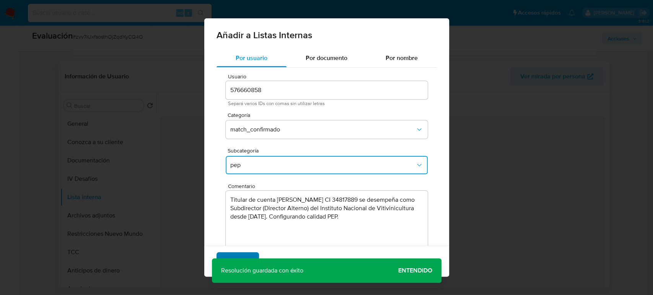
click at [241, 259] on span "Agregar" at bounding box center [237, 261] width 23 height 17
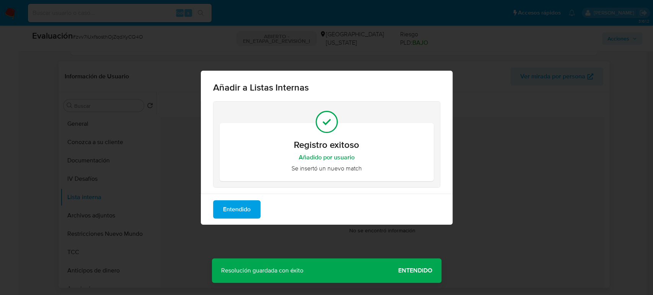
click at [239, 206] on span "Entendido" at bounding box center [237, 209] width 28 height 17
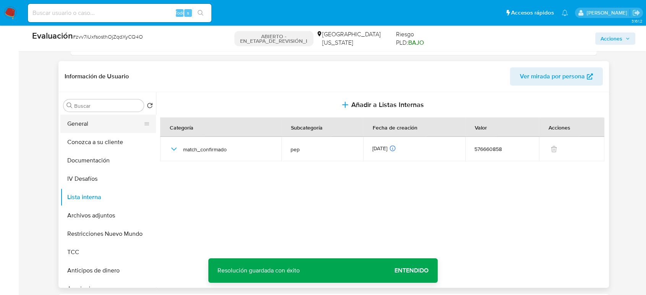
click at [100, 125] on button "General" at bounding box center [104, 124] width 89 height 18
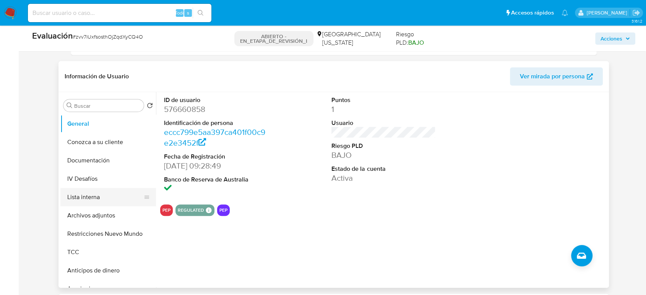
click at [92, 198] on button "Lista interna" at bounding box center [104, 197] width 89 height 18
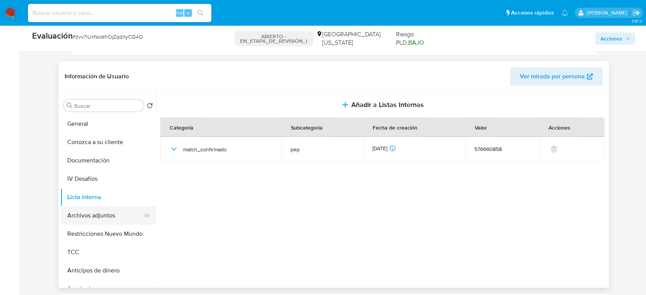
click at [120, 210] on button "Archivos adjuntos" at bounding box center [104, 216] width 89 height 18
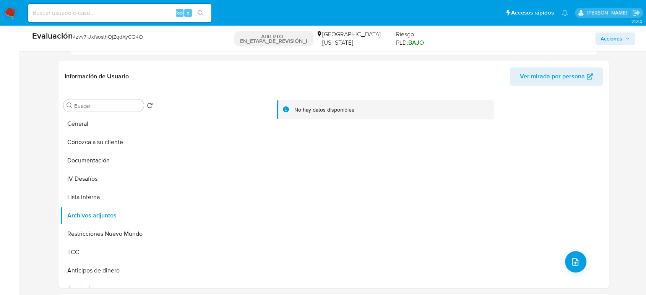
click at [561, 259] on div "No hay datos disponibles" at bounding box center [381, 190] width 451 height 196
click at [566, 261] on button "subir archivo" at bounding box center [575, 261] width 21 height 21
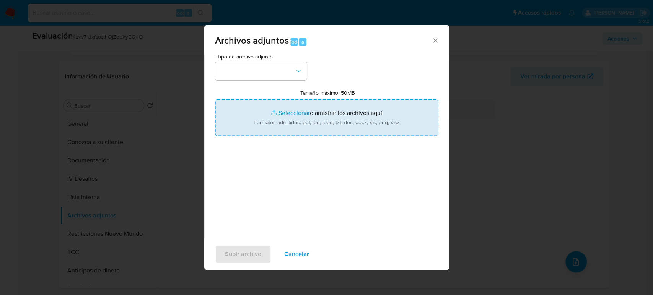
click at [305, 118] on input "Tamaño máximo: 50MB Seleccionar archivos" at bounding box center [326, 117] width 223 height 37
type input "C:\fakepath\_Fernando Jose Imperiale Butti_ Lavado de dinero - Buscar con Googl…"
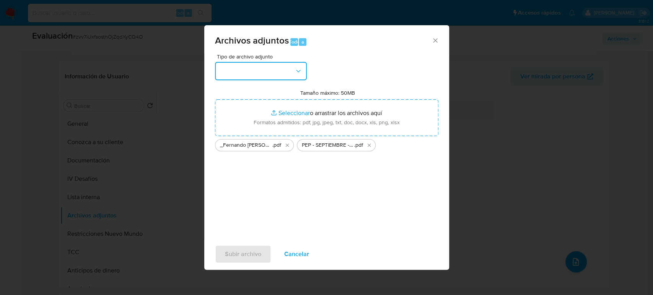
click at [292, 78] on button "button" at bounding box center [261, 71] width 92 height 18
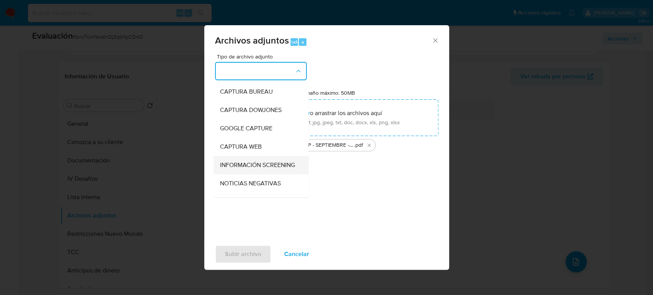
click at [255, 165] on span "INFORMACIÓN SCREENING" at bounding box center [257, 165] width 75 height 8
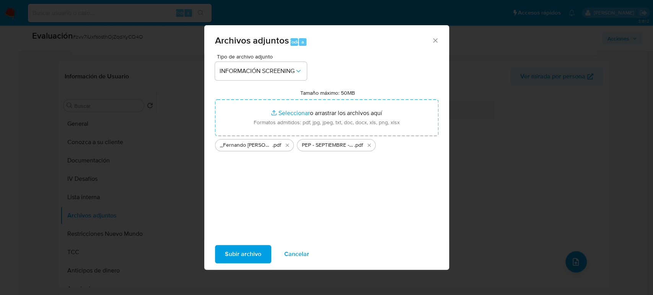
click at [244, 251] on span "Subir archivo" at bounding box center [243, 254] width 36 height 17
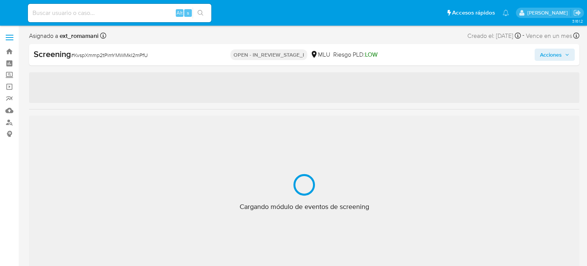
select select "10"
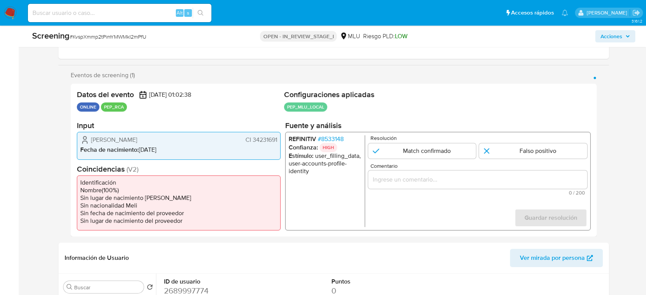
scroll to position [127, 0]
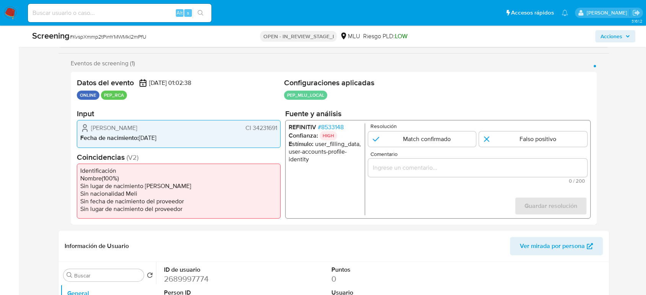
drag, startPoint x: 280, startPoint y: 129, endPoint x: 251, endPoint y: 131, distance: 29.2
click at [251, 131] on div "[PERSON_NAME] CI 34231691 Fecha de nacimiento : [DEMOGRAPHIC_DATA]" at bounding box center [179, 134] width 204 height 28
drag, startPoint x: 188, startPoint y: 129, endPoint x: 85, endPoint y: 131, distance: 103.3
click at [85, 131] on div "[PERSON_NAME] CI 34231691" at bounding box center [178, 128] width 197 height 9
click at [325, 127] on span "# 8533148" at bounding box center [331, 128] width 26 height 8
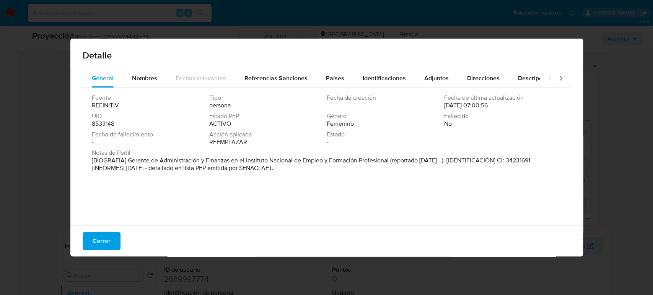
drag, startPoint x: 125, startPoint y: 159, endPoint x: 390, endPoint y: 161, distance: 264.3
click at [390, 161] on font "[BIOGRAFÍA] Gerente de Administración y Finanzas en el Instituto Nacional de Em…" at bounding box center [312, 164] width 440 height 16
click at [90, 241] on button "Cerrar" at bounding box center [102, 241] width 38 height 18
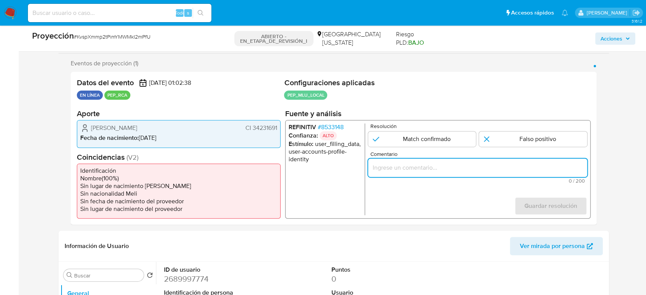
click at [454, 168] on input "Comentario" at bounding box center [477, 168] width 219 height 10
paste input "Titular de cuenta se desempeña como Configurando calidad PEP."
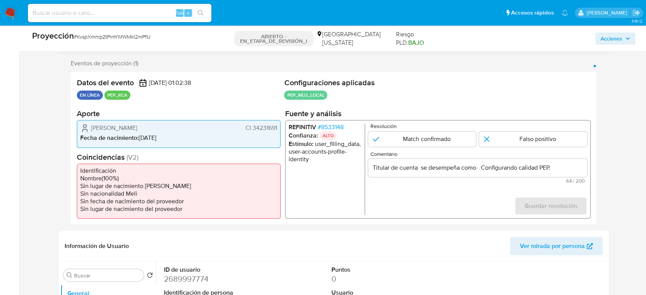
drag, startPoint x: 88, startPoint y: 127, endPoint x: 280, endPoint y: 130, distance: 191.6
click at [280, 130] on div "[PERSON_NAME] CI 34231691 Fecha de nacimiento : [DEMOGRAPHIC_DATA]" at bounding box center [179, 134] width 204 height 28
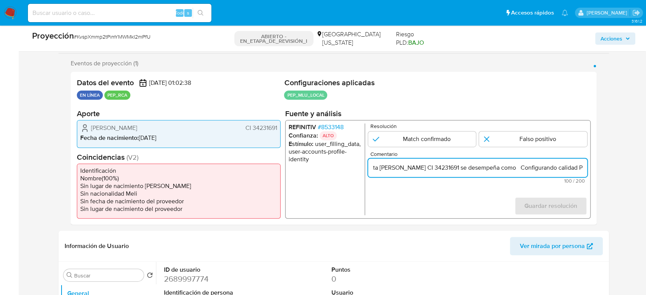
scroll to position [0, 72]
drag, startPoint x: 577, startPoint y: 167, endPoint x: 582, endPoint y: 168, distance: 5.1
click at [582, 168] on input "Titular de cuenta [PERSON_NAME] CI 34231691 se desempeña como Configurando cali…" at bounding box center [477, 168] width 219 height 10
click at [511, 169] on input "Titular de cuenta [PERSON_NAME] CI 34231691 se desempeña como Configurando cali…" at bounding box center [477, 168] width 219 height 10
paste input "Gerente de Administración y Finanzas en el Instituto Nacional de Empleo y Forma…"
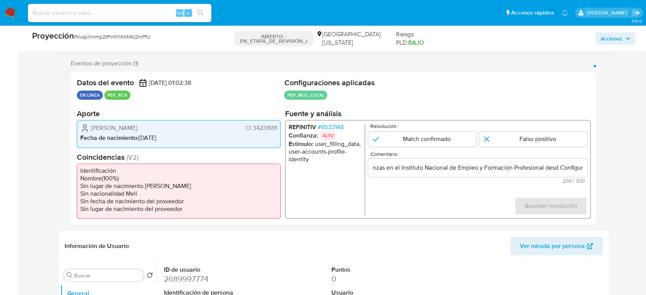
scroll to position [0, 0]
click at [564, 179] on span "200 / 200" at bounding box center [478, 181] width 215 height 5
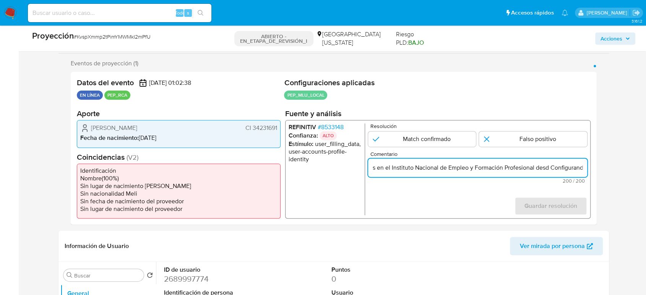
scroll to position [0, 347]
drag, startPoint x: 550, startPoint y: 166, endPoint x: 591, endPoint y: 167, distance: 41.3
click at [587, 167] on div "Datos del evento [DATE] 01:02:38 EN LÍNEA PEP_RCA Configuraciones aplicadas PEP…" at bounding box center [334, 148] width 526 height 153
click at [578, 167] on input "Titular de cuenta [PERSON_NAME] CI 34231691 se desempeña como Gerente de Admini…" at bounding box center [477, 168] width 219 height 10
drag, startPoint x: 586, startPoint y: 168, endPoint x: 574, endPoint y: 167, distance: 12.6
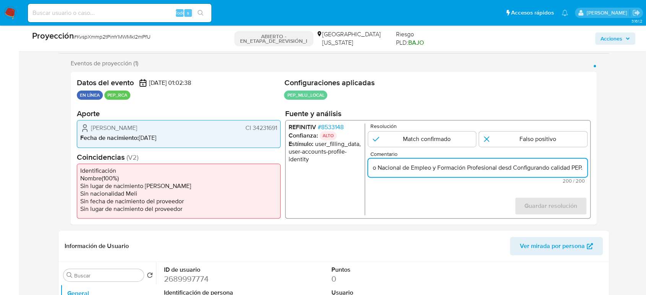
click at [585, 167] on input "Titular de cuenta [PERSON_NAME] CI 34231691 se desempeña como Gerente de Admini…" at bounding box center [477, 168] width 219 height 10
drag, startPoint x: 572, startPoint y: 167, endPoint x: 539, endPoint y: 171, distance: 33.5
click at [539, 171] on input "Titular de cuenta [PERSON_NAME] CI 34231691 se desempeña como Gerente de Admini…" at bounding box center [477, 168] width 219 height 10
click at [542, 170] on input "Titular de cuenta [PERSON_NAME] CI 34231691 se desempeña como Gerente de Admini…" at bounding box center [477, 168] width 219 height 10
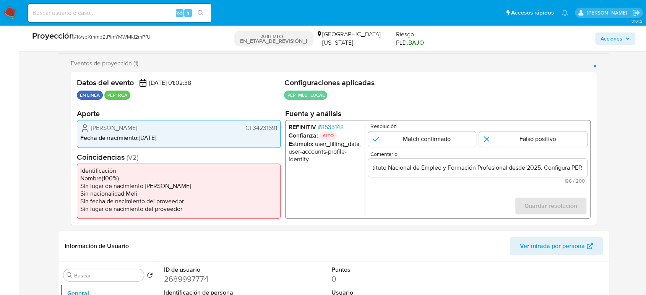
scroll to position [0, 0]
click at [419, 196] on form "Resolución Match confirmado Falso positivo Comentario Titular de cuenta [PERSON…" at bounding box center [477, 170] width 219 height 92
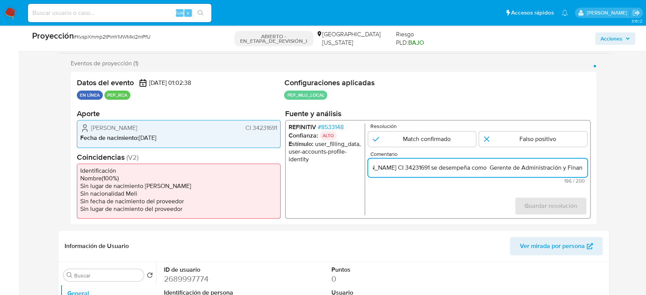
drag, startPoint x: 555, startPoint y: 169, endPoint x: 577, endPoint y: 172, distance: 23.1
click at [577, 172] on input "Titular de cuenta [PERSON_NAME] CI 34231691 se desempeña como Gerente de Admini…" at bounding box center [477, 168] width 219 height 10
click at [503, 166] on input "Titular de cuenta [PERSON_NAME] CI 34231691 se desempeña como Gerente de Admini…" at bounding box center [477, 168] width 219 height 10
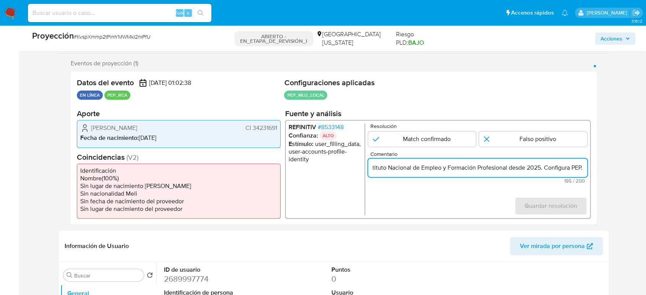
drag, startPoint x: 548, startPoint y: 168, endPoint x: 582, endPoint y: 171, distance: 33.8
click at [582, 171] on input "Titular de cuenta [PERSON_NAME] CI 34231691 se desempeña como Gerente de Admini…" at bounding box center [477, 168] width 219 height 10
click at [532, 165] on input "Titular de cuenta [PERSON_NAME] CI 34231691 se desempeña como Gerente de Admini…" at bounding box center [477, 168] width 219 height 10
drag, startPoint x: 525, startPoint y: 168, endPoint x: 560, endPoint y: 202, distance: 49.0
click at [526, 170] on input "Titular de cuenta [PERSON_NAME] CI 34231691 se desempeña como Gerente de Admini…" at bounding box center [477, 168] width 219 height 10
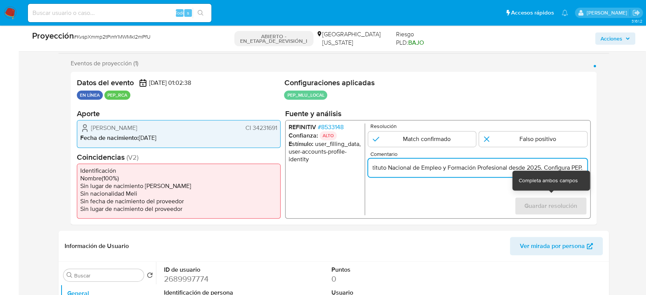
scroll to position [0, 334]
type input "Titular de cuenta [PERSON_NAME] CI 34231691 se desempeña como Gerente de Admini…"
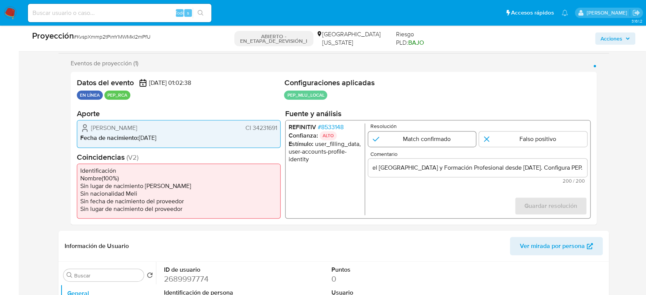
scroll to position [0, 0]
click at [448, 140] on input "1 de 1" at bounding box center [422, 139] width 108 height 15
radio input "true"
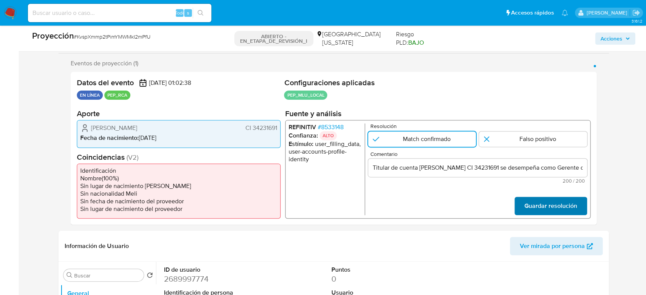
click at [546, 208] on span "Guardar resolución" at bounding box center [551, 206] width 53 height 17
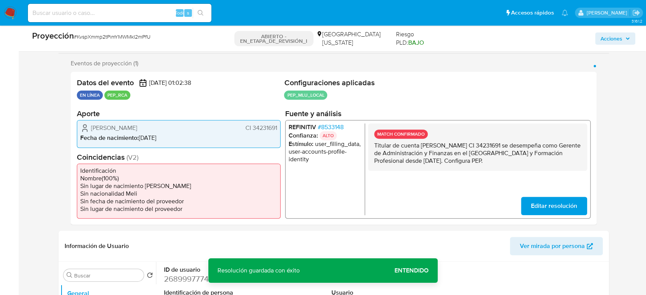
drag, startPoint x: 535, startPoint y: 160, endPoint x: 374, endPoint y: 143, distance: 161.9
click at [374, 143] on p "Titular de cuenta [PERSON_NAME] CI 34231691 se desempeña como Gerente de Admini…" at bounding box center [477, 153] width 207 height 23
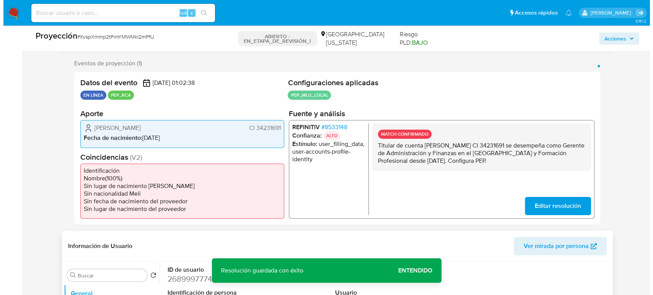
scroll to position [255, 0]
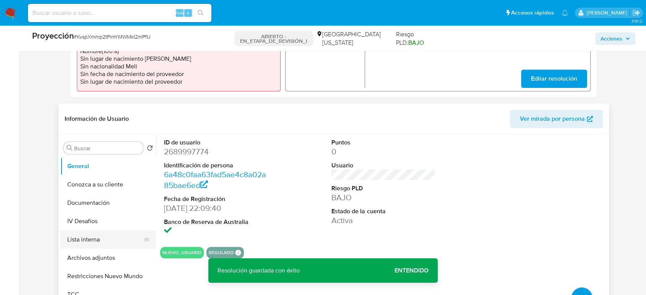
click at [101, 242] on button "Lista interna" at bounding box center [104, 240] width 89 height 18
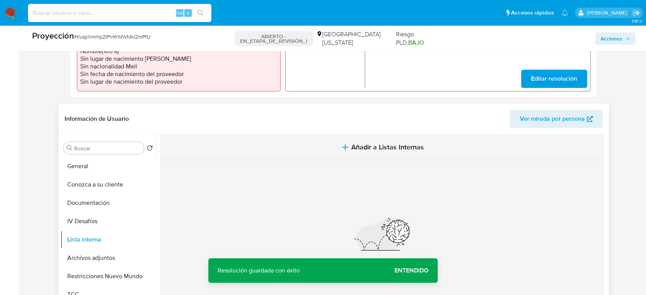
click at [333, 151] on button "Añadir a Listas Internas" at bounding box center [382, 148] width 444 height 26
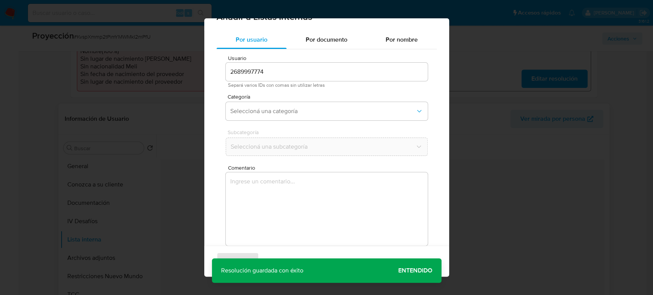
scroll to position [31, 0]
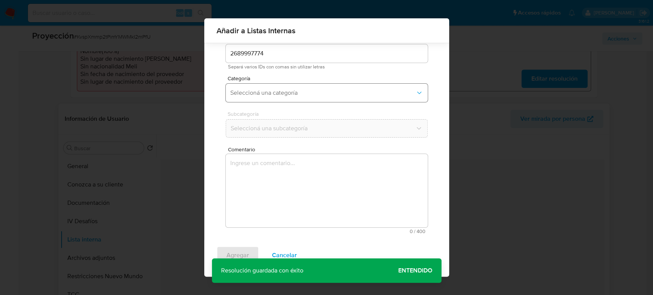
click at [296, 94] on span "Seleccioná una categoría" at bounding box center [322, 93] width 185 height 8
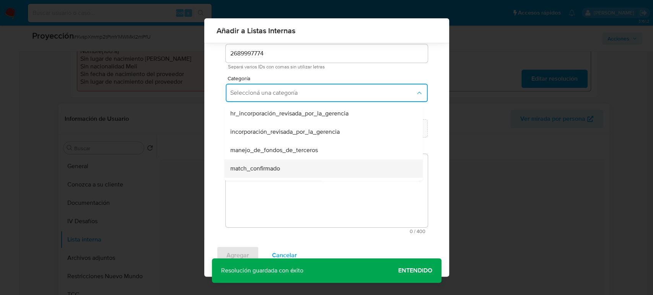
click at [264, 165] on span "match_confirmado" at bounding box center [255, 169] width 50 height 8
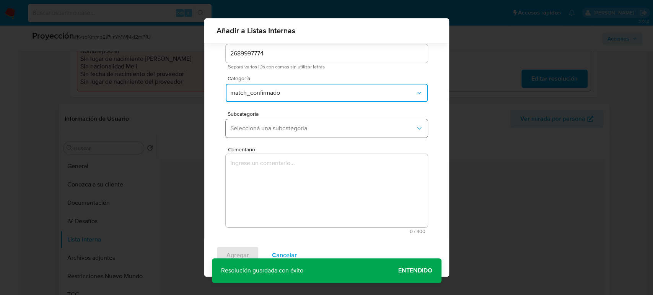
click at [284, 128] on span "Seleccioná una subcategoría" at bounding box center [322, 129] width 185 height 8
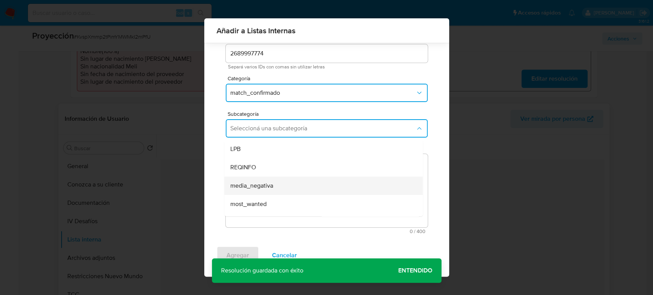
scroll to position [42, 0]
click at [260, 173] on div "pep" at bounding box center [321, 180] width 182 height 18
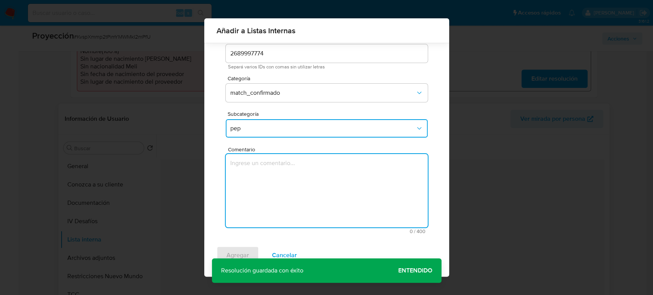
click at [260, 173] on textarea "Comentario" at bounding box center [327, 190] width 202 height 73
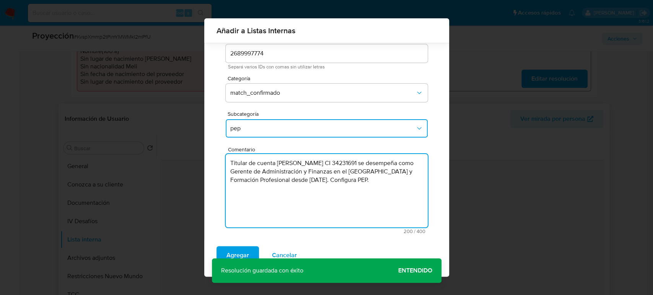
click at [278, 190] on textarea "Titular de cuenta [PERSON_NAME] CI 34231691 se desempeña como Gerente de Admini…" at bounding box center [327, 190] width 202 height 73
click at [277, 190] on textarea "Titular de cuenta [PERSON_NAME] CI 34231691 se desempeña como Gerente de Admini…" at bounding box center [327, 190] width 202 height 73
type textarea "Titular de cuenta María Elena Tonna Olguín CI 34231691 se desempeña como Gerent…"
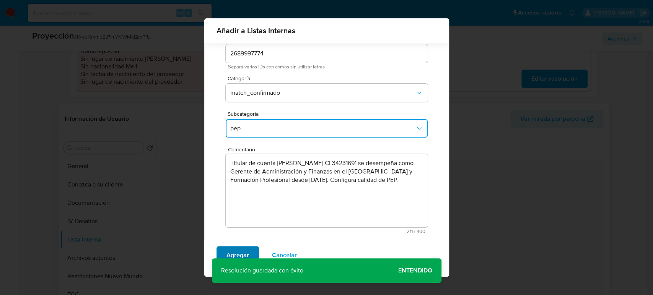
click at [237, 251] on span "Agregar" at bounding box center [237, 255] width 23 height 17
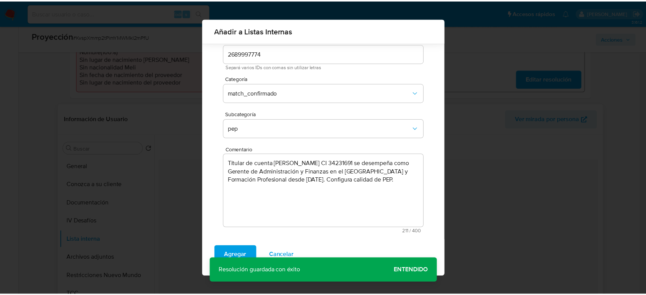
scroll to position [0, 0]
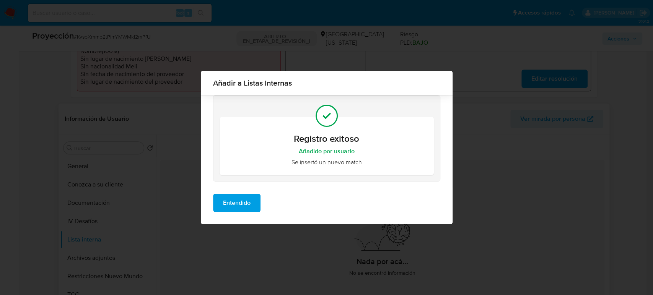
click at [218, 200] on button "Entendido" at bounding box center [236, 203] width 47 height 18
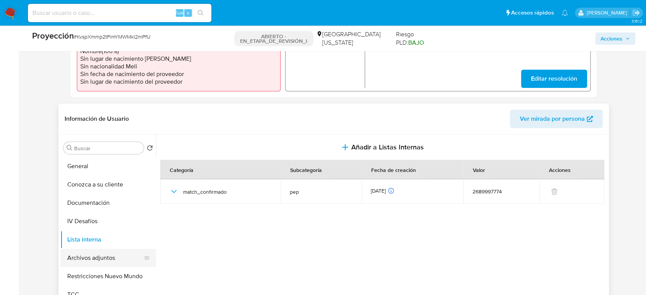
click at [102, 253] on button "Archivos adjuntos" at bounding box center [104, 258] width 89 height 18
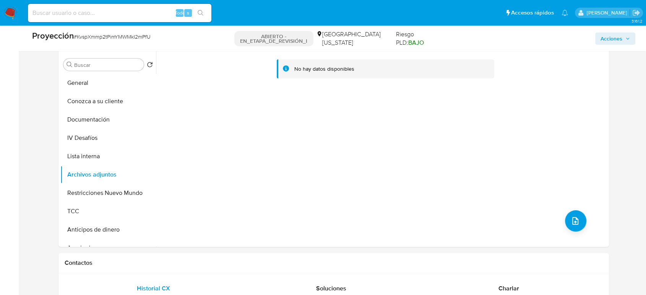
scroll to position [340, 0]
click at [573, 222] on icon "subir archivo" at bounding box center [576, 220] width 6 height 8
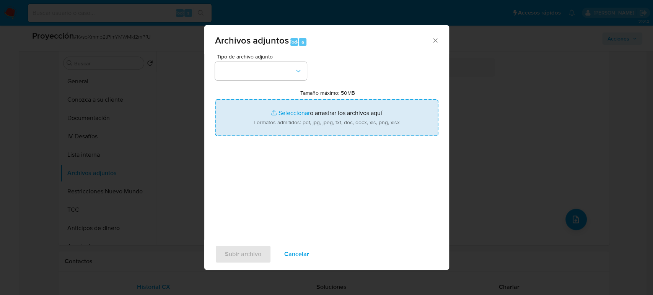
click at [270, 124] on input "Tamaño máximo: 50MB Seleccionar archivos" at bounding box center [326, 117] width 223 height 37
type input "C:\fakepath\_Maria Elena Tonna Olguin_ Lavado de dinero - Buscar con Google.pdf"
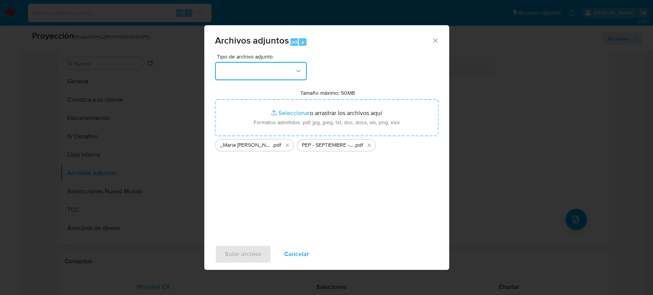
drag, startPoint x: 270, startPoint y: 124, endPoint x: 228, endPoint y: 70, distance: 68.1
click at [228, 70] on button "button" at bounding box center [261, 71] width 92 height 18
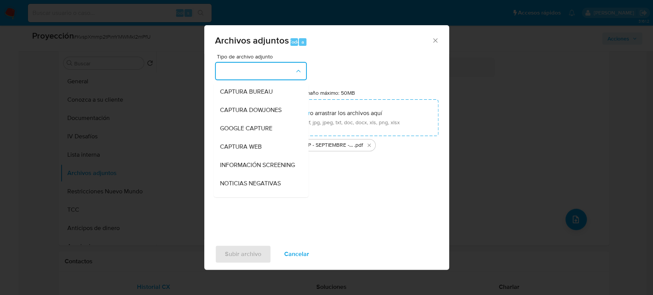
drag, startPoint x: 233, startPoint y: 163, endPoint x: 227, endPoint y: 161, distance: 6.7
click at [233, 163] on span "INFORMACIÓN SCREENING" at bounding box center [257, 165] width 75 height 8
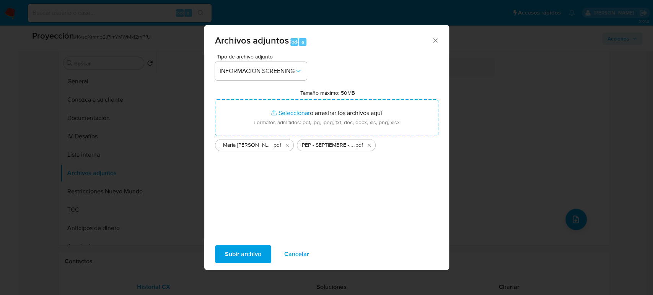
click at [252, 256] on span "Subir archivo" at bounding box center [243, 254] width 36 height 17
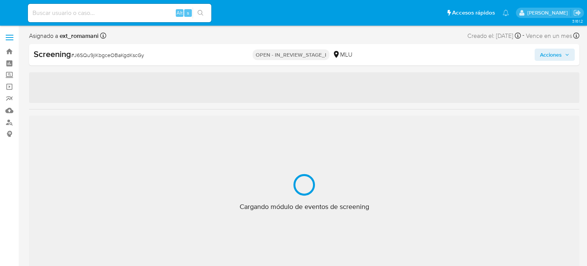
select select "10"
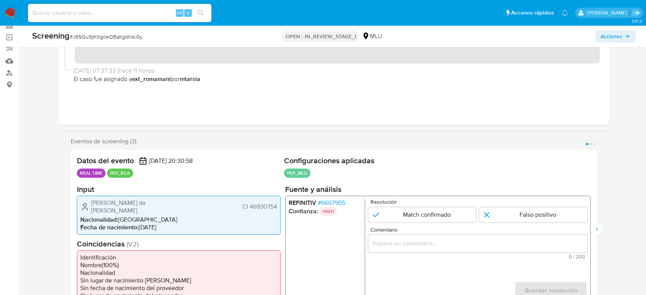
scroll to position [127, 0]
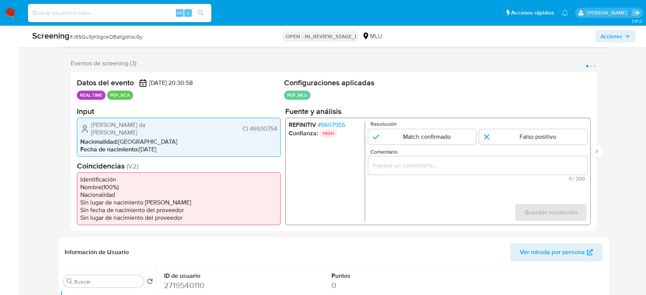
click at [418, 163] on input "Comentario" at bounding box center [477, 165] width 219 height 10
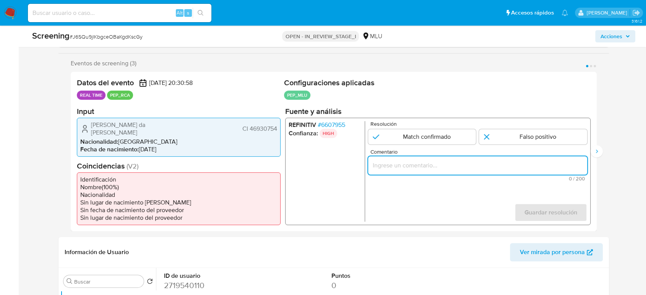
paste input "Titular de cuenta se desempeña como Configurando calidad PEP."
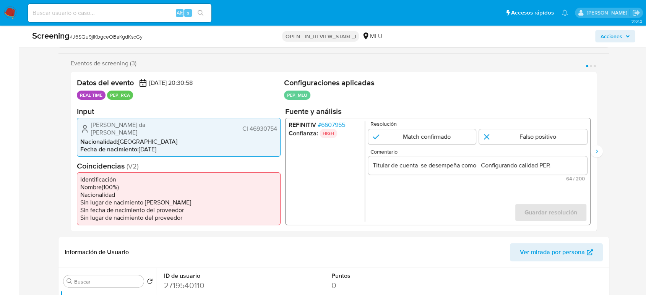
drag, startPoint x: 277, startPoint y: 126, endPoint x: 249, endPoint y: 128, distance: 28.8
click at [249, 128] on div "[PERSON_NAME] da [PERSON_NAME] CI 46930754 Nacionalidad : [DEMOGRAPHIC_DATA] Fe…" at bounding box center [179, 136] width 204 height 39
drag, startPoint x: 199, startPoint y: 126, endPoint x: 98, endPoint y: 134, distance: 101.3
click at [97, 134] on div "[PERSON_NAME] da [PERSON_NAME] CI 46930754 Nacionalidad : [DEMOGRAPHIC_DATA] Fe…" at bounding box center [179, 136] width 204 height 39
drag, startPoint x: 90, startPoint y: 125, endPoint x: 182, endPoint y: 127, distance: 91.8
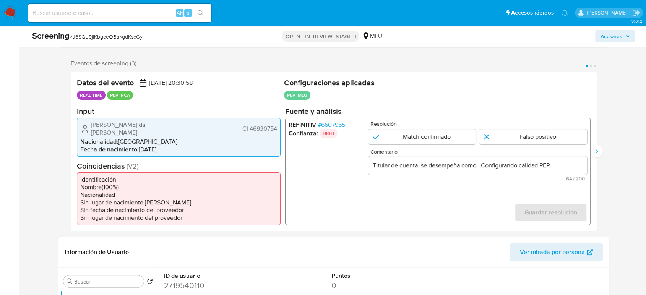
click at [208, 126] on div "[PERSON_NAME] da [PERSON_NAME] CI 46930754" at bounding box center [178, 128] width 197 height 15
drag, startPoint x: 190, startPoint y: 128, endPoint x: 177, endPoint y: 125, distance: 13.1
click at [190, 128] on div "[PERSON_NAME] da [PERSON_NAME] CI 46930754" at bounding box center [178, 128] width 197 height 15
click at [84, 124] on icon "1 de 3" at bounding box center [84, 128] width 9 height 9
drag, startPoint x: 96, startPoint y: 124, endPoint x: 282, endPoint y: 126, distance: 185.9
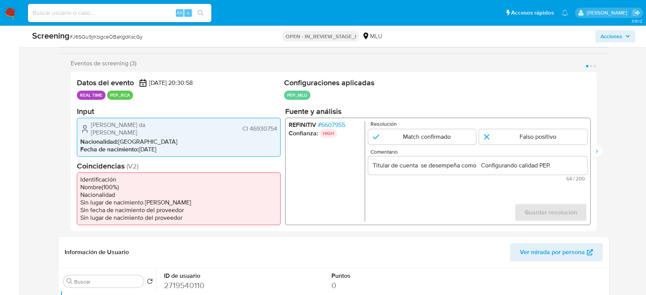
click at [282, 126] on div "Datos del evento 28/09/2025 20:30:58 REAL TIME PEP_RCA Configuraciones aplicada…" at bounding box center [334, 151] width 526 height 159
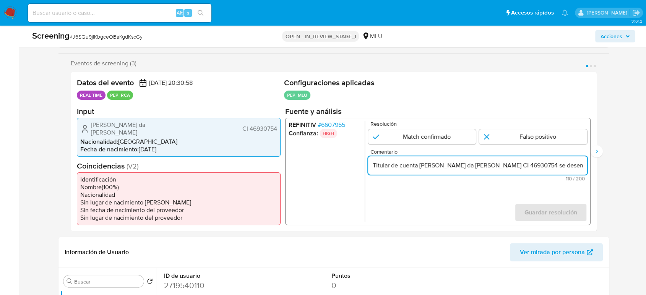
click at [343, 122] on span "# 6607955" at bounding box center [332, 125] width 28 height 8
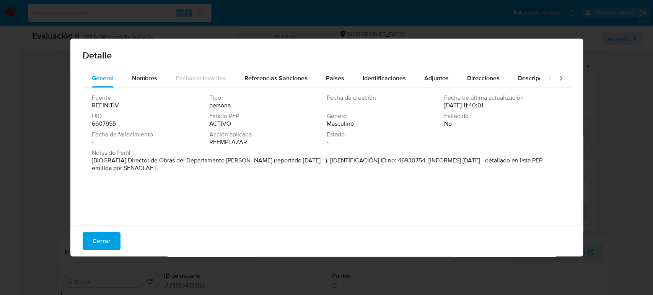
drag, startPoint x: 127, startPoint y: 160, endPoint x: 252, endPoint y: 162, distance: 125.1
click at [252, 162] on font "[BIOGRAFÍA] Director de Obras del Departamento de Rocha (reportado Ago 2021 - )…" at bounding box center [317, 164] width 451 height 16
click at [95, 238] on span "Cerrar" at bounding box center [102, 241] width 18 height 17
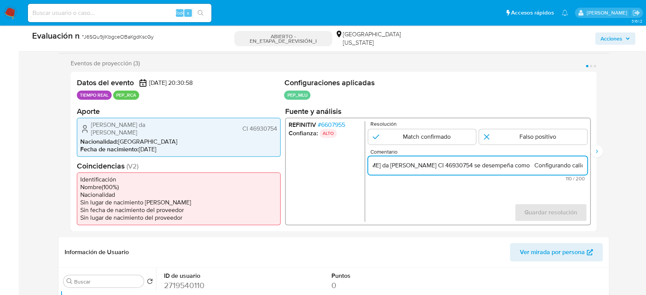
scroll to position [0, 99]
drag, startPoint x: 577, startPoint y: 166, endPoint x: 581, endPoint y: 167, distance: 4.0
click at [581, 167] on input "Titular de cuenta Leandro Sebastian Piñeiro da Silva CI 46930754 se desempeña c…" at bounding box center [477, 165] width 219 height 10
click at [509, 166] on input "Titular de cuenta Leandro Sebastian Piñeiro da Silva CI 46930754 se desempeña c…" at bounding box center [477, 165] width 219 height 10
paste input "Director de Obras del Departamento de Rocha"
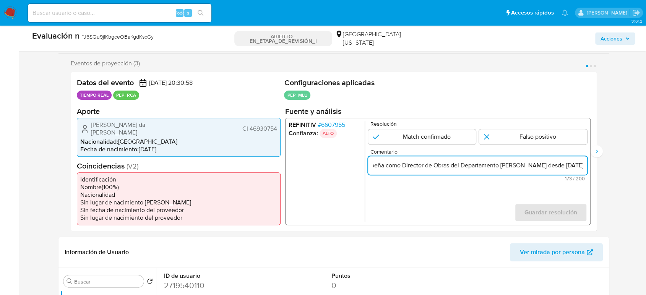
scroll to position [0, 216]
type input "Titular de cuenta [PERSON_NAME] da [PERSON_NAME] CI 46930754 se desempeña como …"
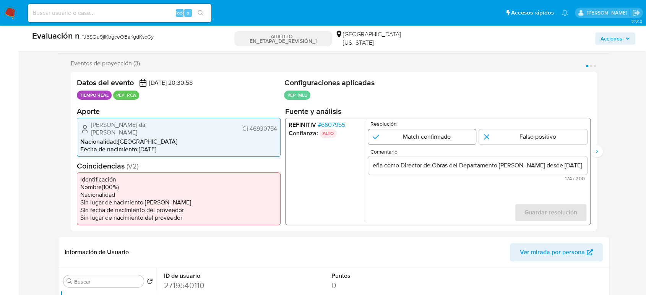
scroll to position [0, 0]
drag, startPoint x: 443, startPoint y: 144, endPoint x: 444, endPoint y: 139, distance: 5.0
click at [444, 140] on input "1 de 3" at bounding box center [422, 136] width 108 height 15
radio input "true"
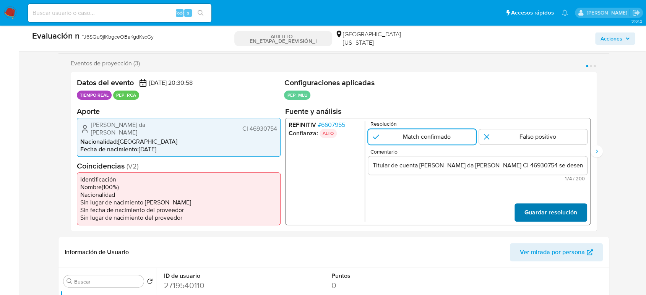
click at [531, 204] on span "Guardar resolución" at bounding box center [551, 212] width 53 height 17
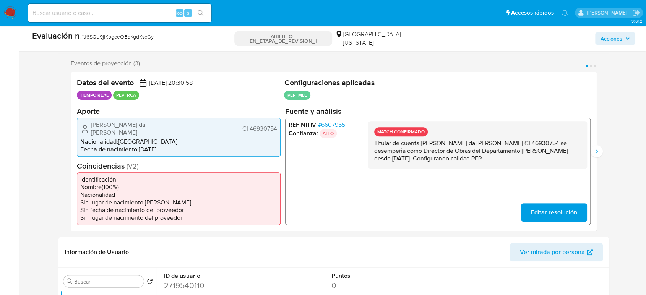
click at [334, 121] on font "6607955" at bounding box center [333, 124] width 24 height 9
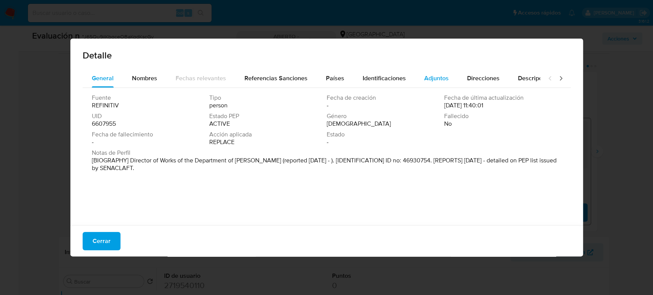
click at [434, 72] on div "Adjuntos" at bounding box center [436, 78] width 24 height 18
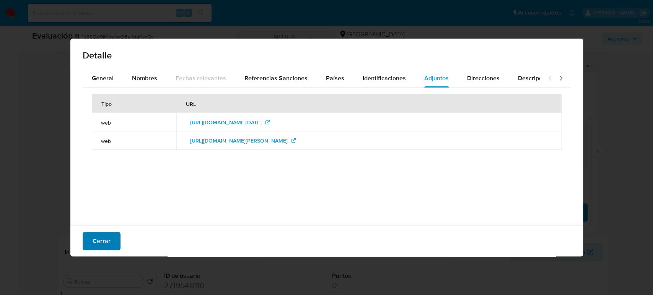
click at [95, 239] on font "Cerrar" at bounding box center [102, 241] width 18 height 18
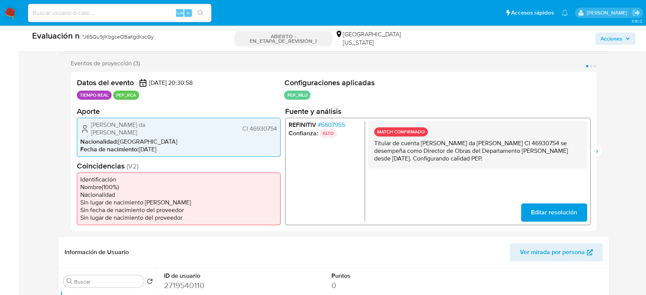
drag, startPoint x: 503, startPoint y: 159, endPoint x: 368, endPoint y: 142, distance: 135.4
click at [368, 142] on div "MATCH CONFIRMADO Titular de cuenta [PERSON_NAME] da [PERSON_NAME] CI 46930754 s…" at bounding box center [477, 144] width 219 height 47
click at [587, 149] on icon "Siguiente" at bounding box center [597, 151] width 6 height 6
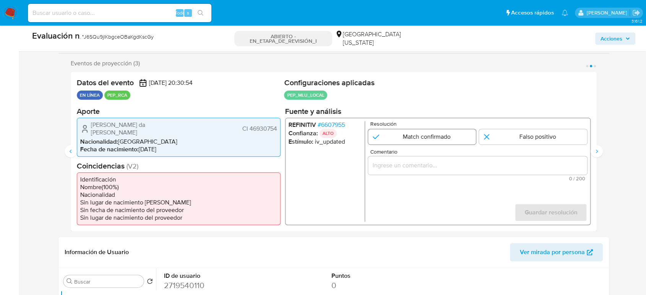
click at [442, 140] on input "2 de 3" at bounding box center [422, 136] width 108 height 15
radio input "true"
click at [451, 167] on input "Comentario" at bounding box center [477, 165] width 219 height 10
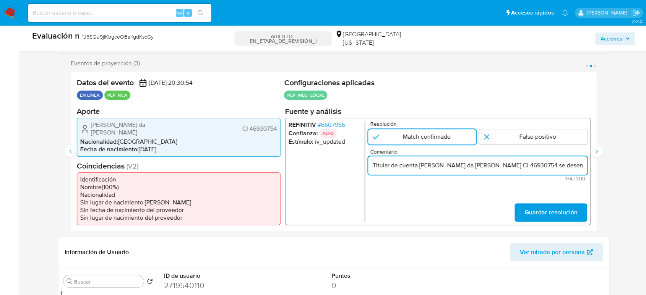
scroll to position [0, 286]
type input "Titular de cuenta [PERSON_NAME] da [PERSON_NAME] CI 46930754 se desempeña como …"
click at [538, 204] on span "Guardar resolución" at bounding box center [551, 212] width 53 height 17
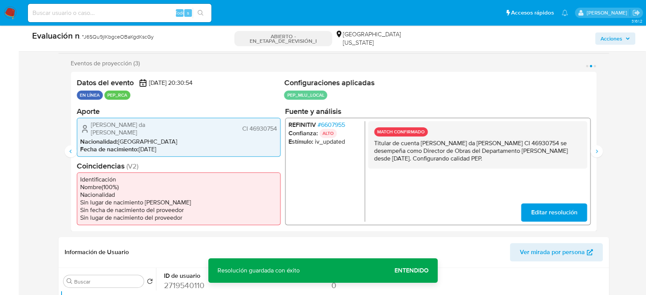
click at [337, 122] on font "6607955" at bounding box center [333, 124] width 24 height 9
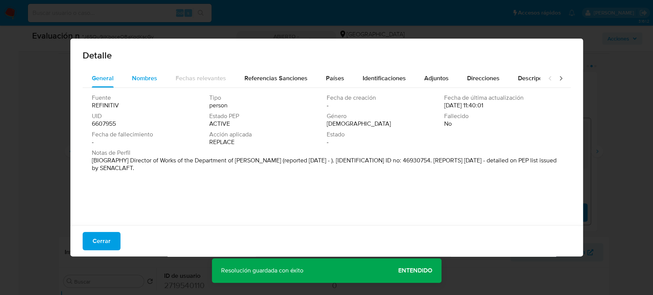
click at [148, 79] on span "Nombres" at bounding box center [144, 78] width 25 height 9
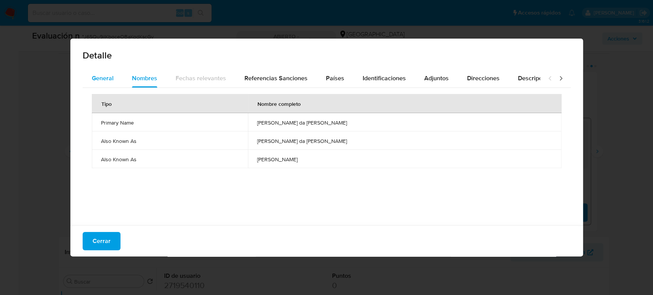
click at [101, 84] on div "General" at bounding box center [103, 78] width 22 height 18
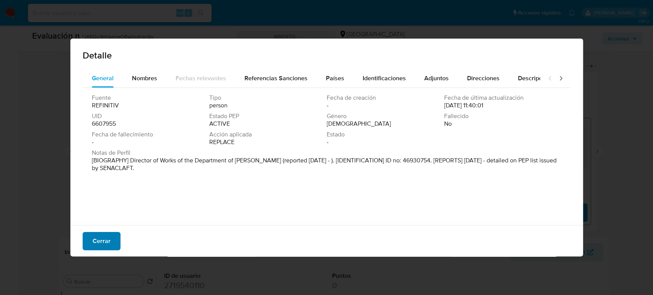
click at [101, 236] on font "Cerrar" at bounding box center [102, 241] width 18 height 18
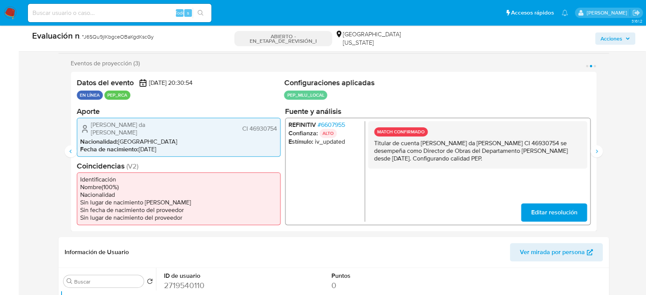
drag, startPoint x: 425, startPoint y: 150, endPoint x: 471, endPoint y: 153, distance: 46.8
click at [471, 153] on p "Titular de cuenta [PERSON_NAME] da [PERSON_NAME] CI 46930754 se desempeña como …" at bounding box center [477, 150] width 207 height 23
drag, startPoint x: 496, startPoint y: 155, endPoint x: 371, endPoint y: 143, distance: 125.3
click at [371, 143] on div "MATCH CONFIRMADO Titular de cuenta [PERSON_NAME] da [PERSON_NAME] CI 46930754 s…" at bounding box center [477, 144] width 219 height 47
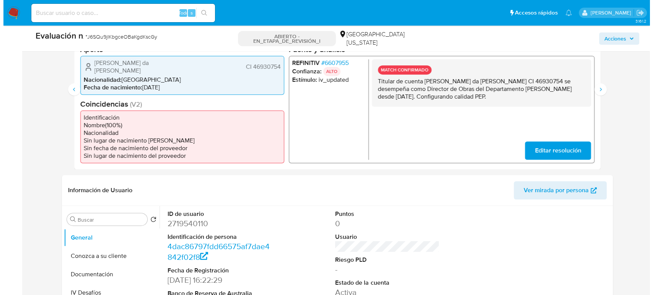
scroll to position [255, 0]
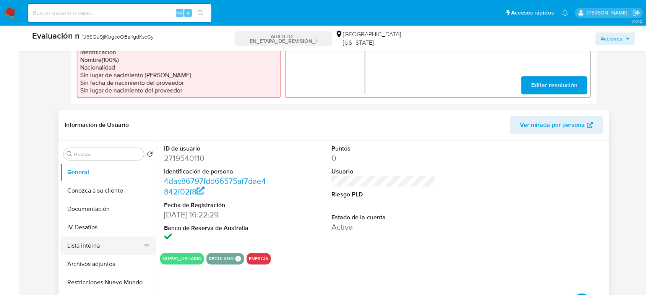
click at [89, 244] on button "Lista interna" at bounding box center [104, 246] width 89 height 18
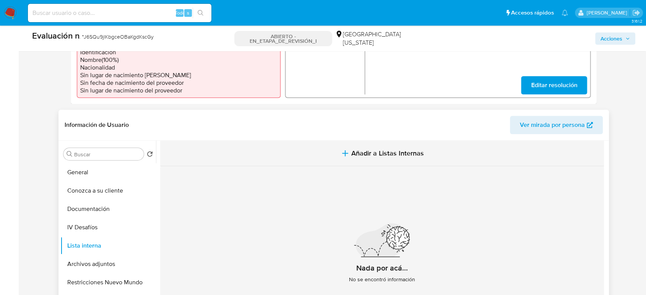
click at [370, 149] on span "Añadir a Listas Internas" at bounding box center [387, 153] width 73 height 8
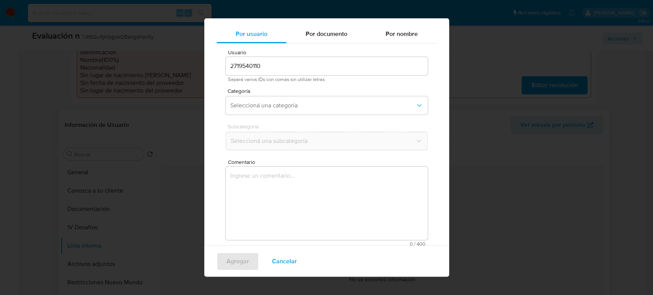
scroll to position [31, 0]
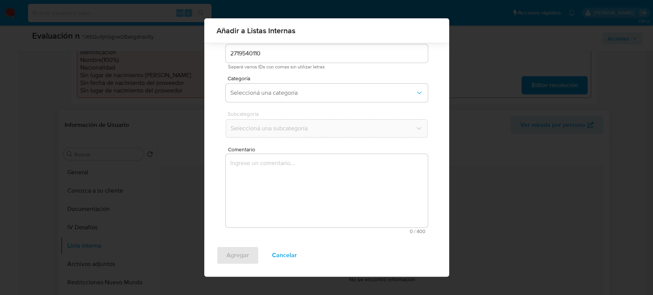
click at [297, 203] on textarea "Comentario" at bounding box center [327, 190] width 202 height 73
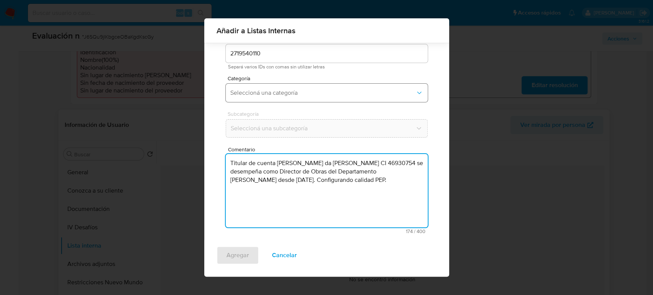
type textarea "Titular de cuenta Leandro Sebastian Piñeiro da Silva CI 46930754 se desempeña c…"
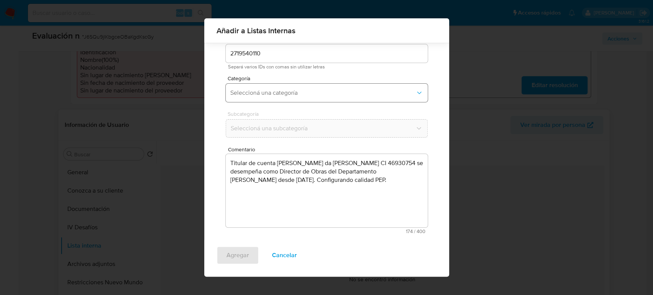
click at [295, 93] on span "Seleccioná una categoría" at bounding box center [322, 93] width 185 height 8
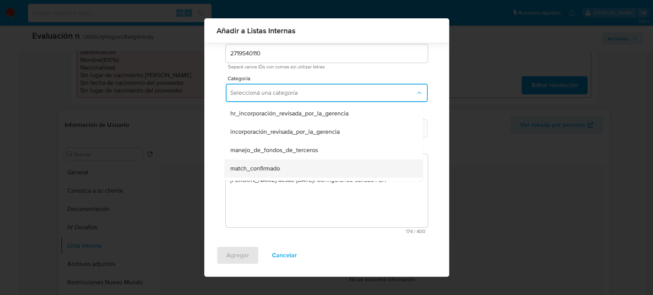
click at [264, 167] on span "match_confirmado" at bounding box center [255, 169] width 50 height 8
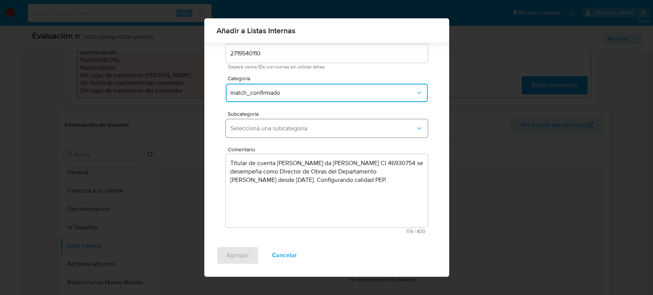
click at [287, 128] on span "Seleccioná una subcategoría" at bounding box center [322, 129] width 185 height 8
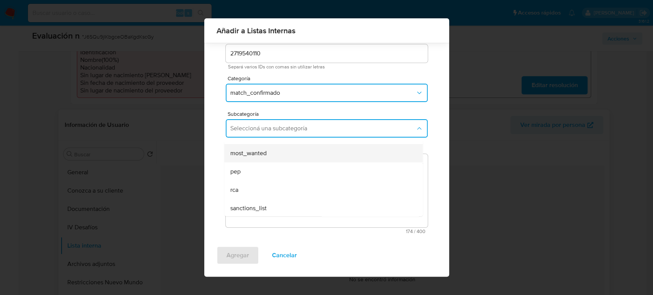
scroll to position [52, 0]
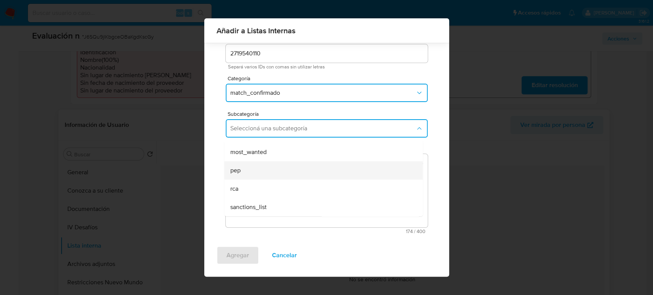
click at [256, 171] on div "pep" at bounding box center [321, 170] width 182 height 18
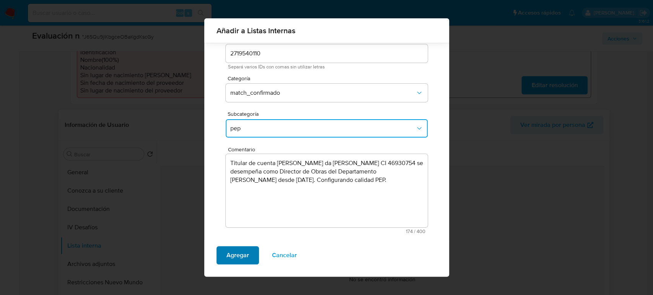
click at [238, 255] on span "Agregar" at bounding box center [237, 255] width 23 height 17
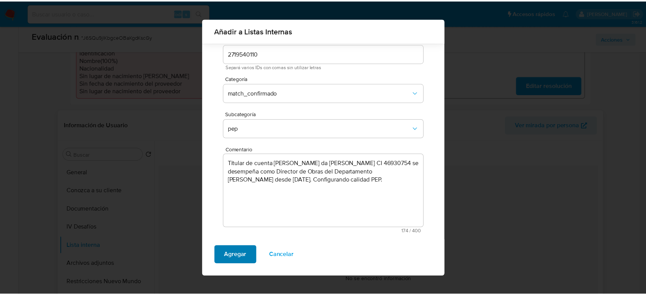
scroll to position [0, 0]
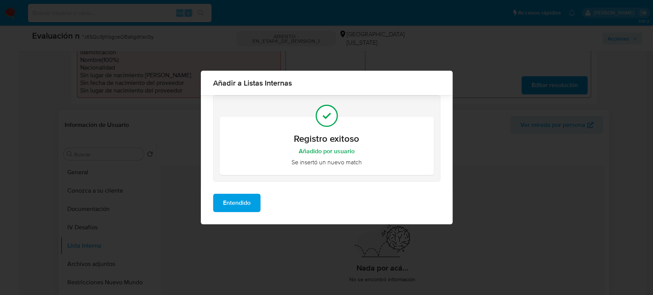
click at [254, 205] on button "Entendido" at bounding box center [236, 203] width 47 height 18
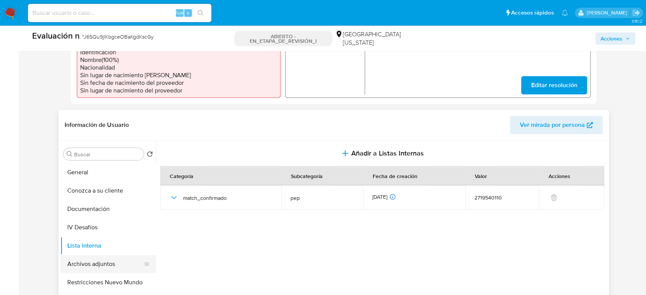
click at [103, 255] on button "Archivos adjuntos" at bounding box center [104, 264] width 89 height 18
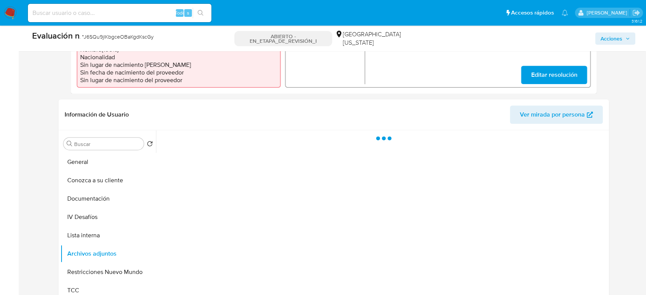
scroll to position [297, 0]
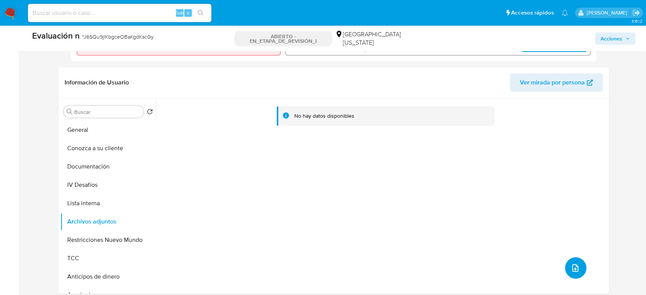
click at [565, 261] on button "subir archivo" at bounding box center [575, 267] width 21 height 21
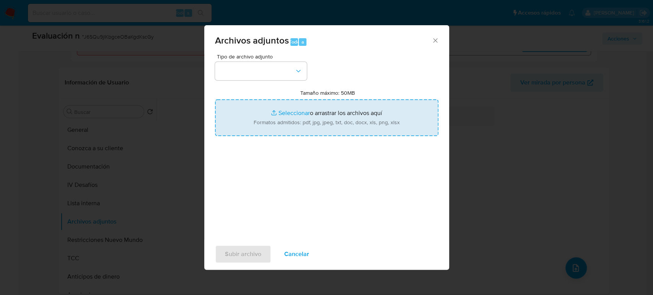
click at [325, 126] on input "Tamaño máximo: 50MB Seleccionar archivos" at bounding box center [326, 117] width 223 height 37
type input "C:\fakepath\_Leandro Sebastian Piñeiro da Silva_ Lavado de dinero - Buscar con …"
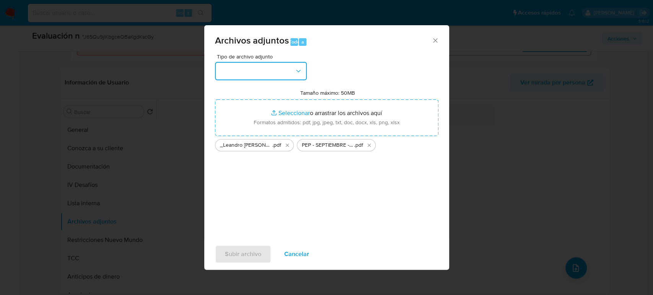
click at [229, 75] on button "button" at bounding box center [261, 71] width 92 height 18
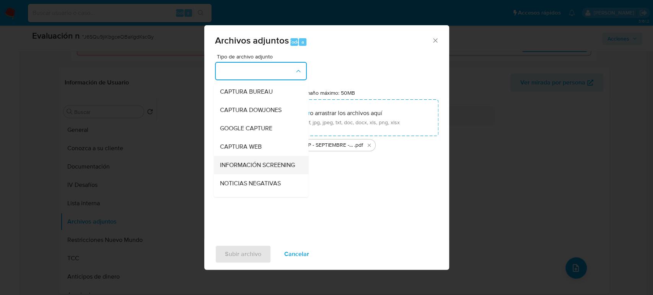
click at [233, 168] on span "INFORMACIÓN SCREENING" at bounding box center [257, 165] width 75 height 8
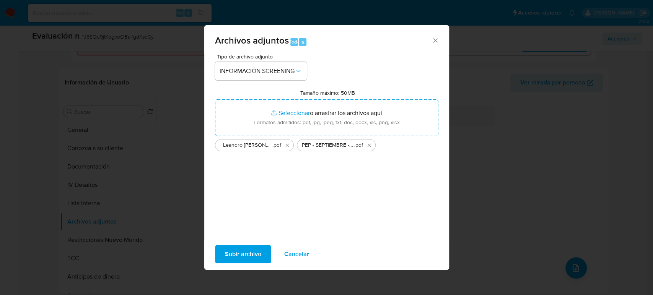
click at [243, 254] on span "Subir archivo" at bounding box center [243, 254] width 36 height 17
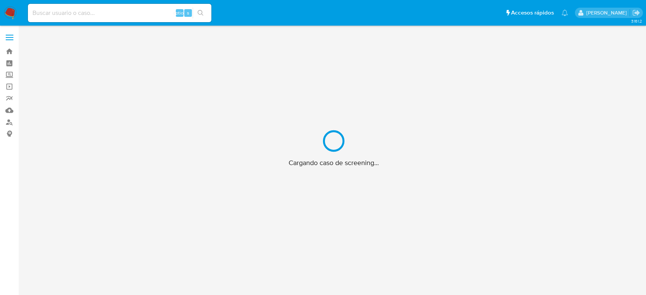
scroll to position [28, 0]
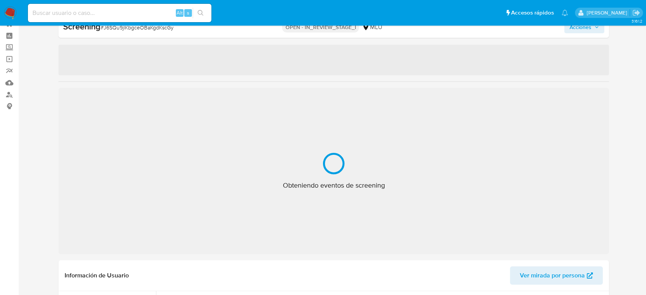
select select "10"
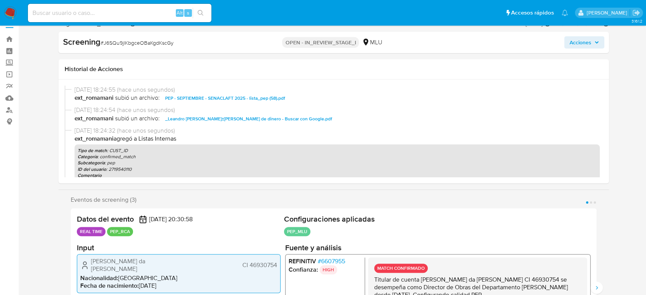
scroll to position [0, 0]
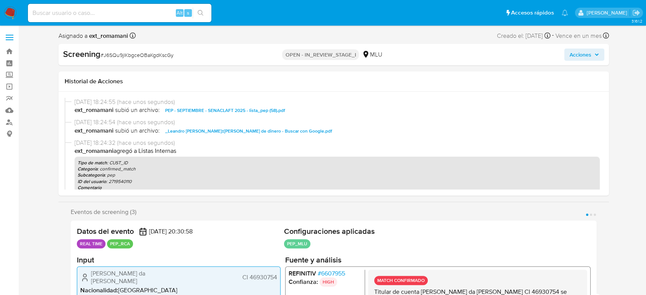
click at [571, 53] on span "Acciones" at bounding box center [581, 55] width 22 height 12
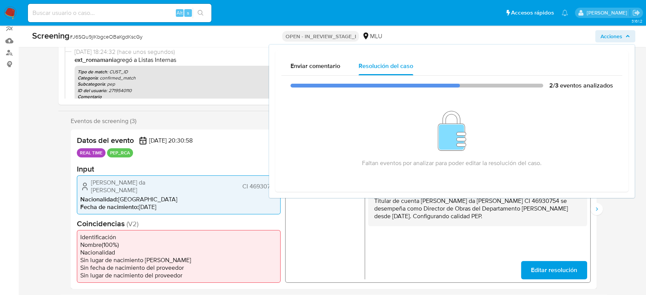
scroll to position [85, 0]
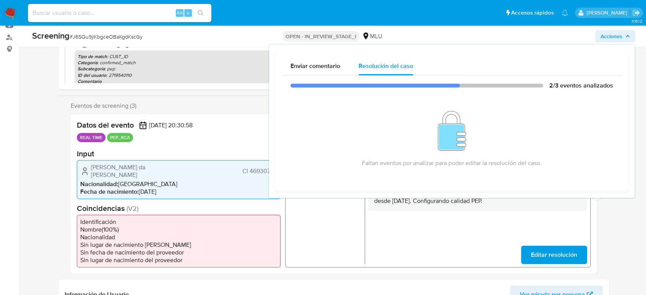
click at [437, 235] on div "MATCH CONFIRMADO Titular de cuenta [PERSON_NAME] da [PERSON_NAME] CI 46930754 s…" at bounding box center [477, 213] width 219 height 101
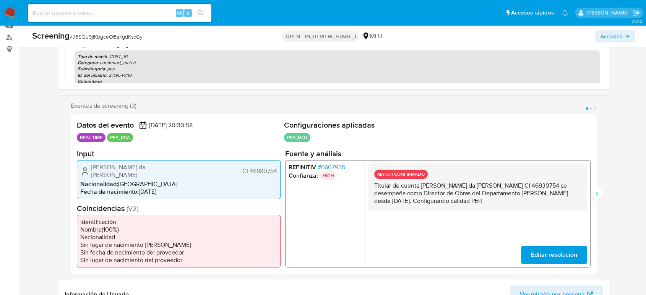
drag, startPoint x: 508, startPoint y: 199, endPoint x: 373, endPoint y: 189, distance: 135.4
click at [373, 189] on div "MATCH CONFIRMADO Titular de cuenta [PERSON_NAME] da [PERSON_NAME] CI 46930754 s…" at bounding box center [477, 186] width 219 height 47
click at [597, 192] on icon "Siguiente" at bounding box center [597, 194] width 6 height 6
click at [594, 196] on div "Datos del evento [DATE] 20:30:54 ONLINE PEP_RCA Configuraciones aplicadas PEP_M…" at bounding box center [334, 193] width 526 height 159
click at [592, 188] on button "Siguiente" at bounding box center [597, 194] width 12 height 12
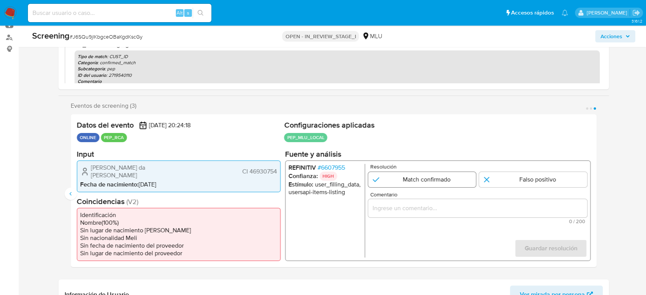
click at [419, 182] on input "3 de 3" at bounding box center [422, 179] width 108 height 15
radio input "true"
click at [420, 209] on input "Comentario" at bounding box center [477, 208] width 219 height 10
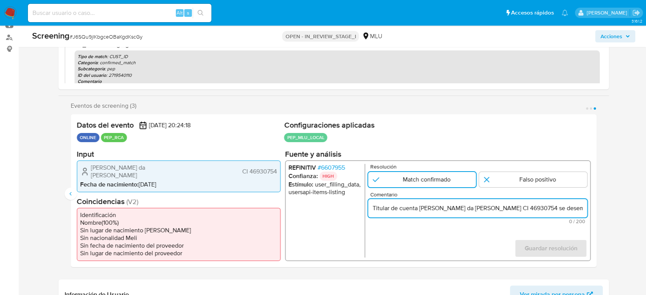
scroll to position [0, 286]
type input "Titular de cuenta [PERSON_NAME] da [PERSON_NAME] CI 46930754 se desempeña como …"
click at [548, 246] on span "Guardar resolución" at bounding box center [551, 248] width 53 height 17
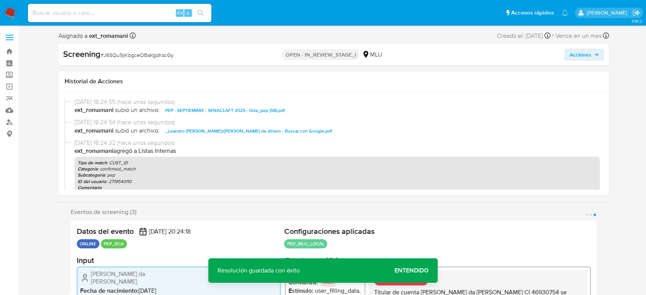
click at [589, 57] on span "Acciones" at bounding box center [581, 55] width 22 height 12
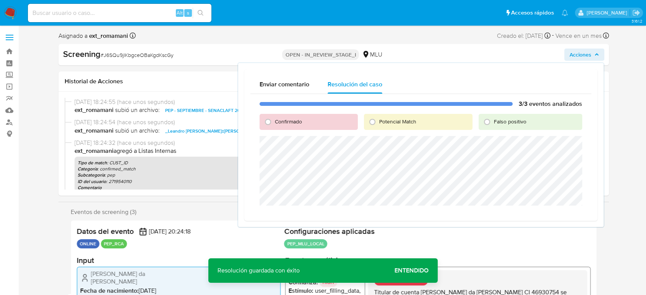
click at [281, 122] on span "Confirmado" at bounding box center [288, 122] width 27 height 8
click at [274, 122] on input "Confirmado" at bounding box center [268, 122] width 12 height 12
radio input "true"
click at [539, 216] on span "Cerrar Caso" at bounding box center [555, 215] width 37 height 11
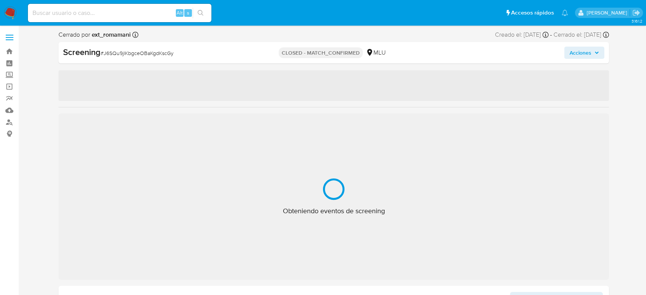
select select "10"
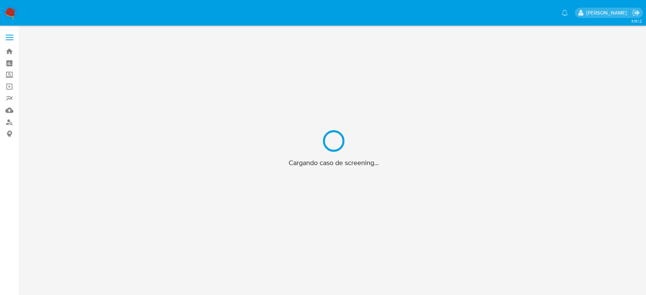
scroll to position [28, 0]
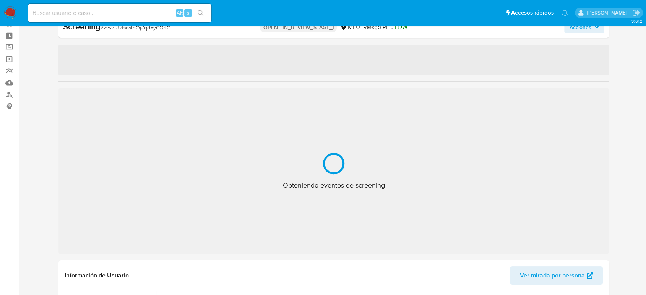
select select "10"
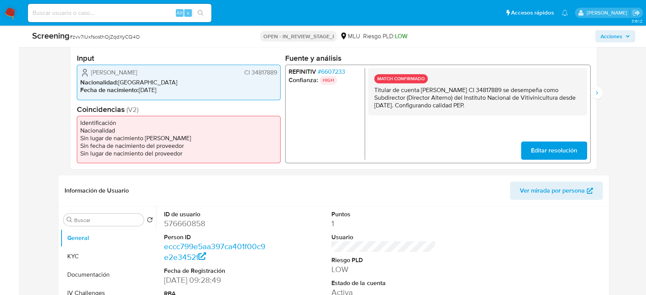
scroll to position [197, 0]
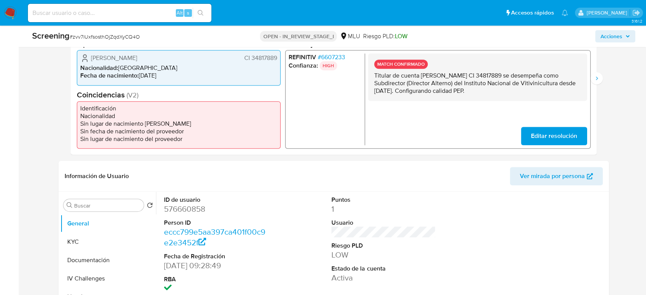
drag, startPoint x: 520, startPoint y: 91, endPoint x: 372, endPoint y: 79, distance: 148.5
click at [372, 79] on div "MATCH CONFIRMADO Titular de cuenta Fernando José Imperiale Butti CI 34817889 se…" at bounding box center [477, 77] width 219 height 47
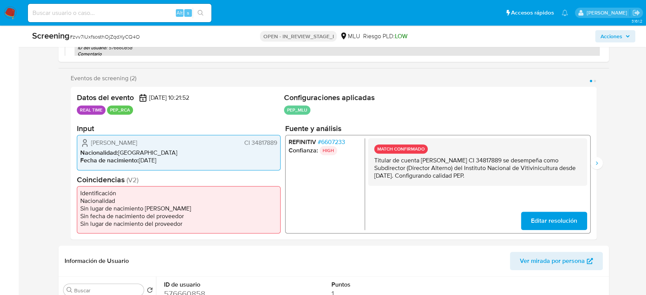
scroll to position [0, 0]
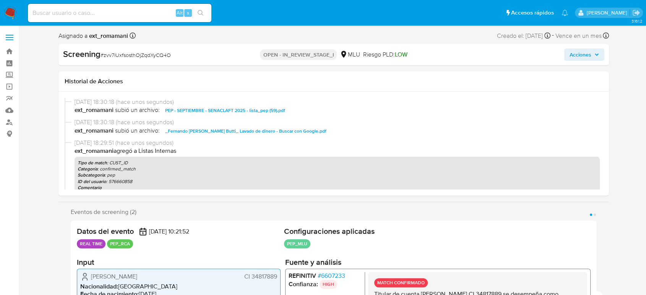
click at [579, 57] on span "Acciones" at bounding box center [581, 55] width 22 height 12
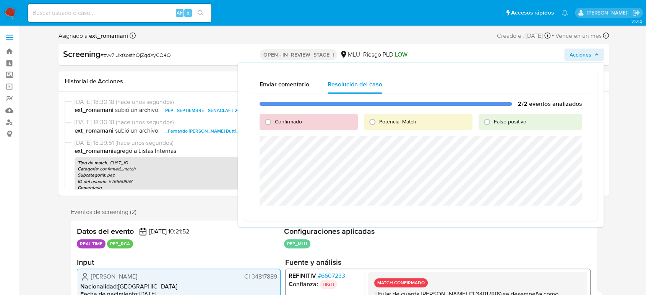
click at [282, 122] on span "Confirmado" at bounding box center [288, 122] width 27 height 8
click at [274, 122] on input "Confirmado" at bounding box center [268, 122] width 12 height 12
radio input "true"
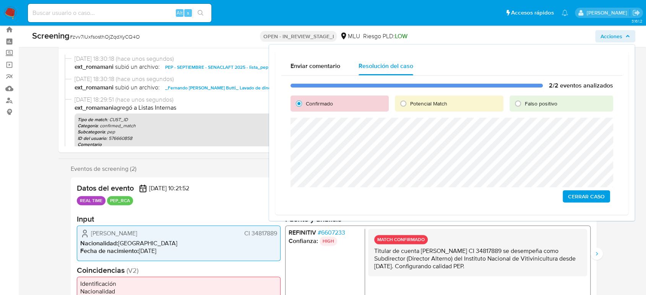
scroll to position [42, 0]
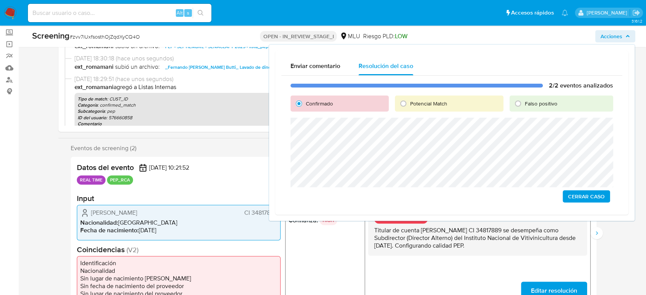
click at [586, 198] on span "Cerrar Caso" at bounding box center [586, 196] width 37 height 11
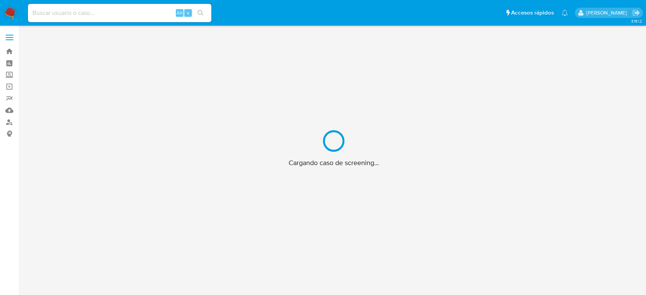
scroll to position [28, 0]
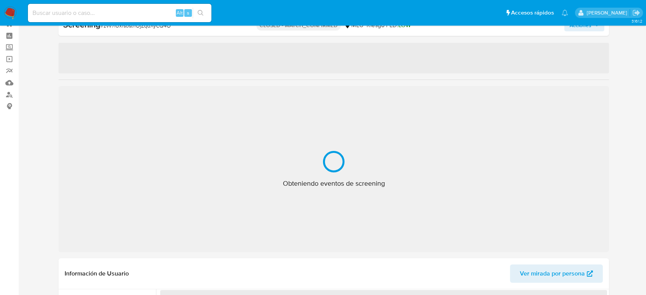
select select "10"
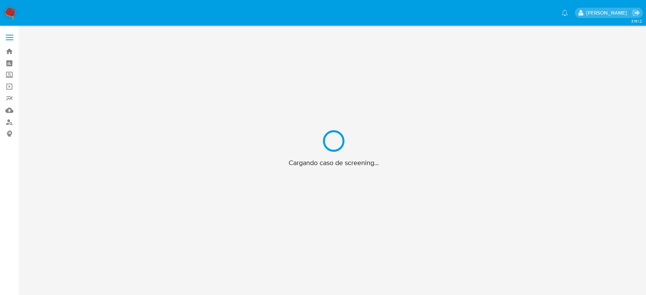
scroll to position [28, 0]
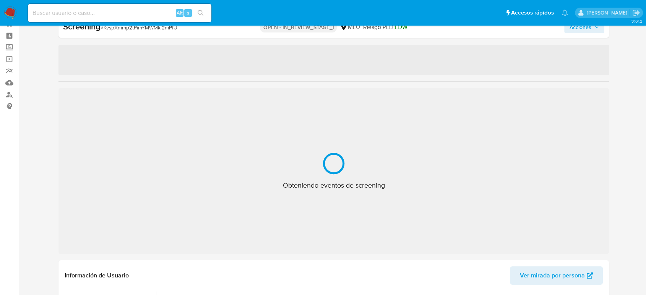
select select "10"
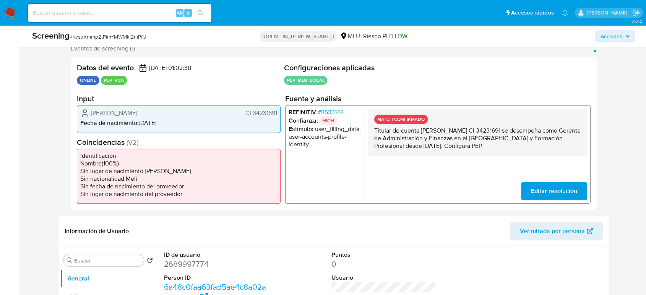
scroll to position [155, 0]
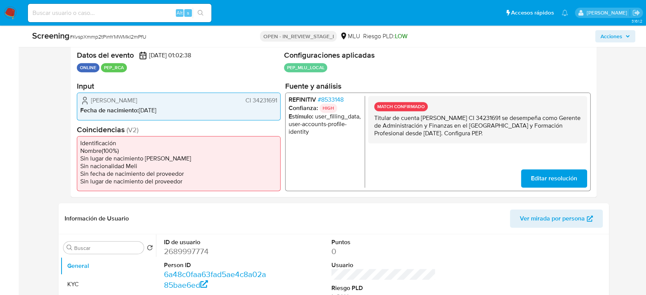
drag, startPoint x: 541, startPoint y: 133, endPoint x: 373, endPoint y: 116, distance: 168.8
click at [373, 115] on div "MATCH CONFIRMADO Titular de cuenta [PERSON_NAME] CI 34231691 se desempeña como …" at bounding box center [477, 119] width 219 height 47
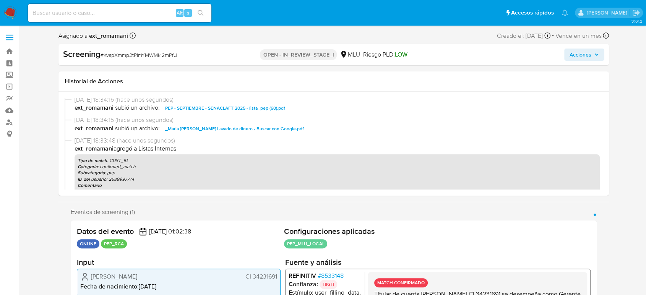
scroll to position [0, 0]
click at [565, 55] on button "Acciones" at bounding box center [584, 55] width 40 height 12
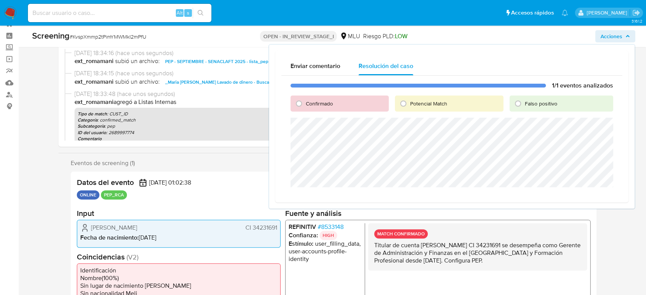
scroll to position [42, 0]
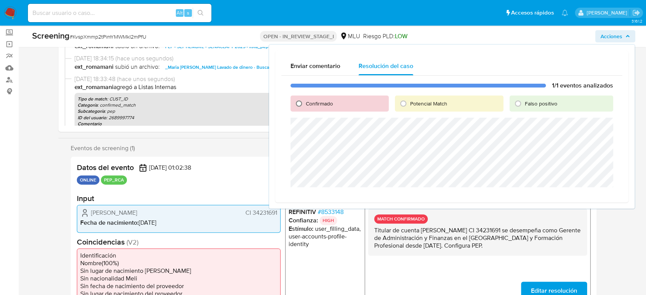
click at [303, 104] on input "Confirmado" at bounding box center [299, 104] width 12 height 12
radio input "true"
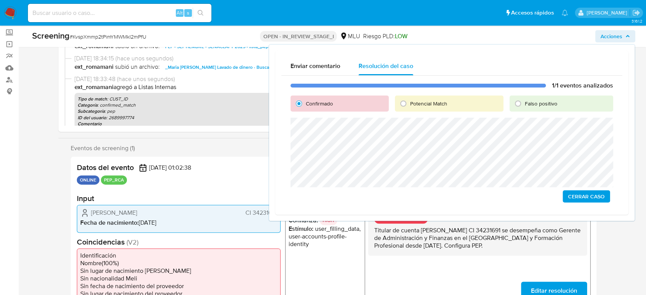
click at [582, 195] on span "Cerrar Caso" at bounding box center [586, 196] width 37 height 11
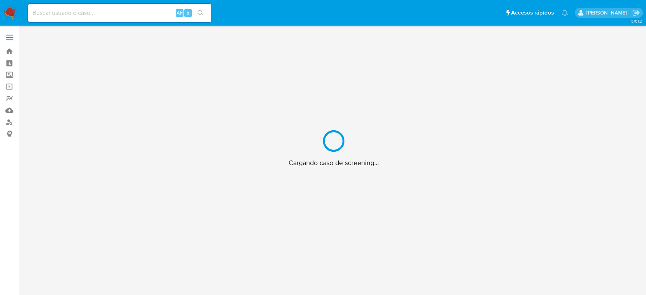
scroll to position [28, 0]
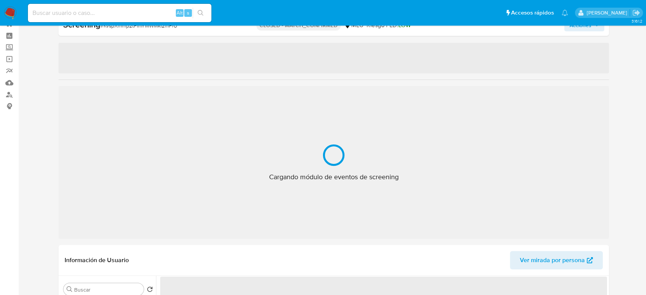
select select "10"
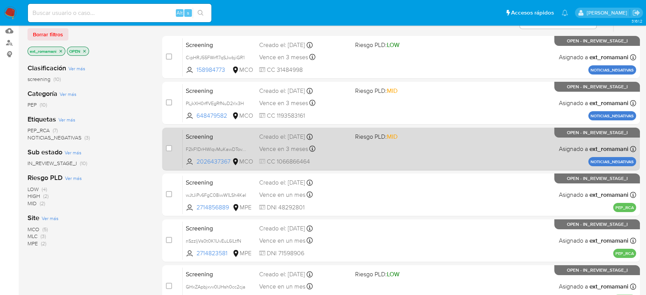
scroll to position [85, 0]
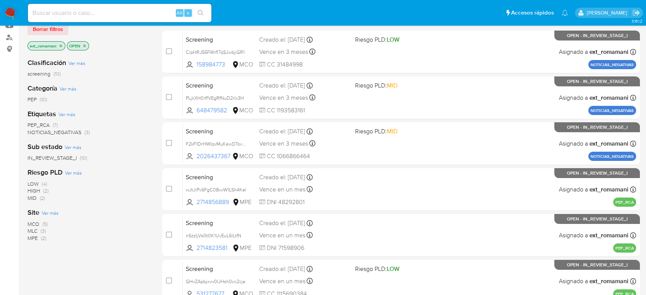
click at [42, 239] on span "(2)" at bounding box center [43, 238] width 5 height 8
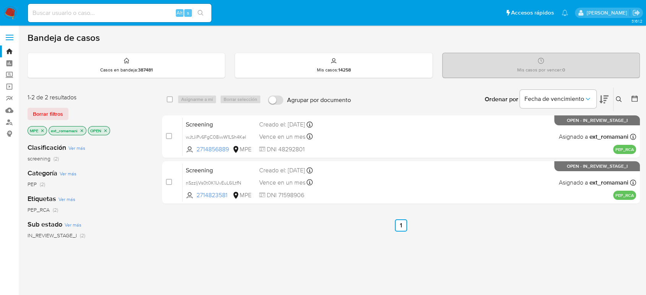
click at [43, 130] on icon "close-filter" at bounding box center [42, 130] width 3 height 3
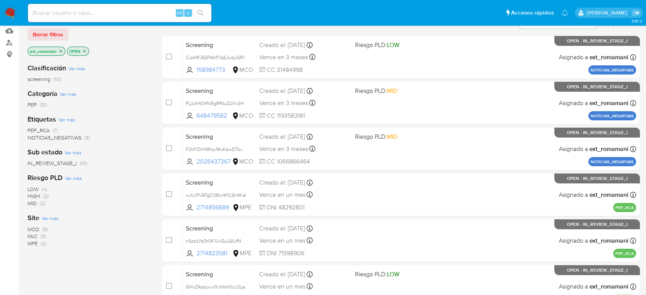
scroll to position [85, 0]
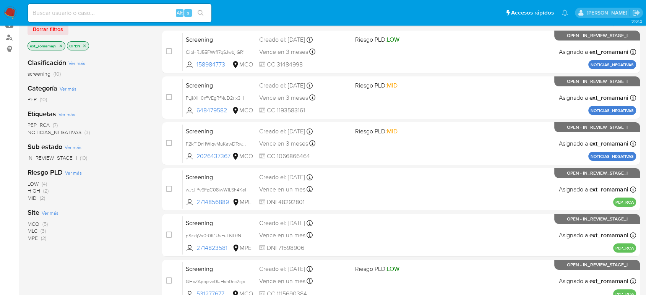
click at [46, 223] on span "(5)" at bounding box center [44, 224] width 5 height 8
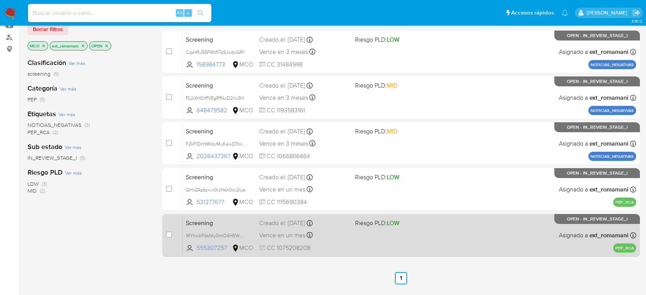
click at [340, 235] on div "Vence en un mes Vence el 26/10/2025 16:46:27" at bounding box center [303, 235] width 89 height 10
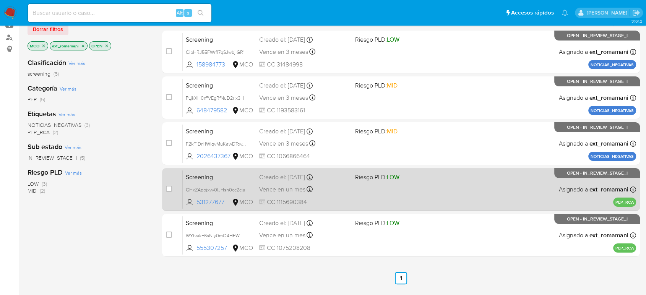
click at [337, 194] on div "Screening GHxZApbjxvv0IJHsh0cc2cja 531277677 MCO Riesgo PLD: LOW Creado el: 28/…" at bounding box center [410, 189] width 454 height 39
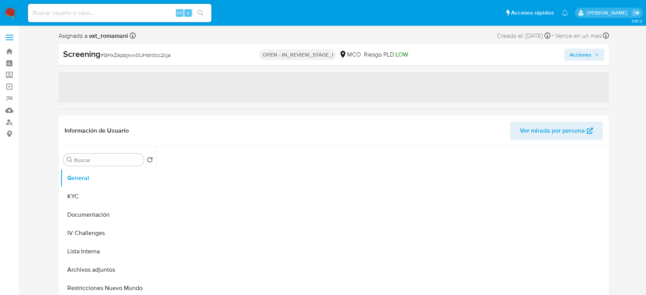
select select "10"
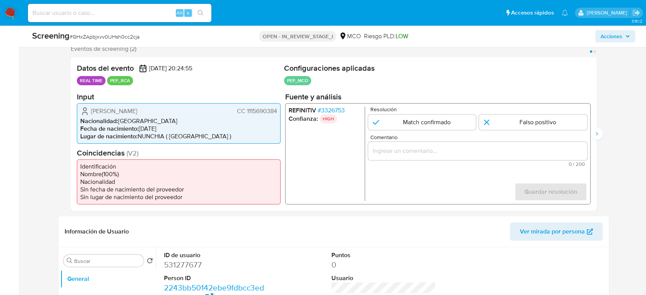
scroll to position [127, 0]
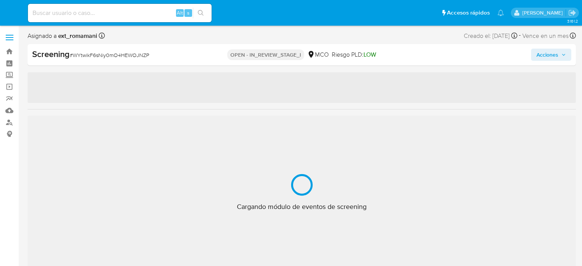
select select "10"
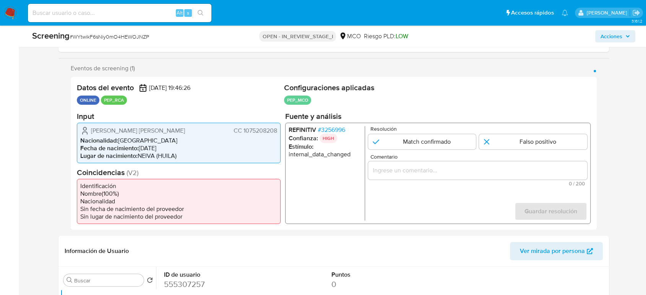
scroll to position [127, 0]
